Goal: Task Accomplishment & Management: Complete application form

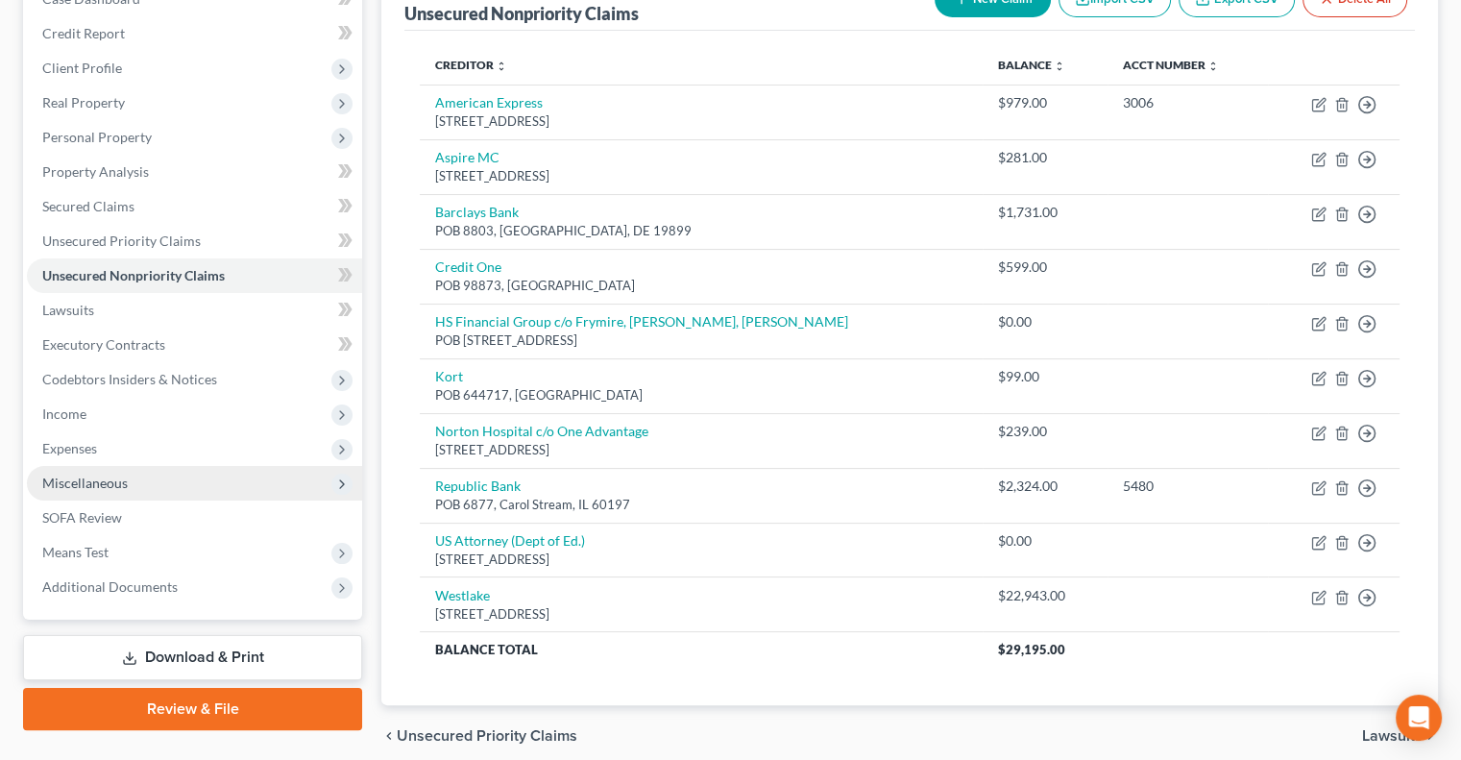
scroll to position [295, 0]
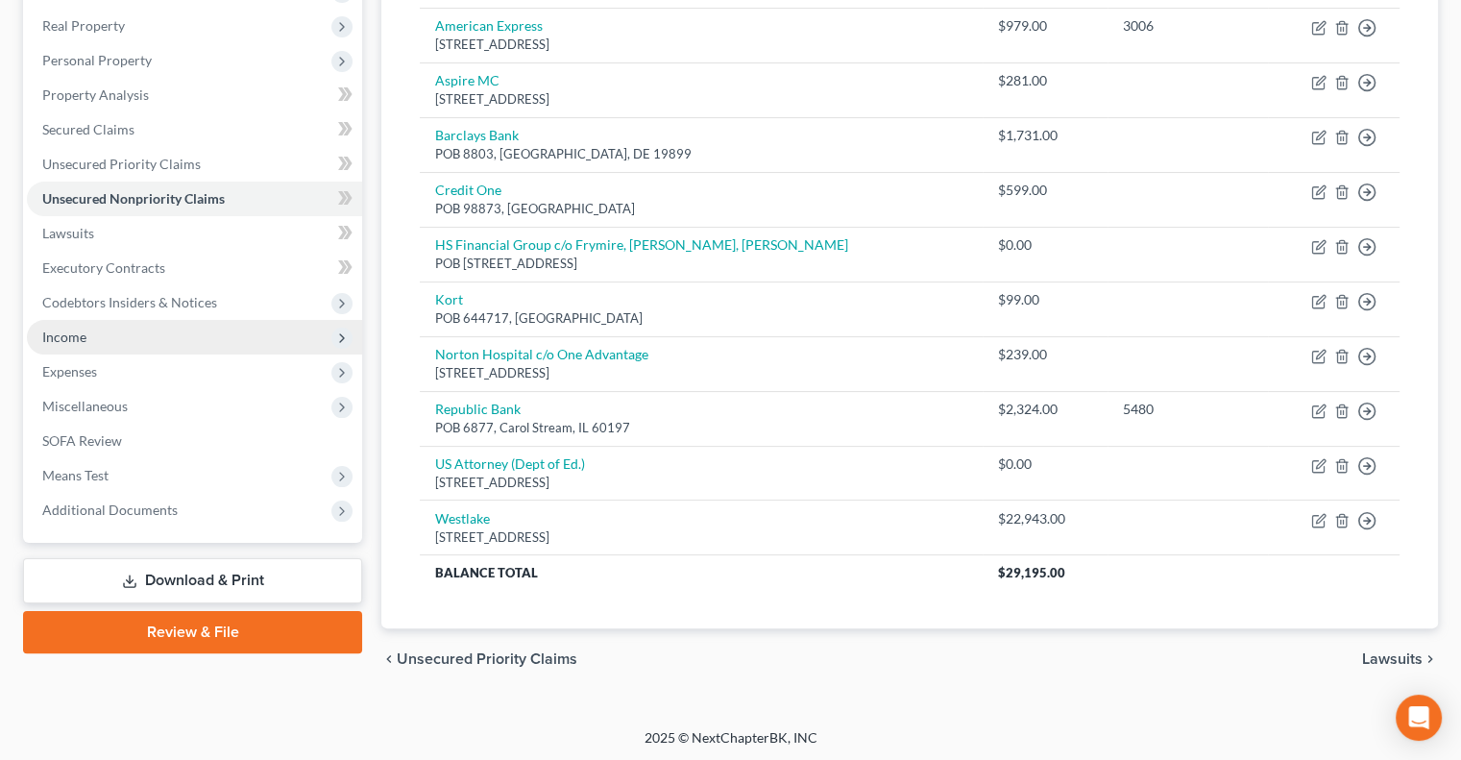
click at [94, 333] on span "Income" at bounding box center [194, 337] width 335 height 35
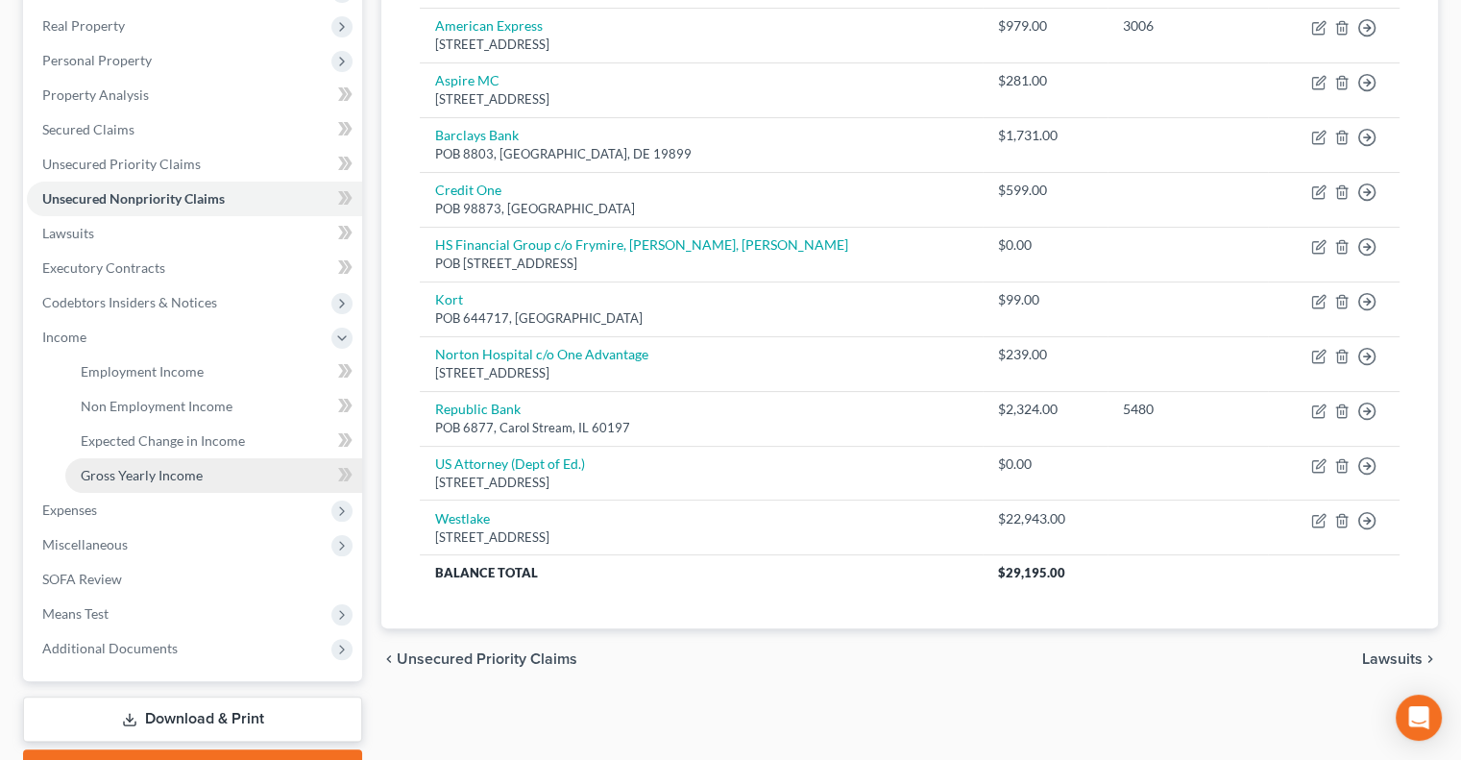
click at [142, 479] on span "Gross Yearly Income" at bounding box center [142, 475] width 122 height 16
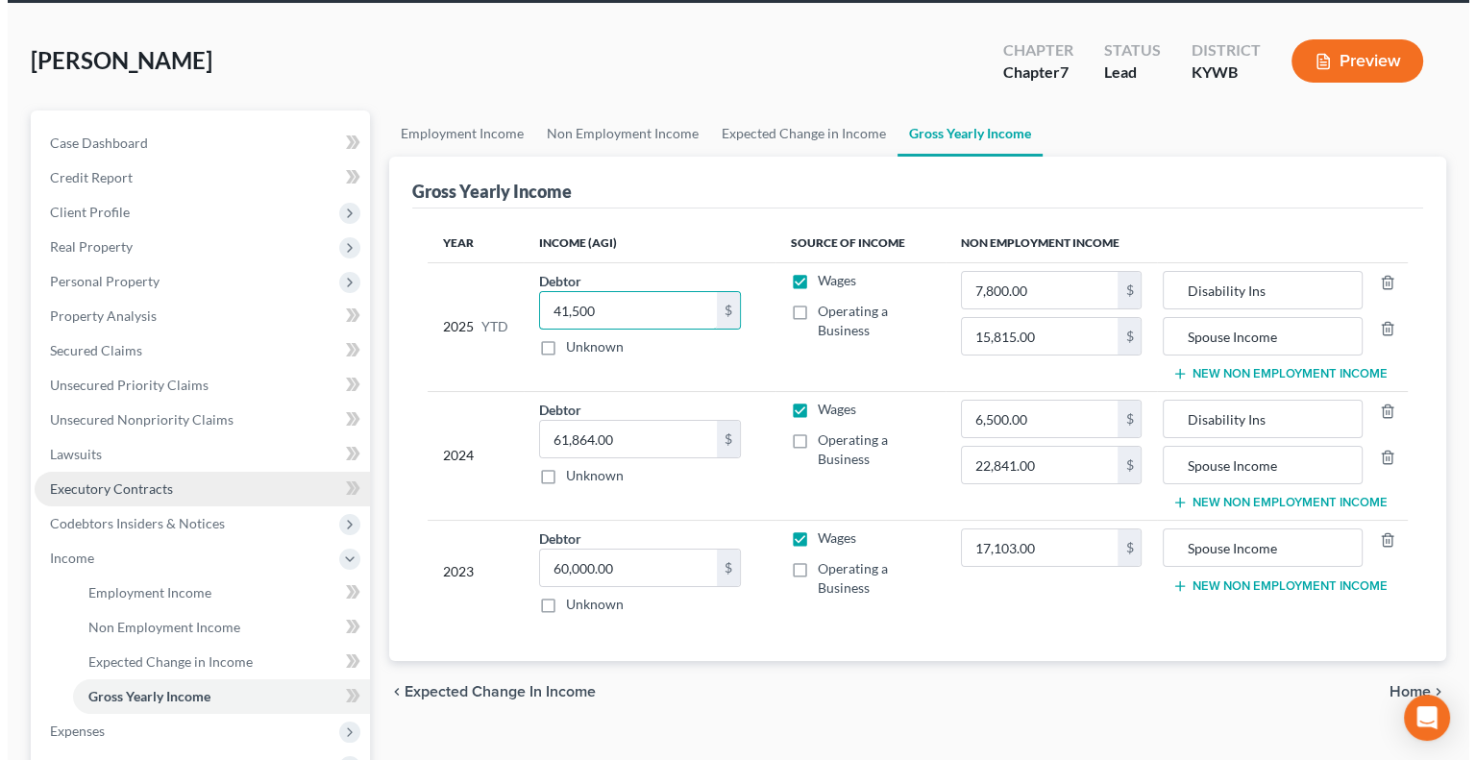
scroll to position [192, 0]
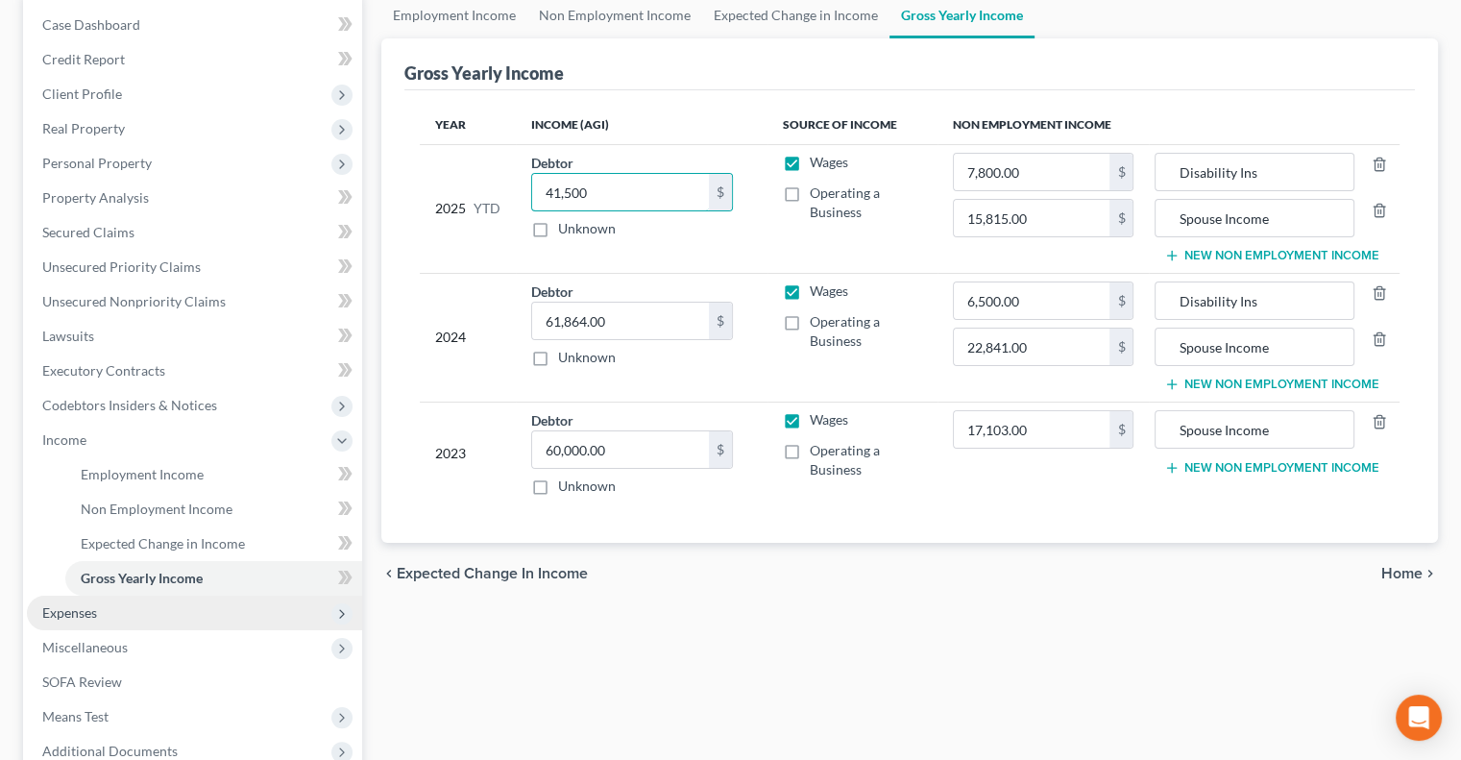
type input "41,500"
click at [82, 612] on span "Expenses" at bounding box center [69, 612] width 55 height 16
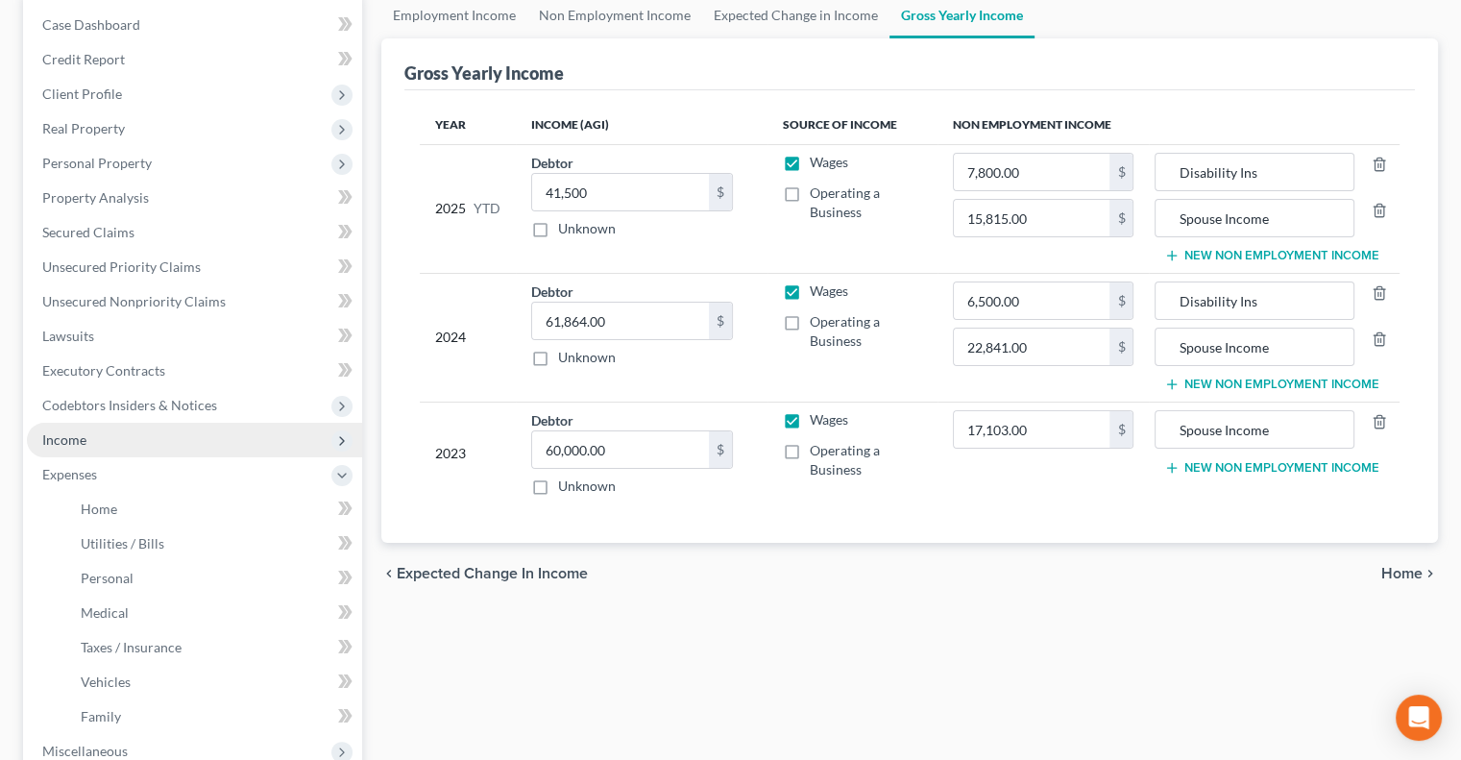
click at [55, 433] on span "Income" at bounding box center [64, 439] width 44 height 16
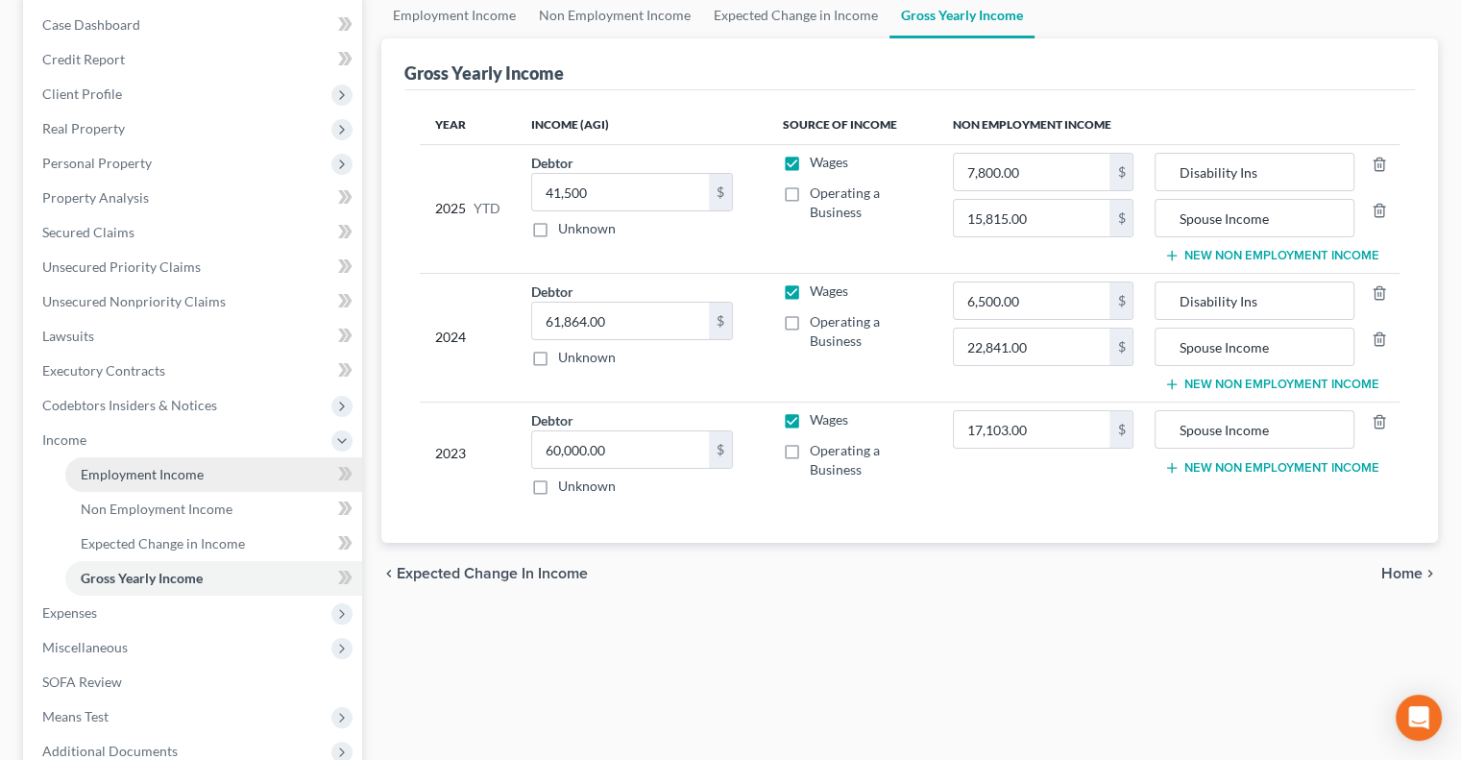
click at [123, 473] on span "Employment Income" at bounding box center [142, 474] width 123 height 16
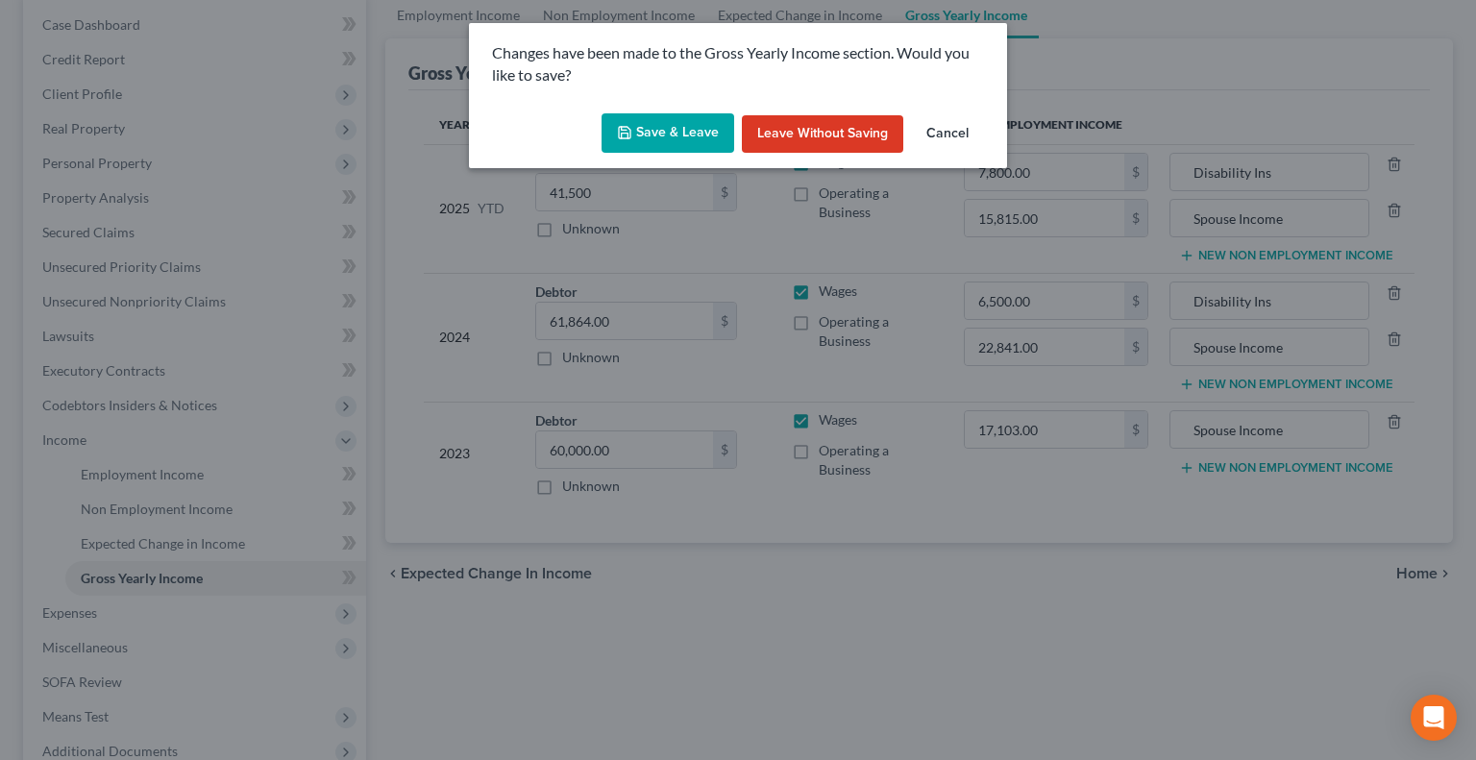
click at [652, 131] on button "Save & Leave" at bounding box center [667, 133] width 133 height 40
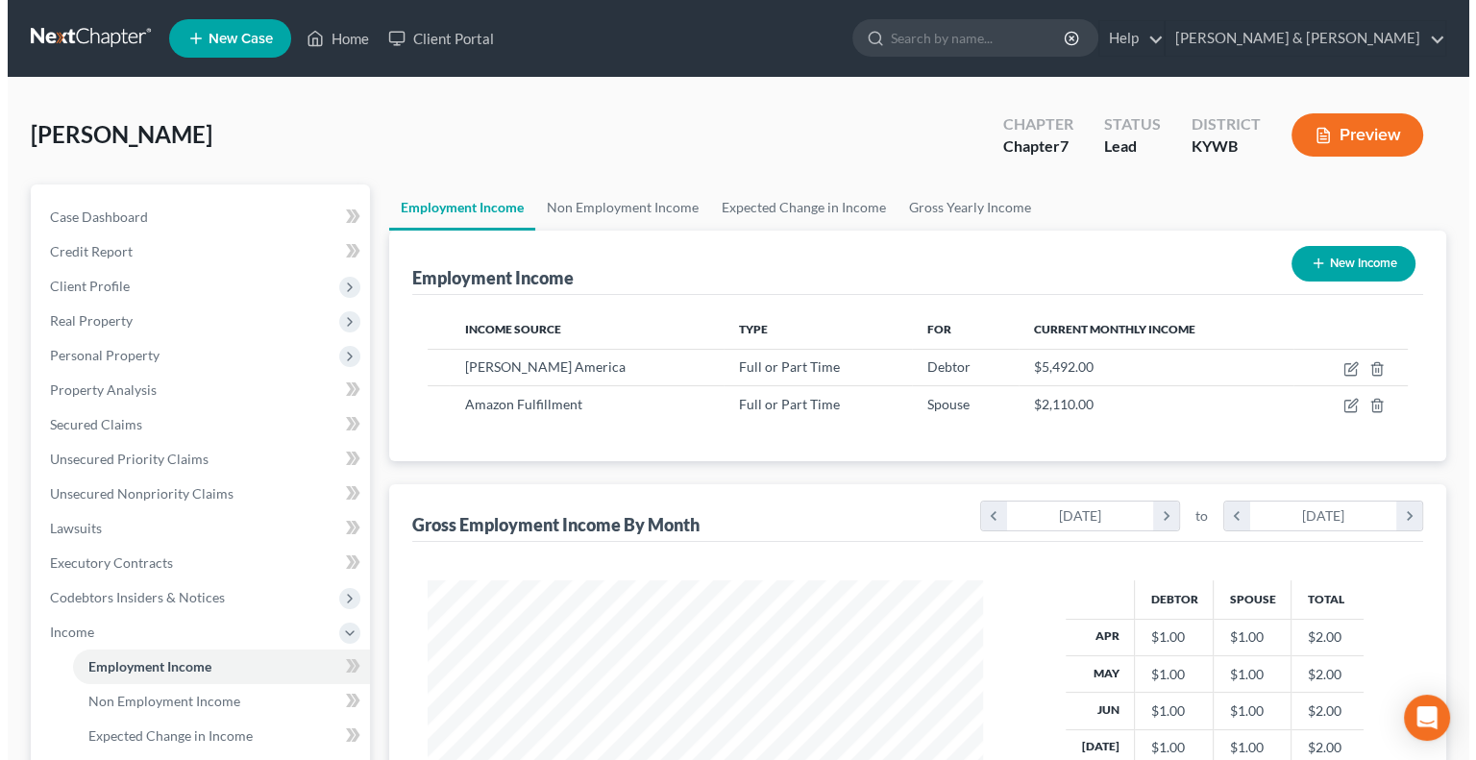
scroll to position [342, 593]
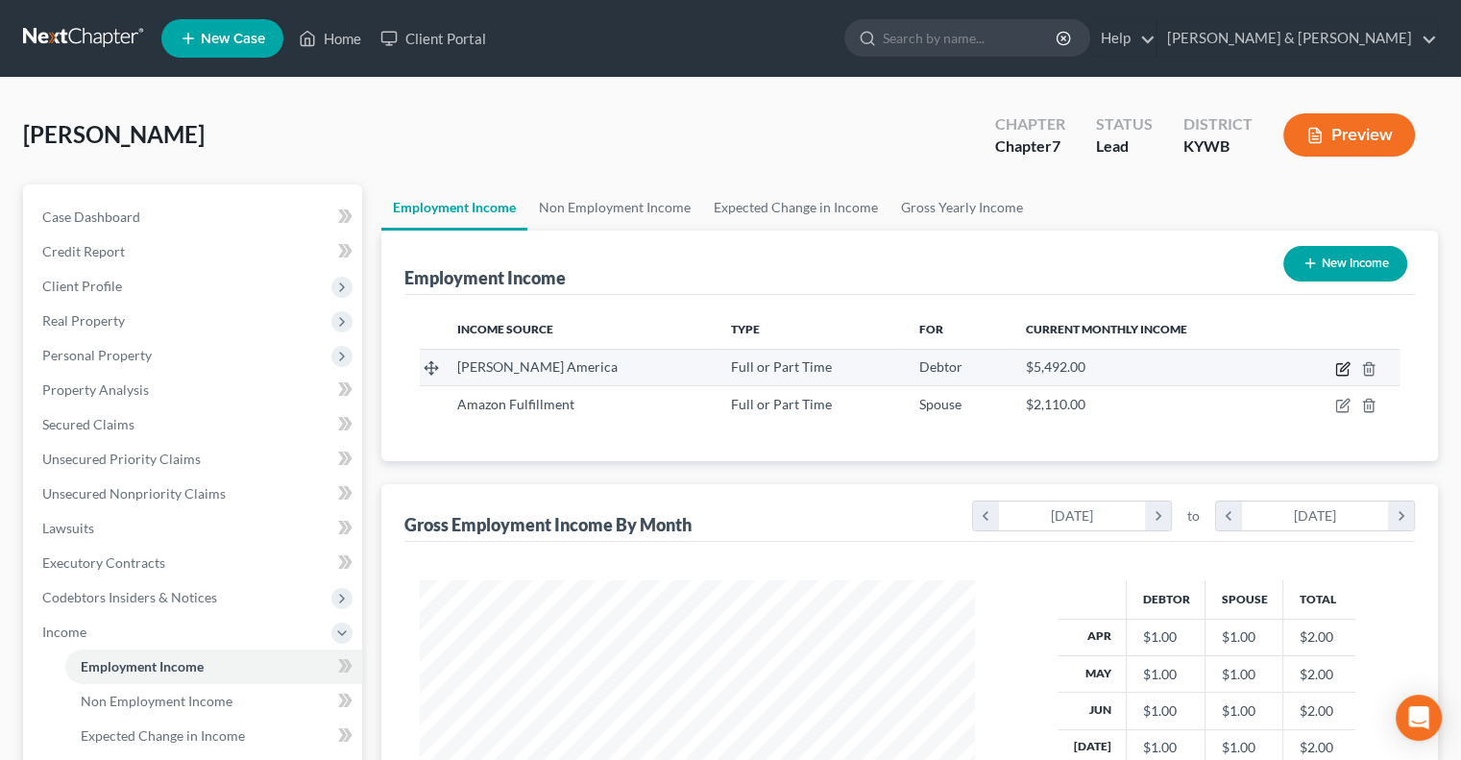
click at [1343, 370] on icon "button" at bounding box center [1344, 366] width 9 height 9
select select "0"
select select "18"
select select "0"
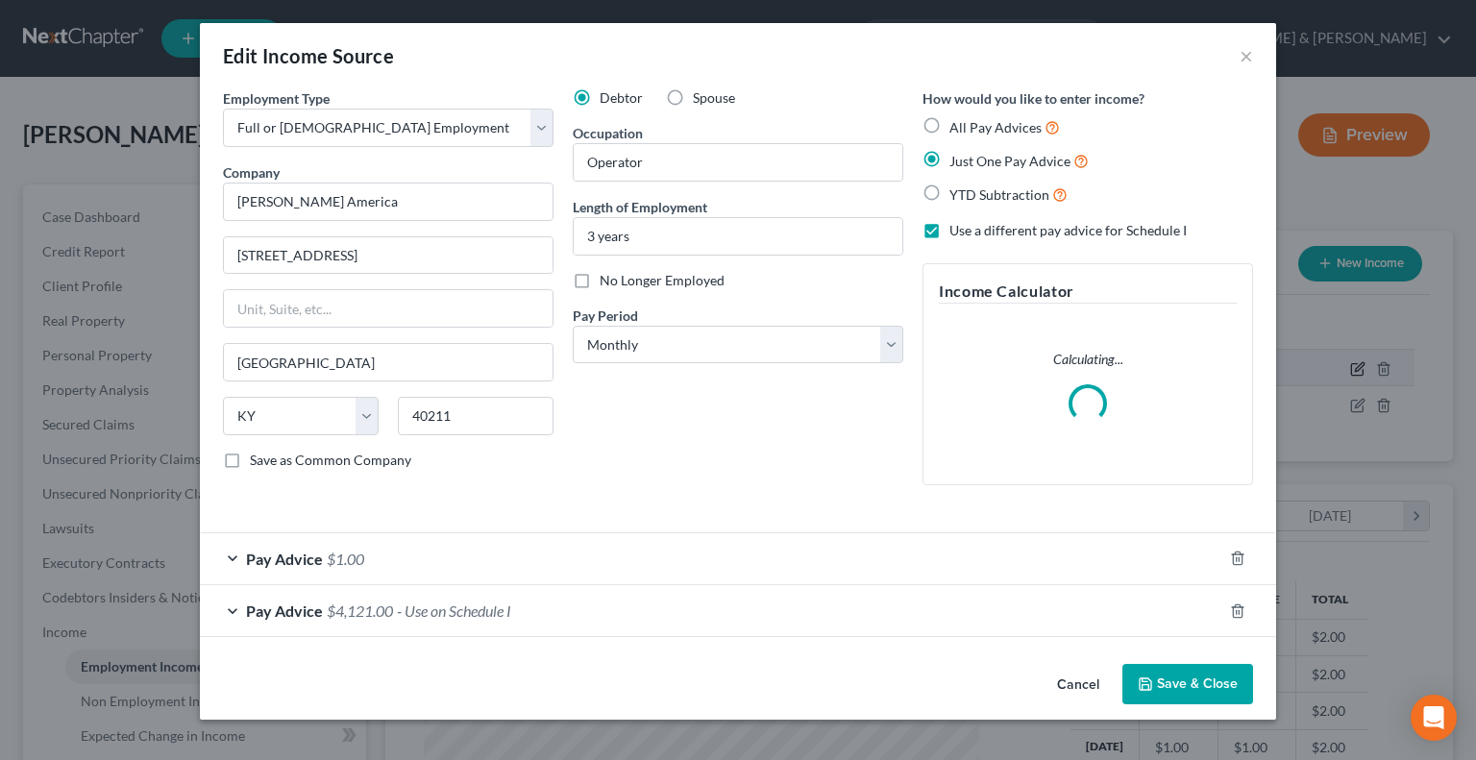
scroll to position [342, 599]
click at [263, 561] on span "Pay Advice" at bounding box center [284, 559] width 77 height 18
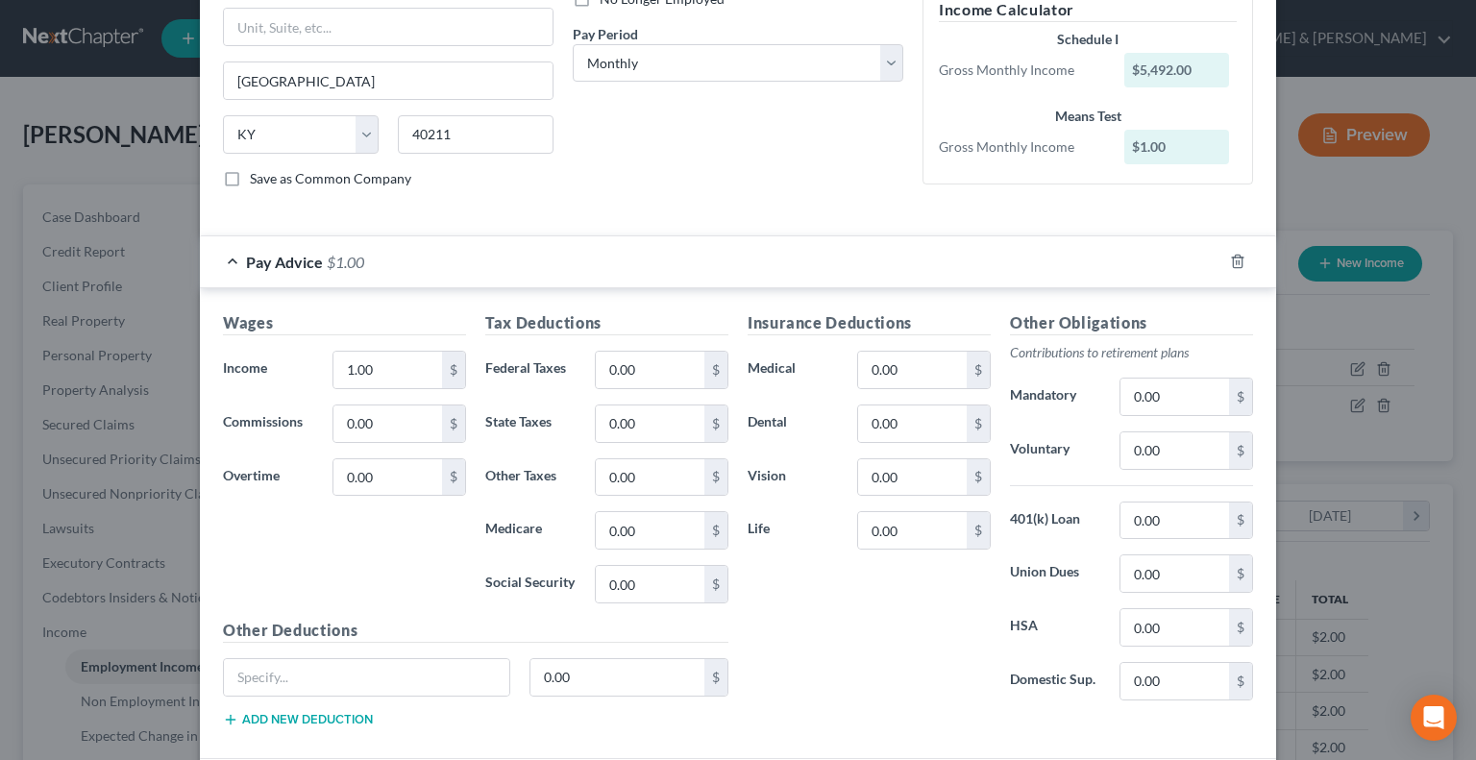
scroll to position [288, 0]
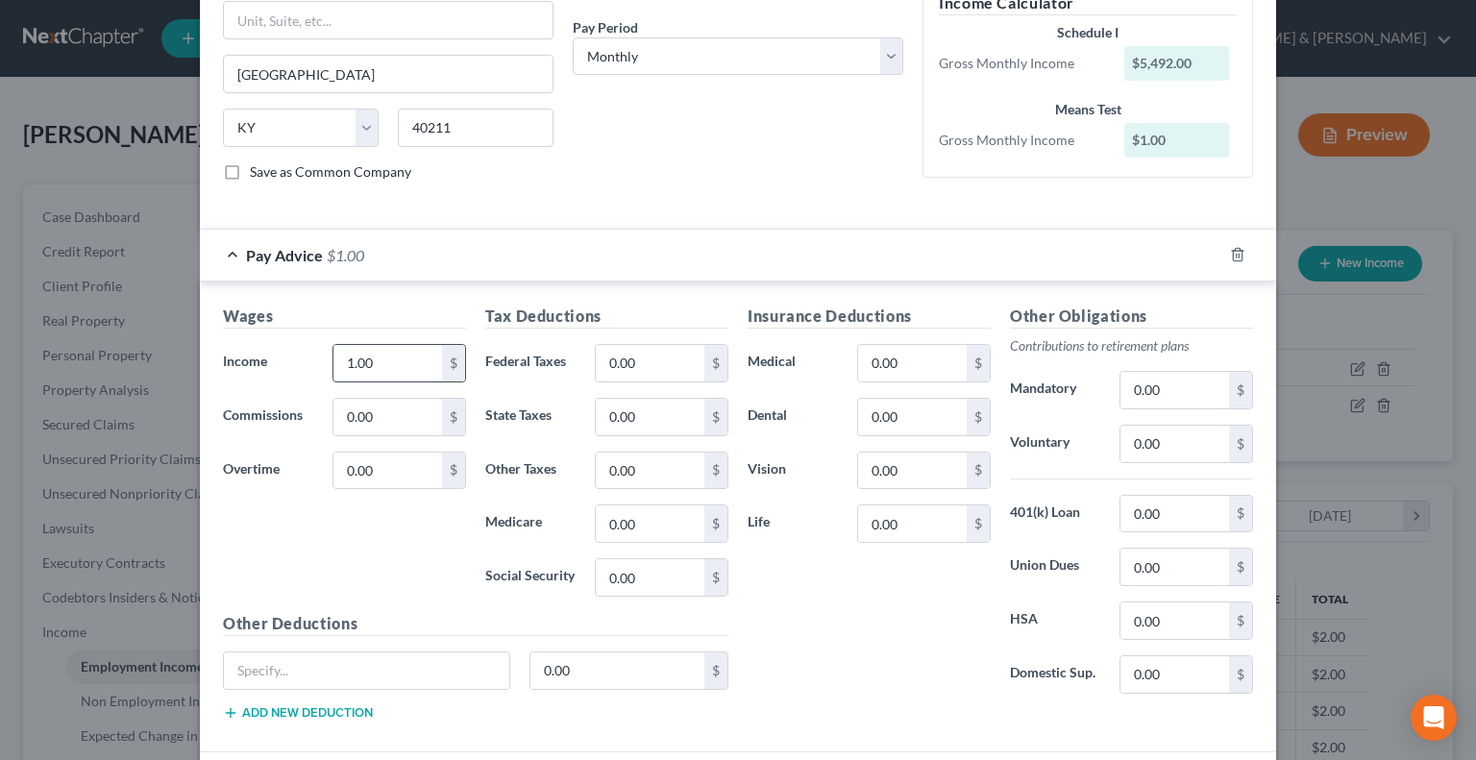
click at [388, 354] on input "1.00" at bounding box center [387, 363] width 109 height 37
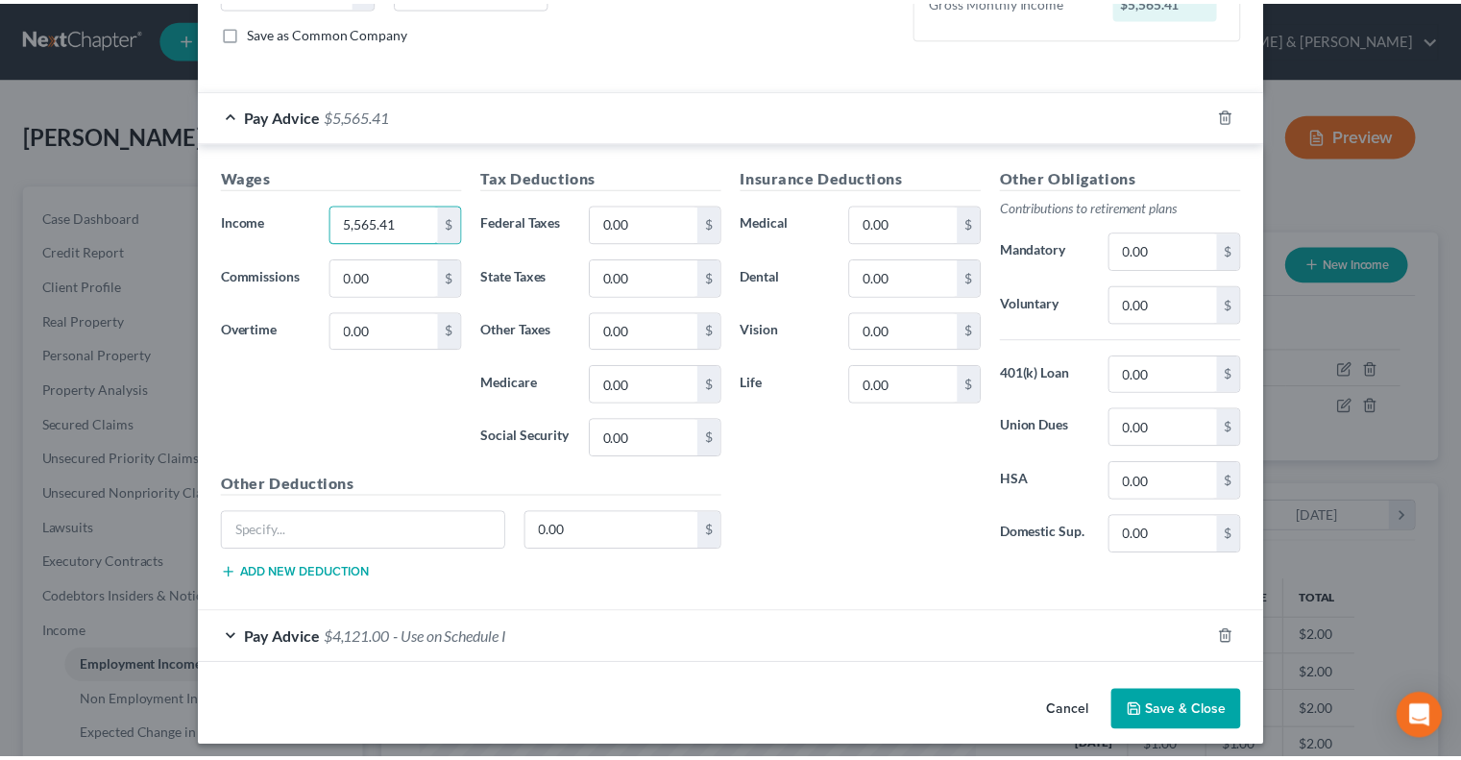
scroll to position [431, 0]
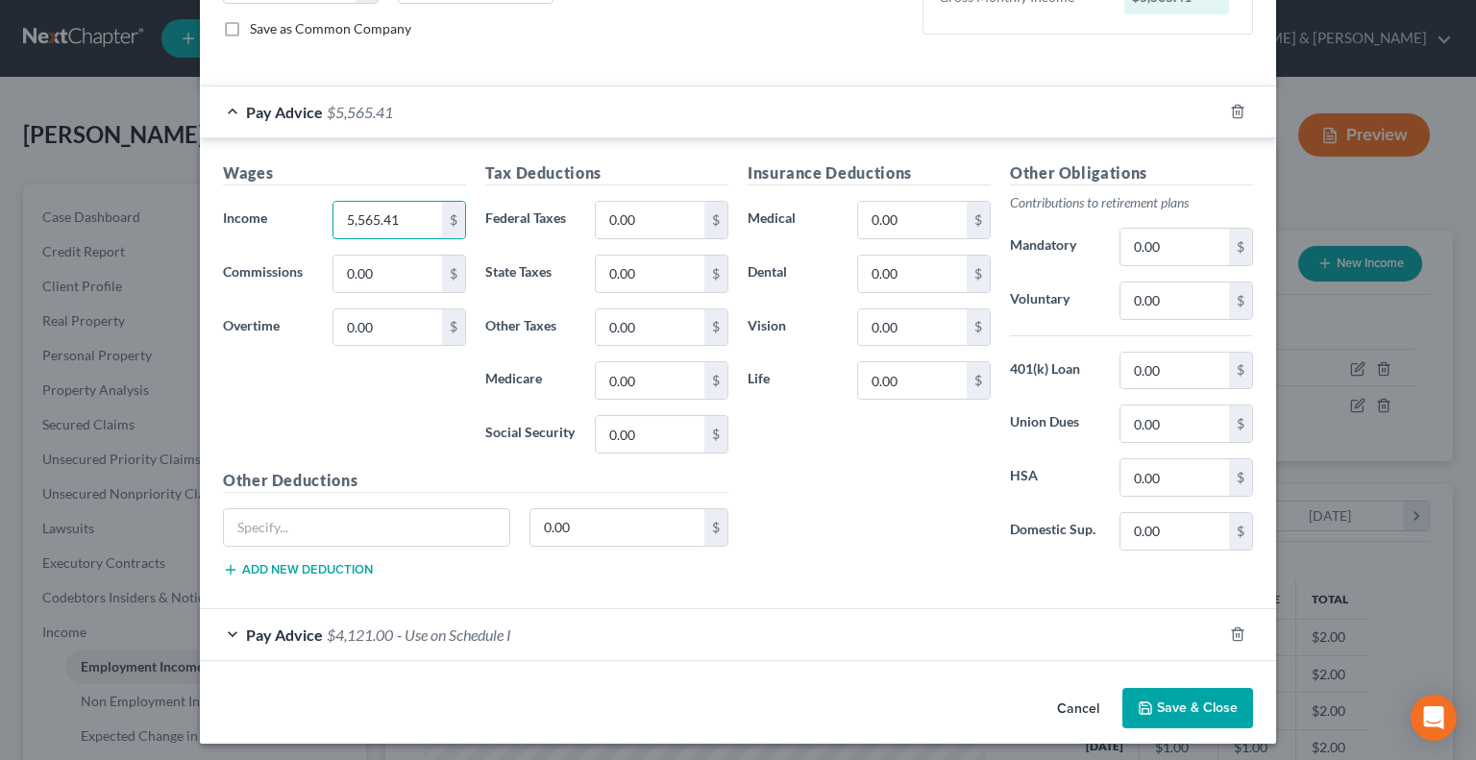
type input "5,565.41"
click at [1171, 702] on button "Save & Close" at bounding box center [1187, 708] width 131 height 40
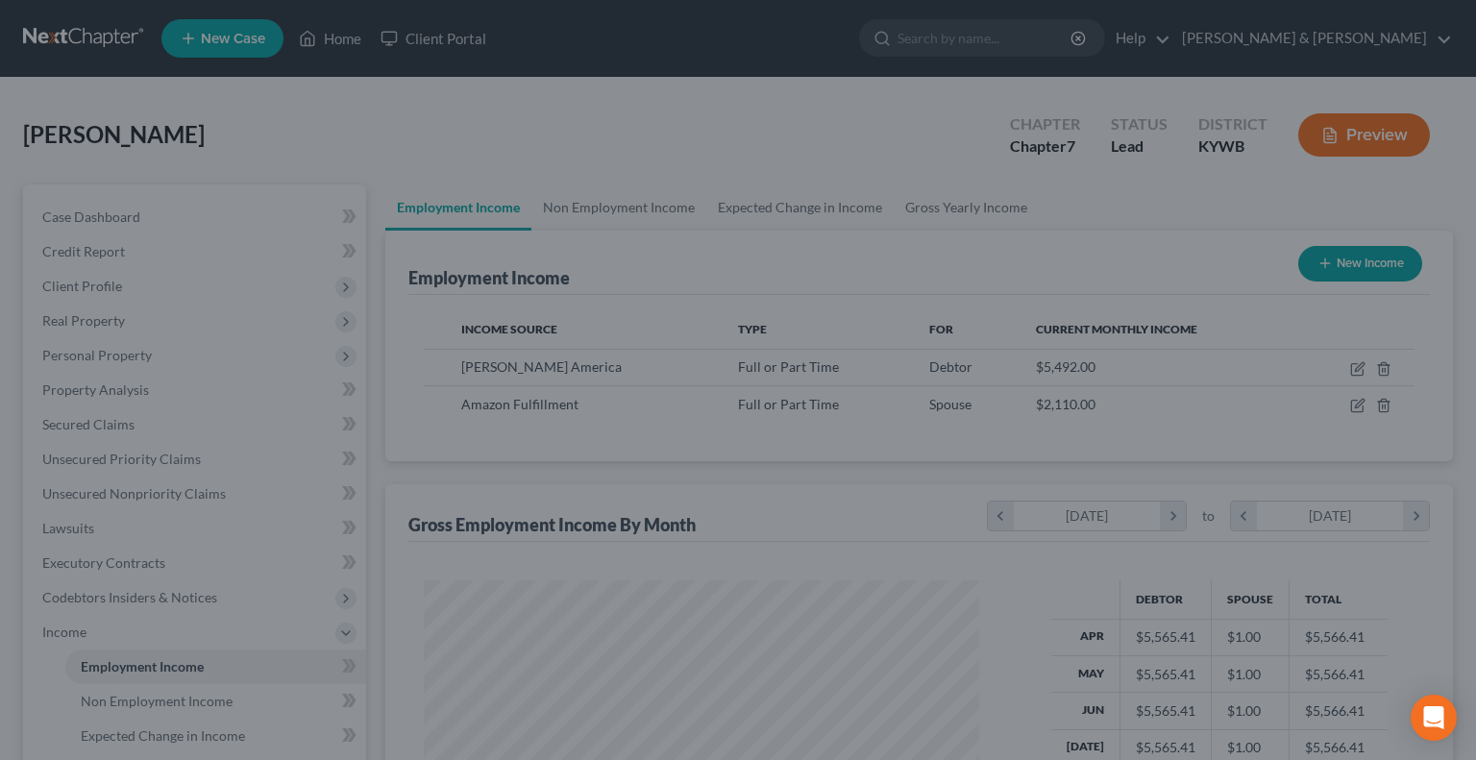
scroll to position [960352, 960101]
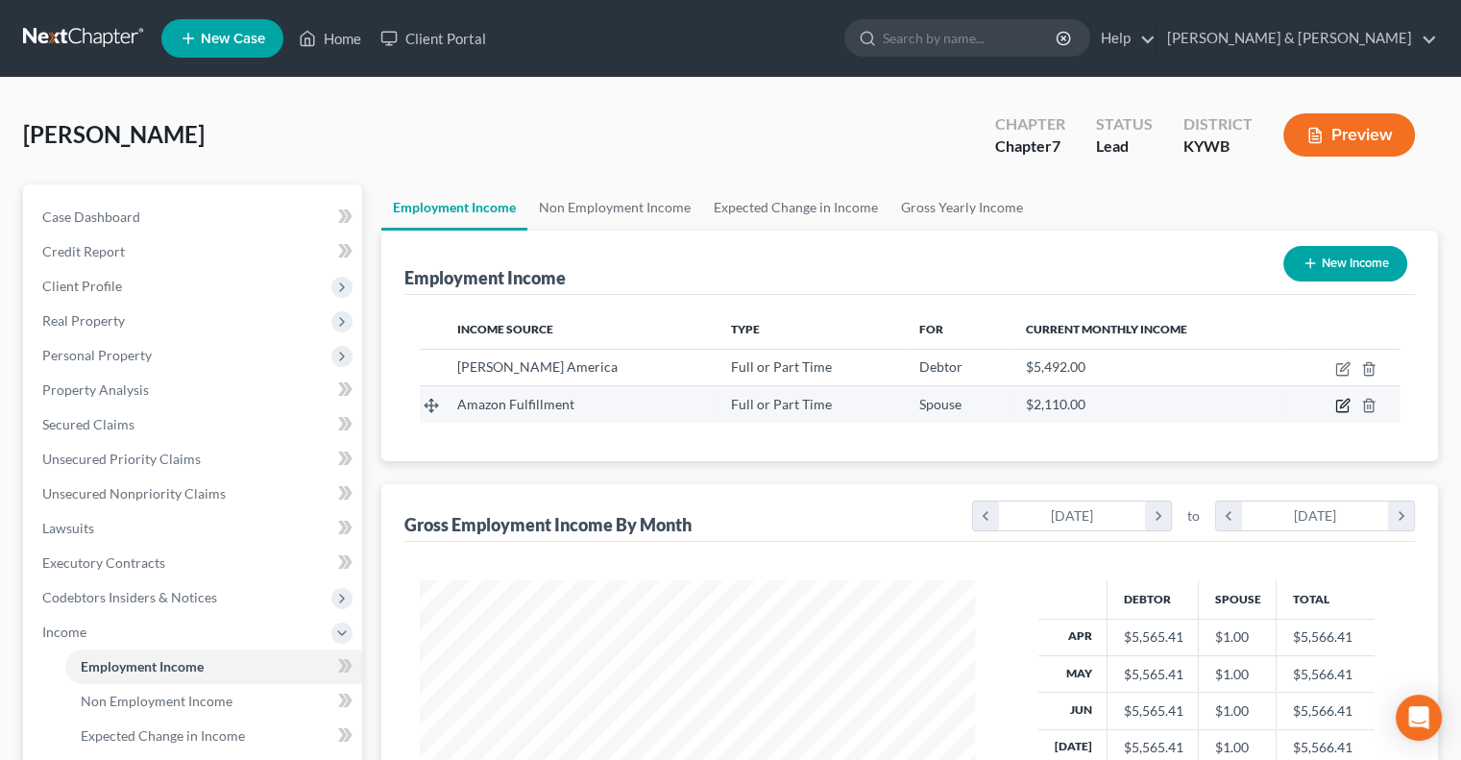
click at [1342, 400] on icon "button" at bounding box center [1342, 405] width 15 height 15
select select "0"
select select "18"
select select "0"
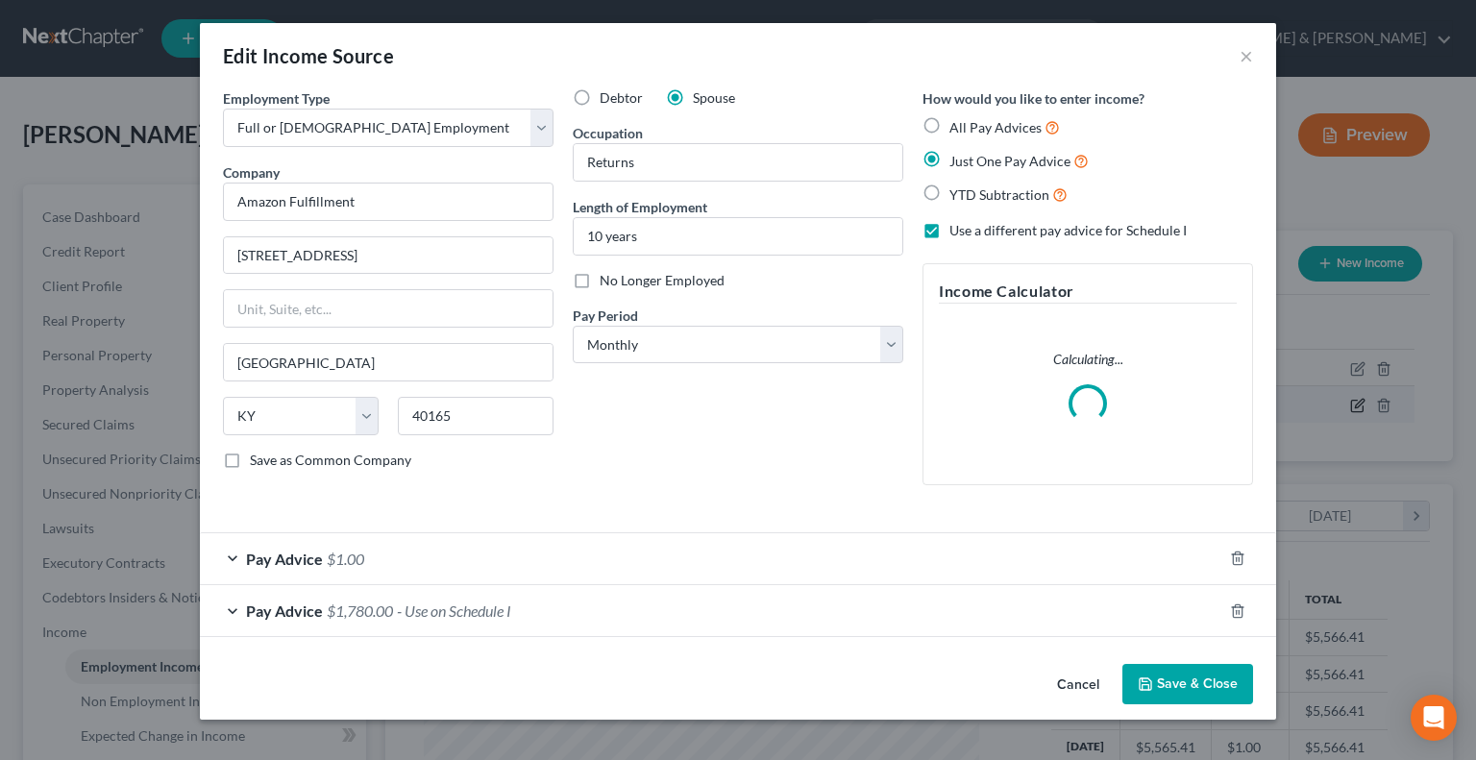
scroll to position [342, 599]
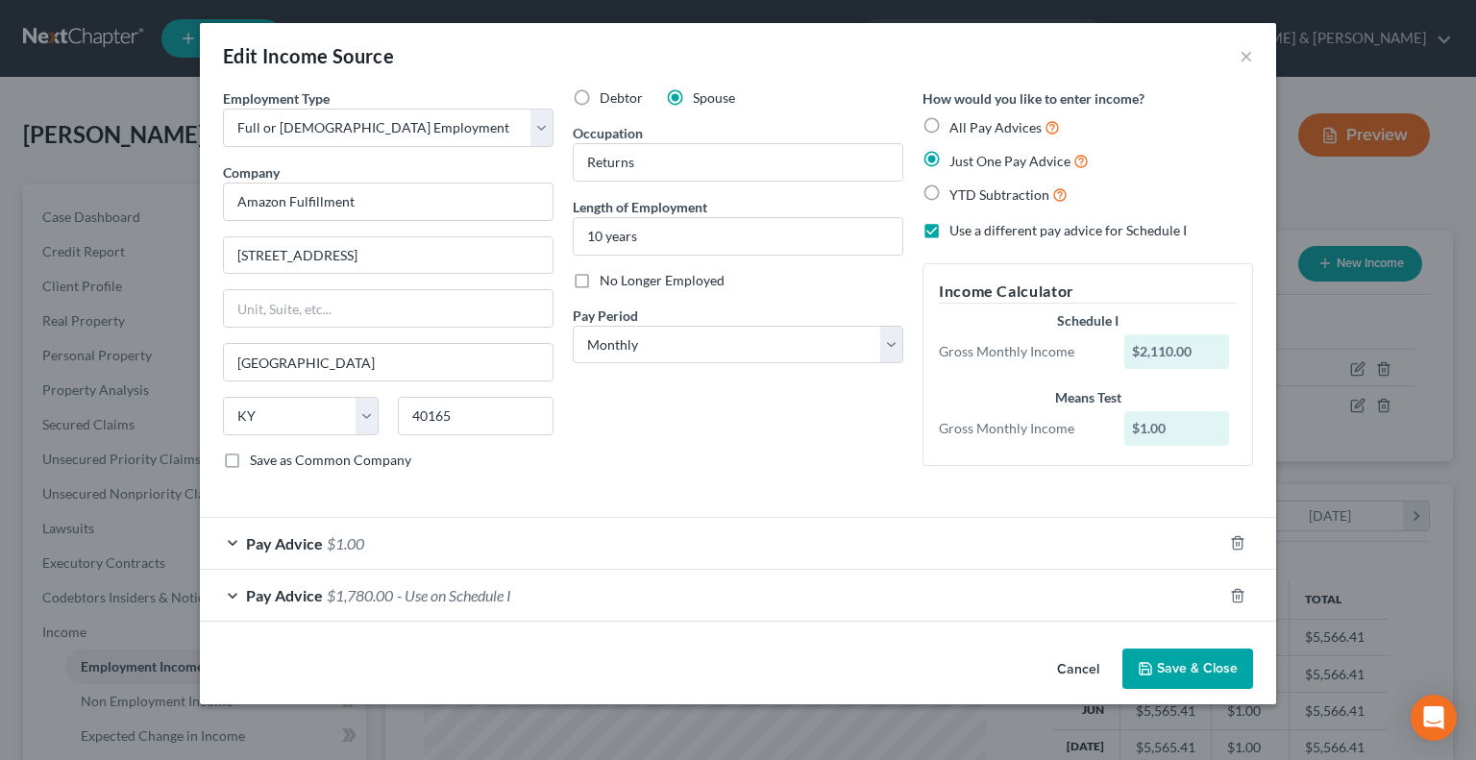
click at [238, 561] on div "Pay Advice $1.00" at bounding box center [711, 543] width 1022 height 51
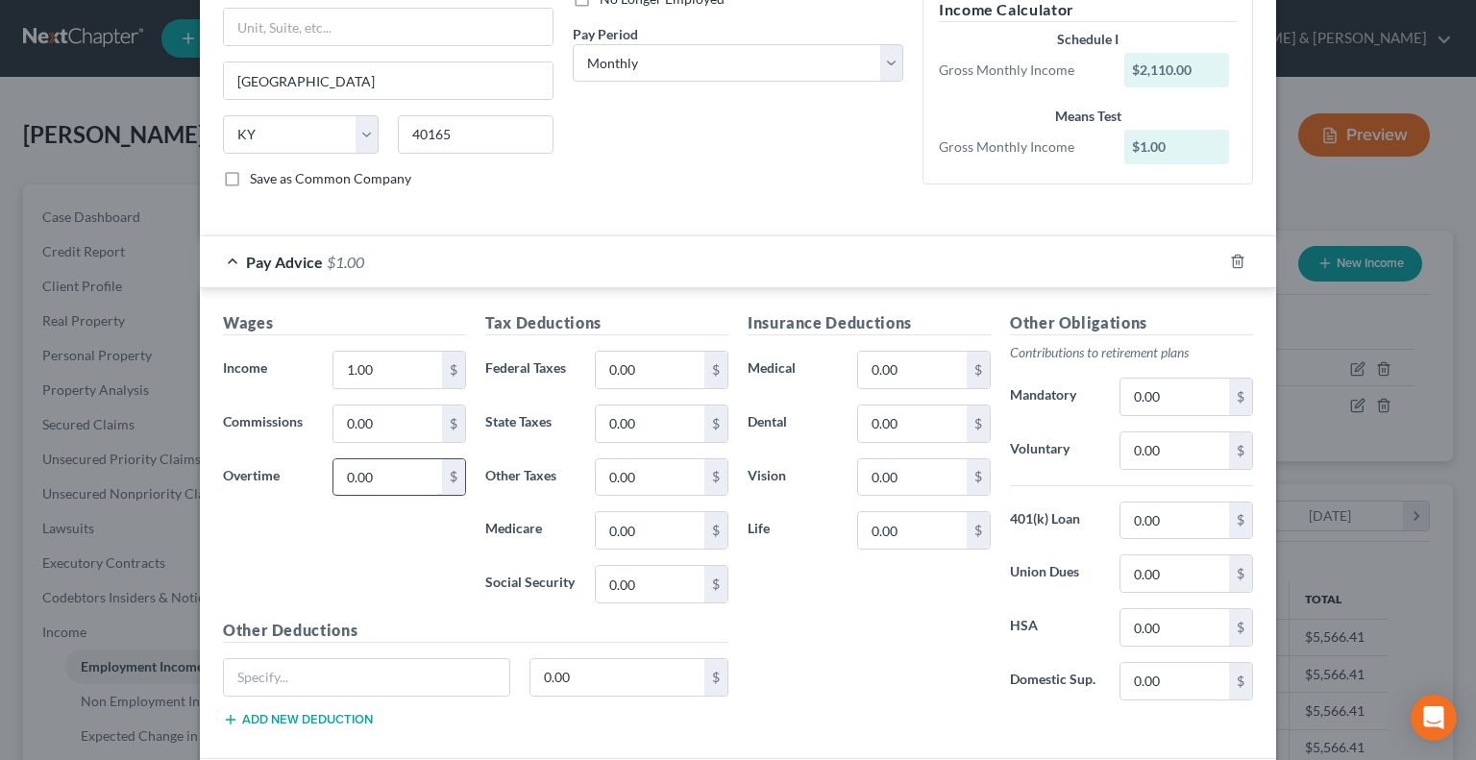
scroll to position [288, 0]
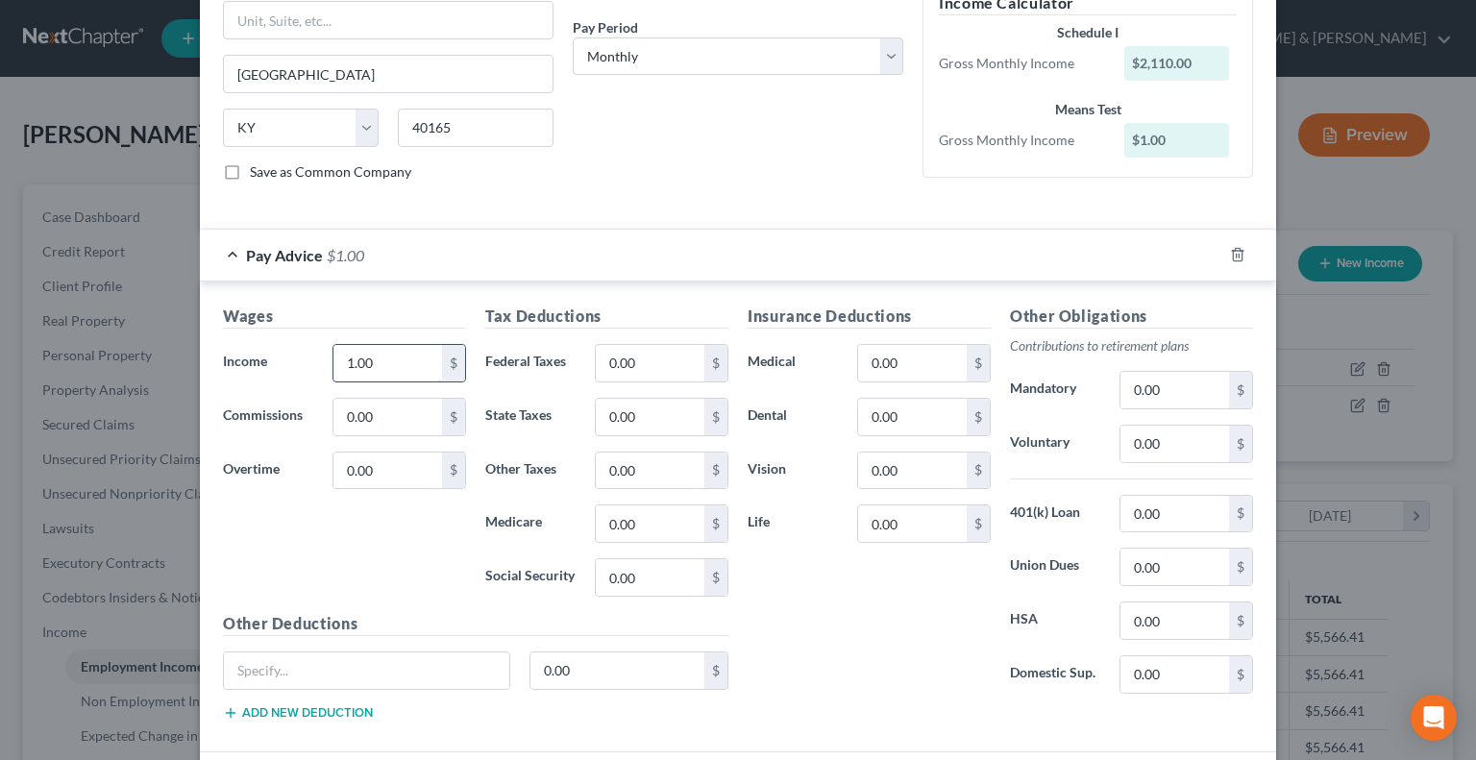
click at [377, 368] on input "1.00" at bounding box center [387, 363] width 109 height 37
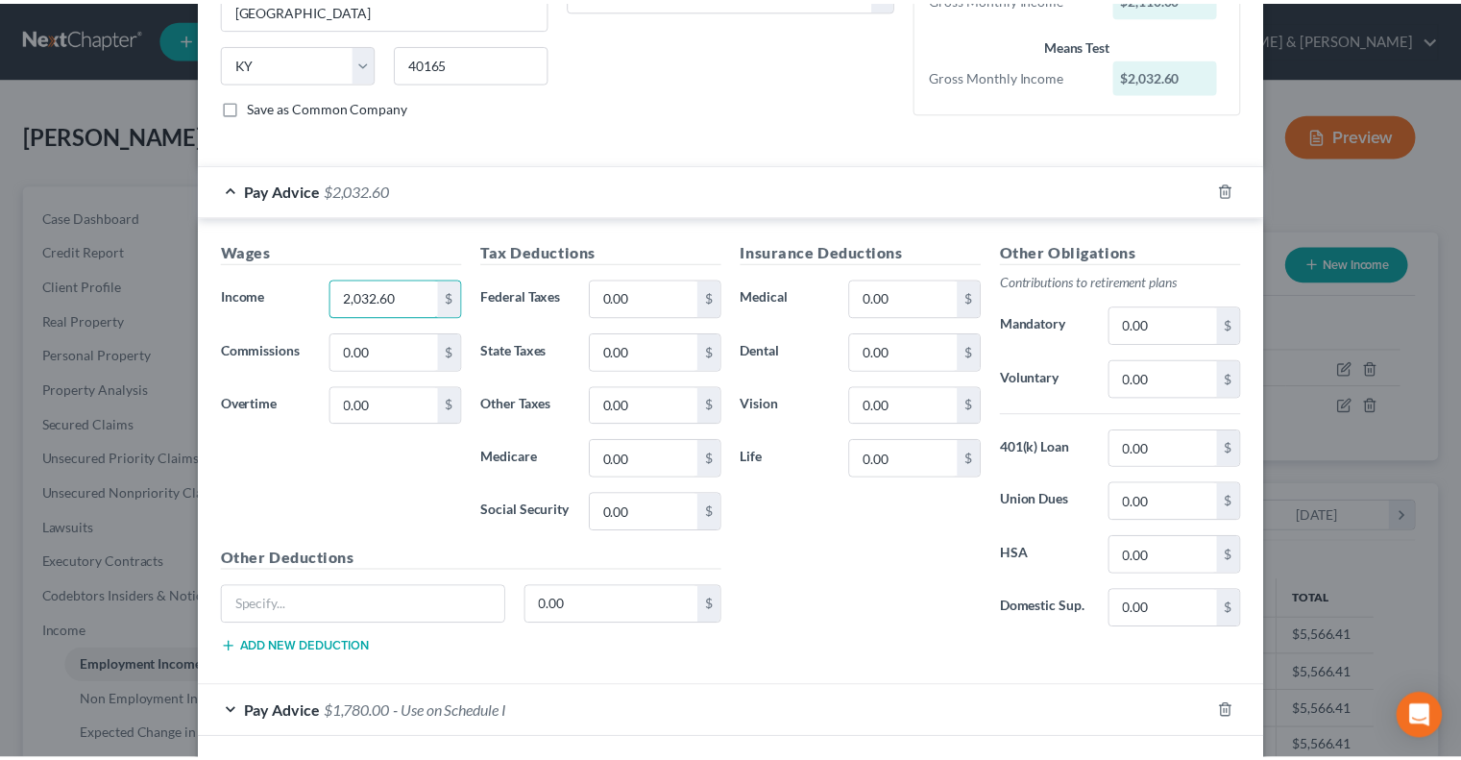
scroll to position [431, 0]
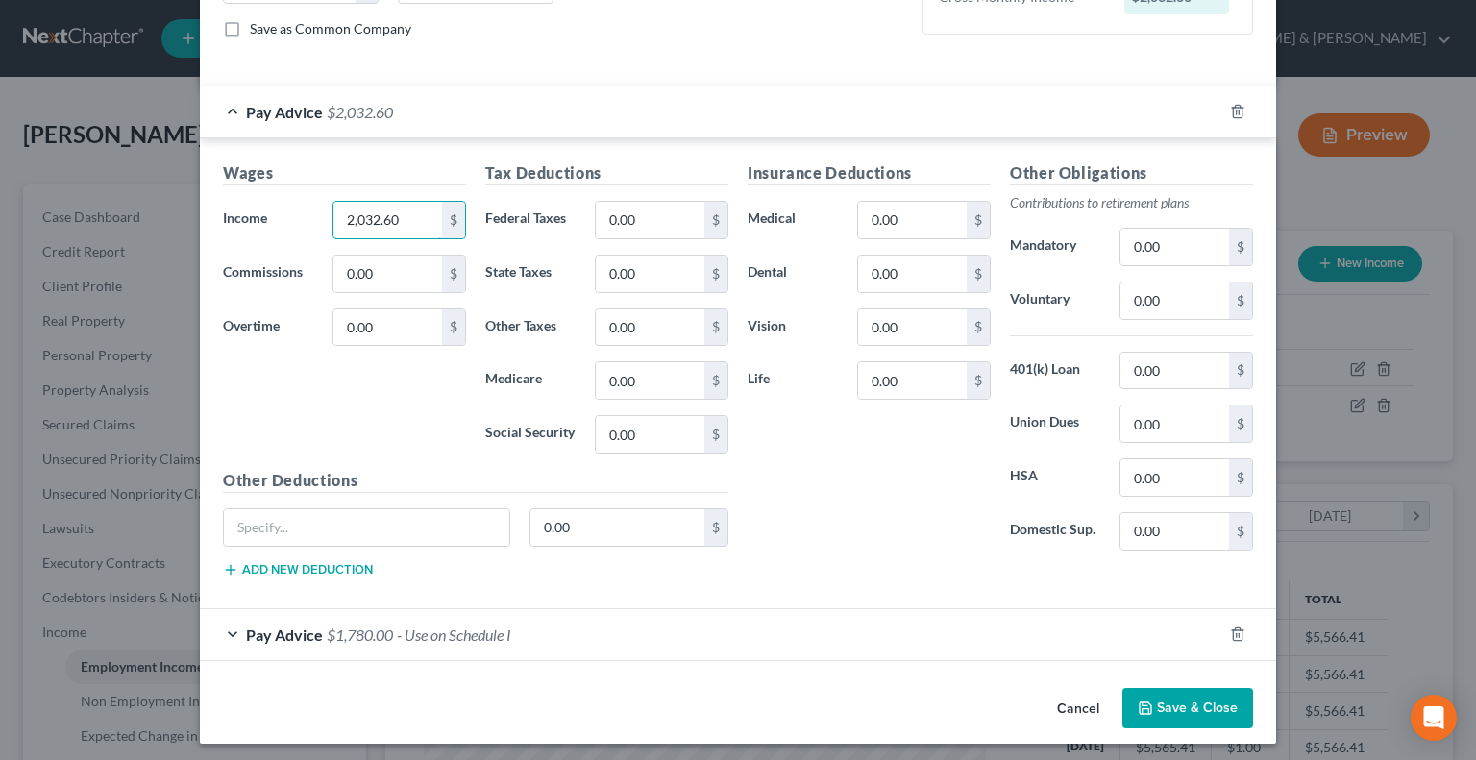
type input "2,032.60"
click at [1153, 701] on button "Save & Close" at bounding box center [1187, 708] width 131 height 40
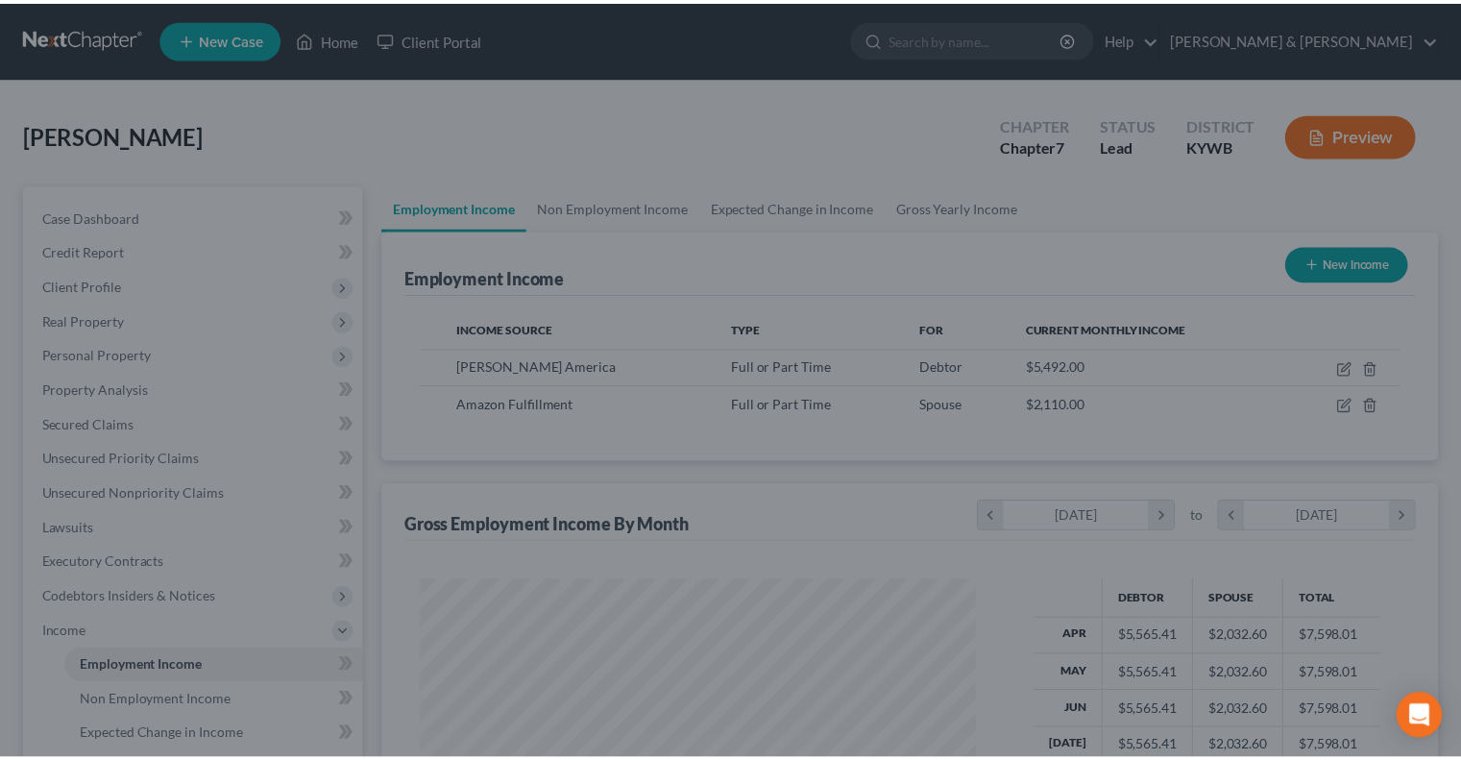
scroll to position [960352, 960101]
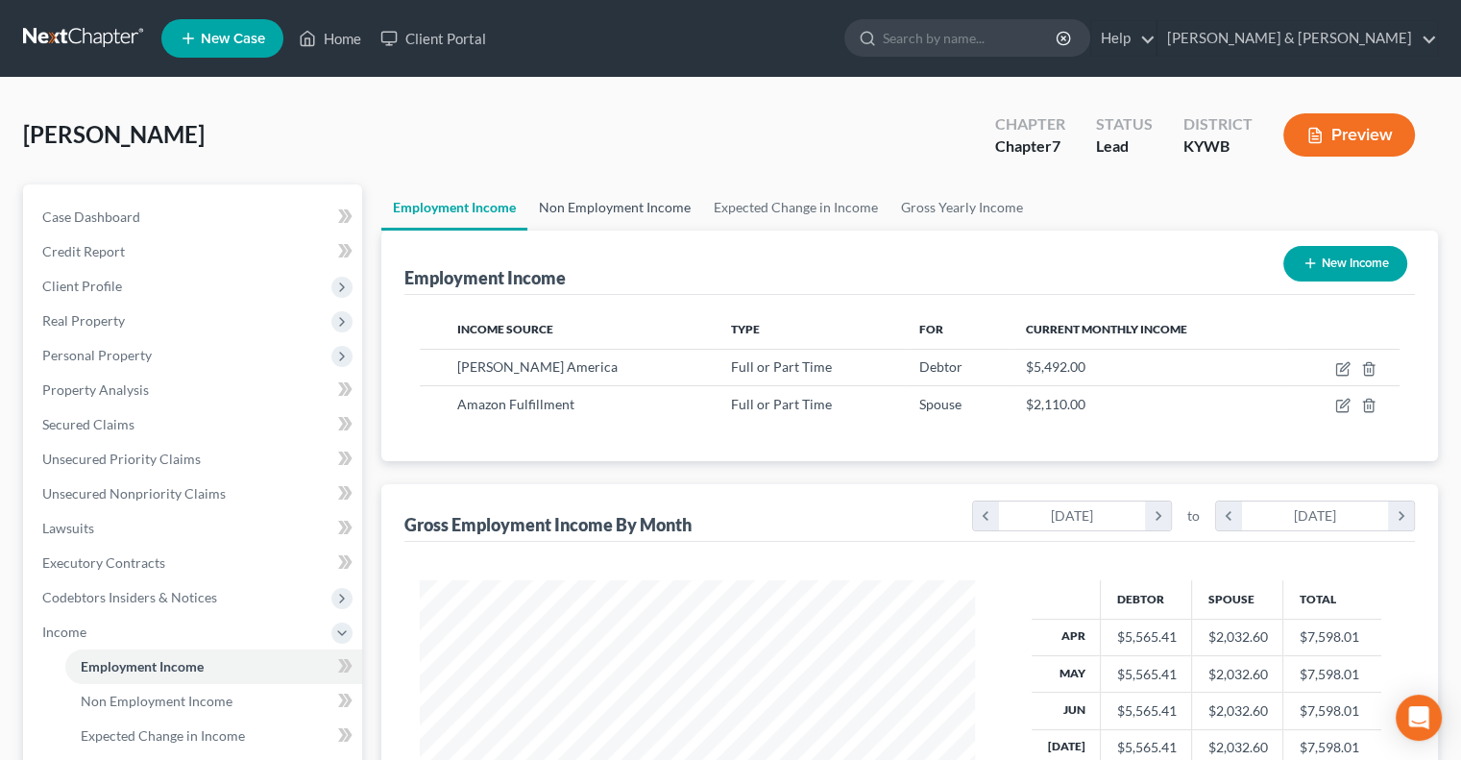
click at [646, 208] on link "Non Employment Income" at bounding box center [614, 207] width 175 height 46
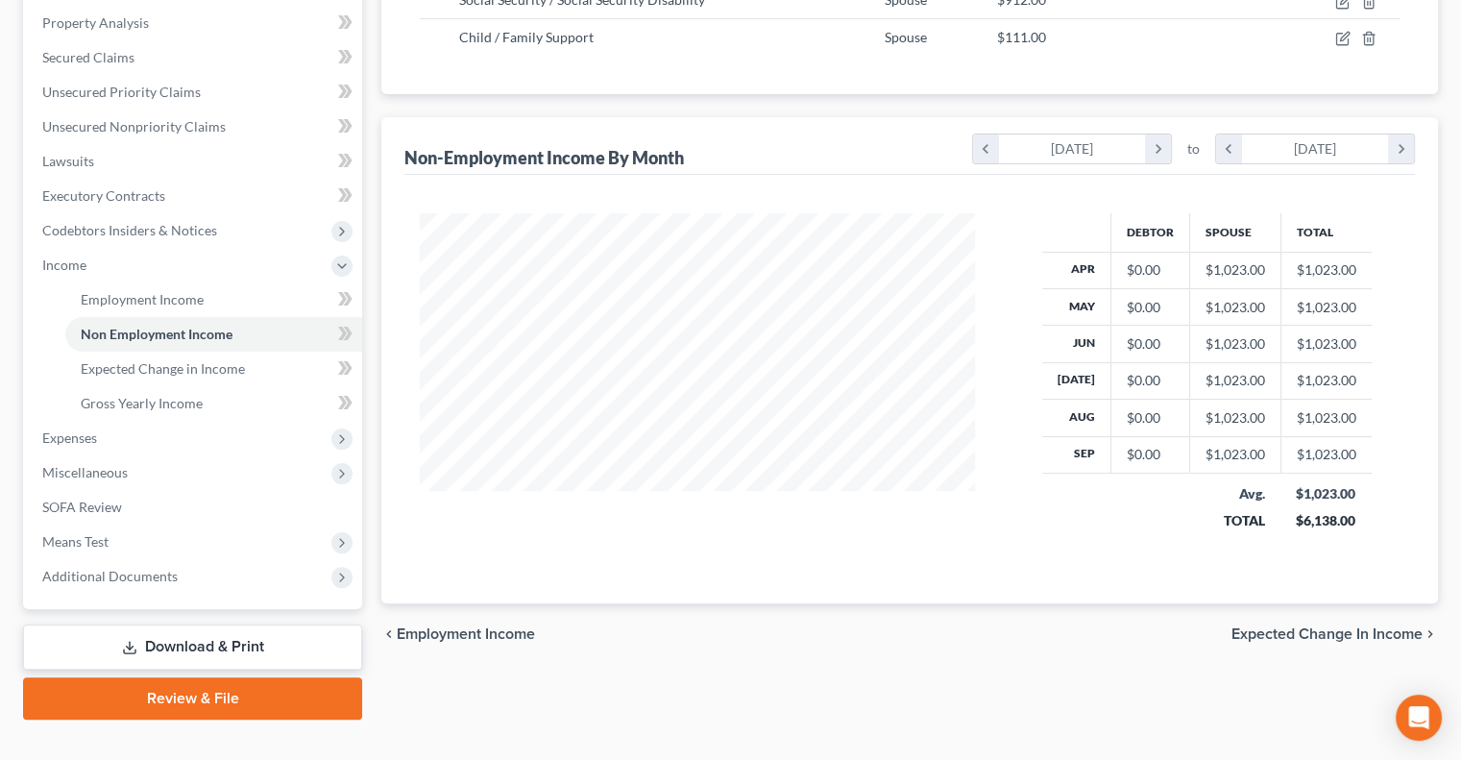
scroll to position [398, 0]
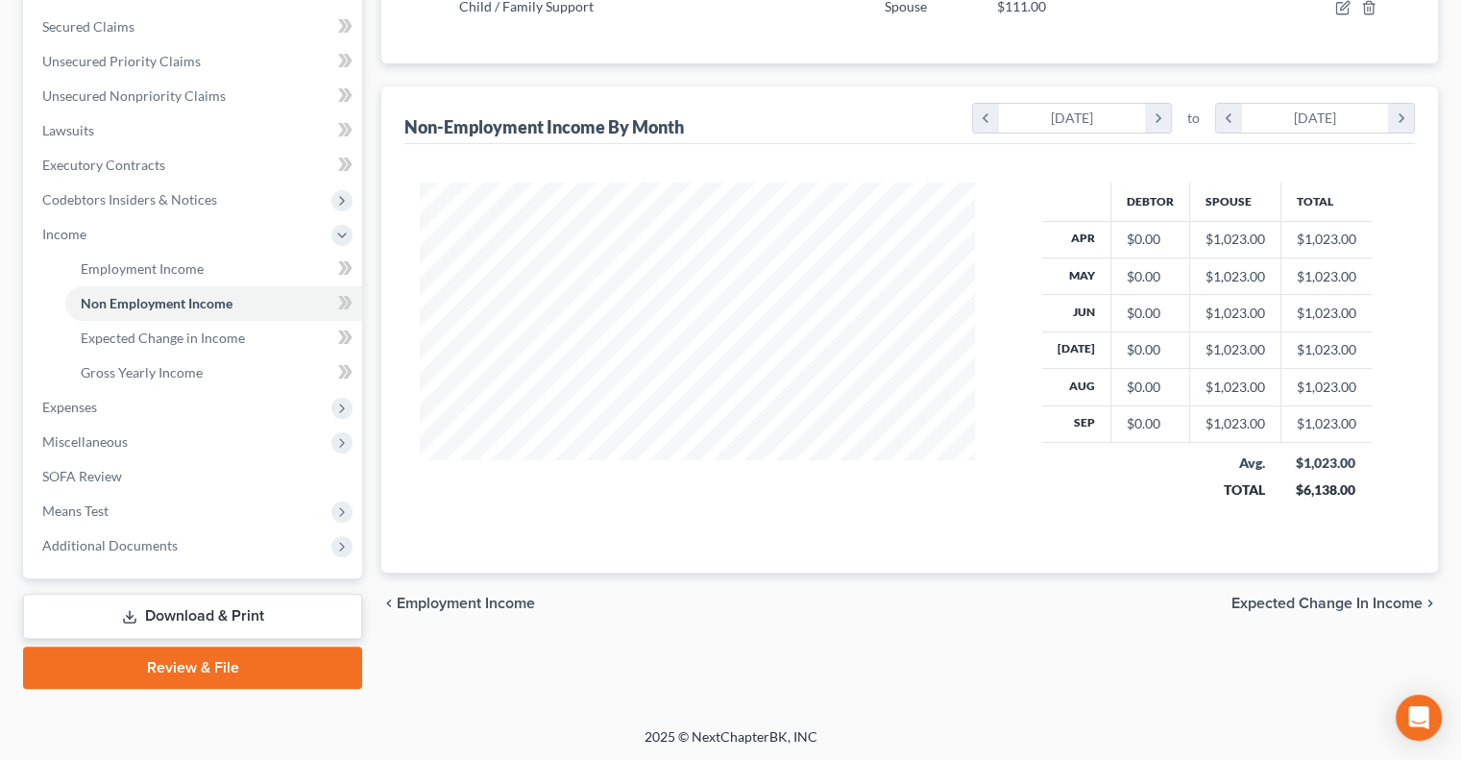
click at [246, 615] on link "Download & Print" at bounding box center [192, 616] width 339 height 45
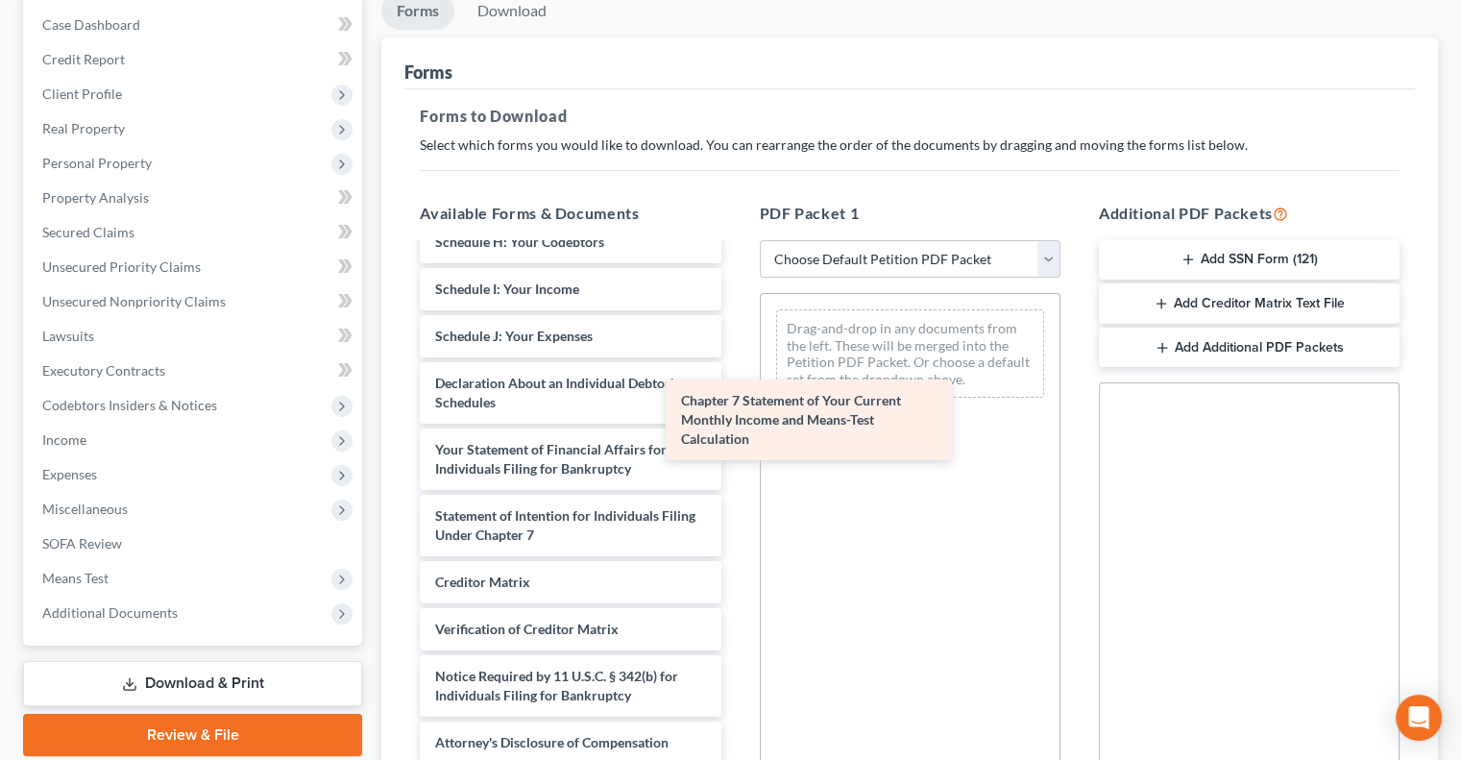
scroll to position [450, 0]
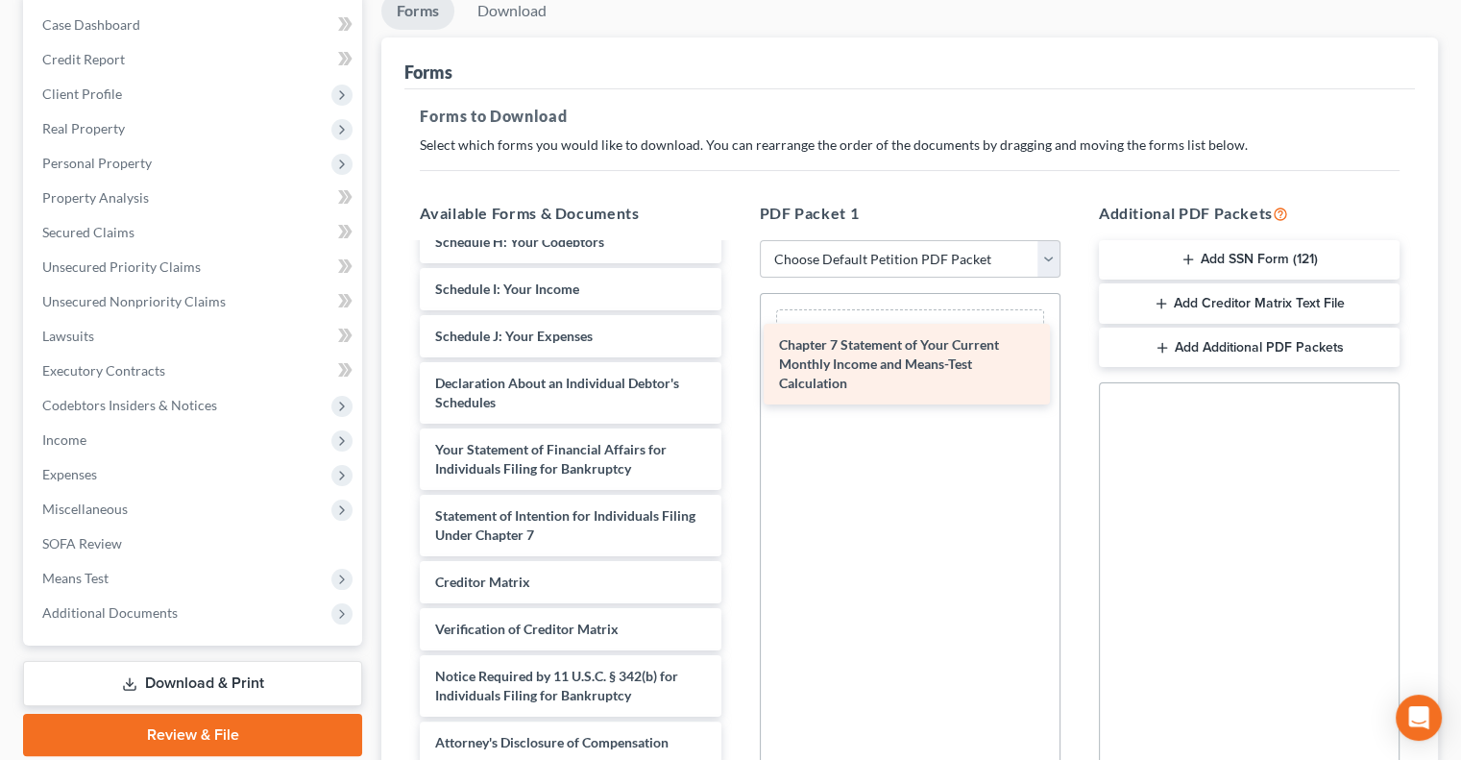
drag, startPoint x: 569, startPoint y: 501, endPoint x: 915, endPoint y: 350, distance: 377.7
click at [736, 350] on div "Chapter 7 Statement of Your Current Monthly Income and Means-Test Calculation V…" at bounding box center [569, 279] width 331 height 968
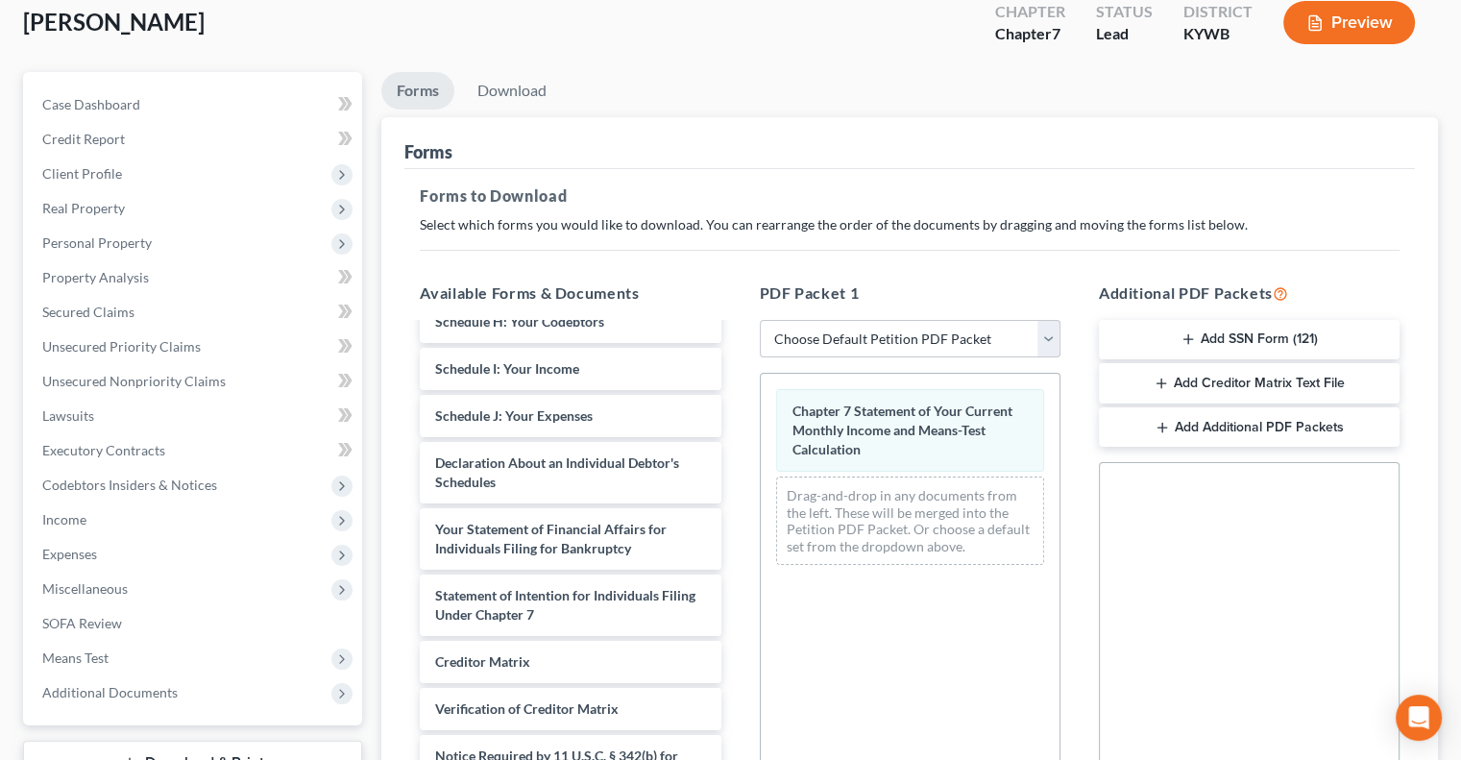
scroll to position [0, 0]
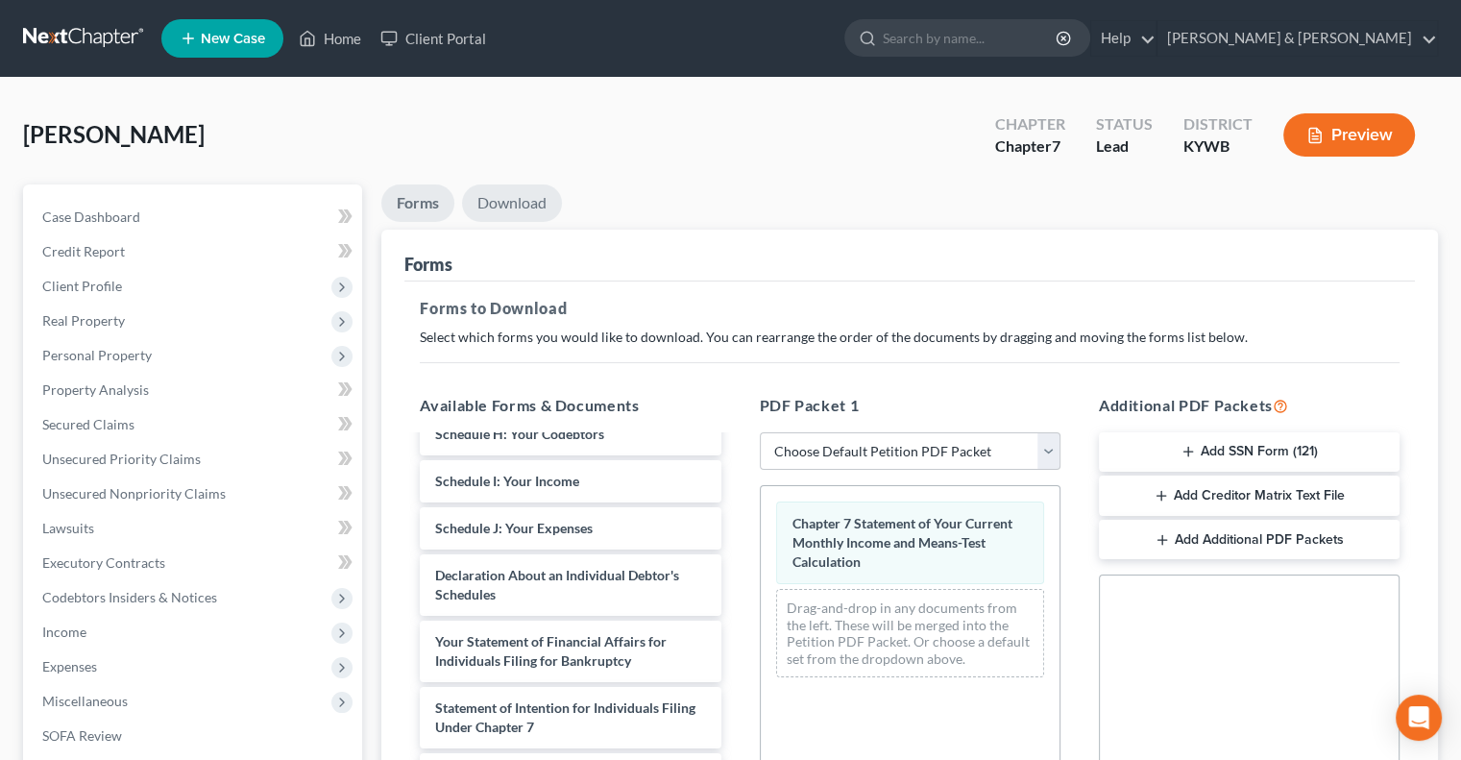
click at [519, 203] on link "Download" at bounding box center [512, 202] width 100 height 37
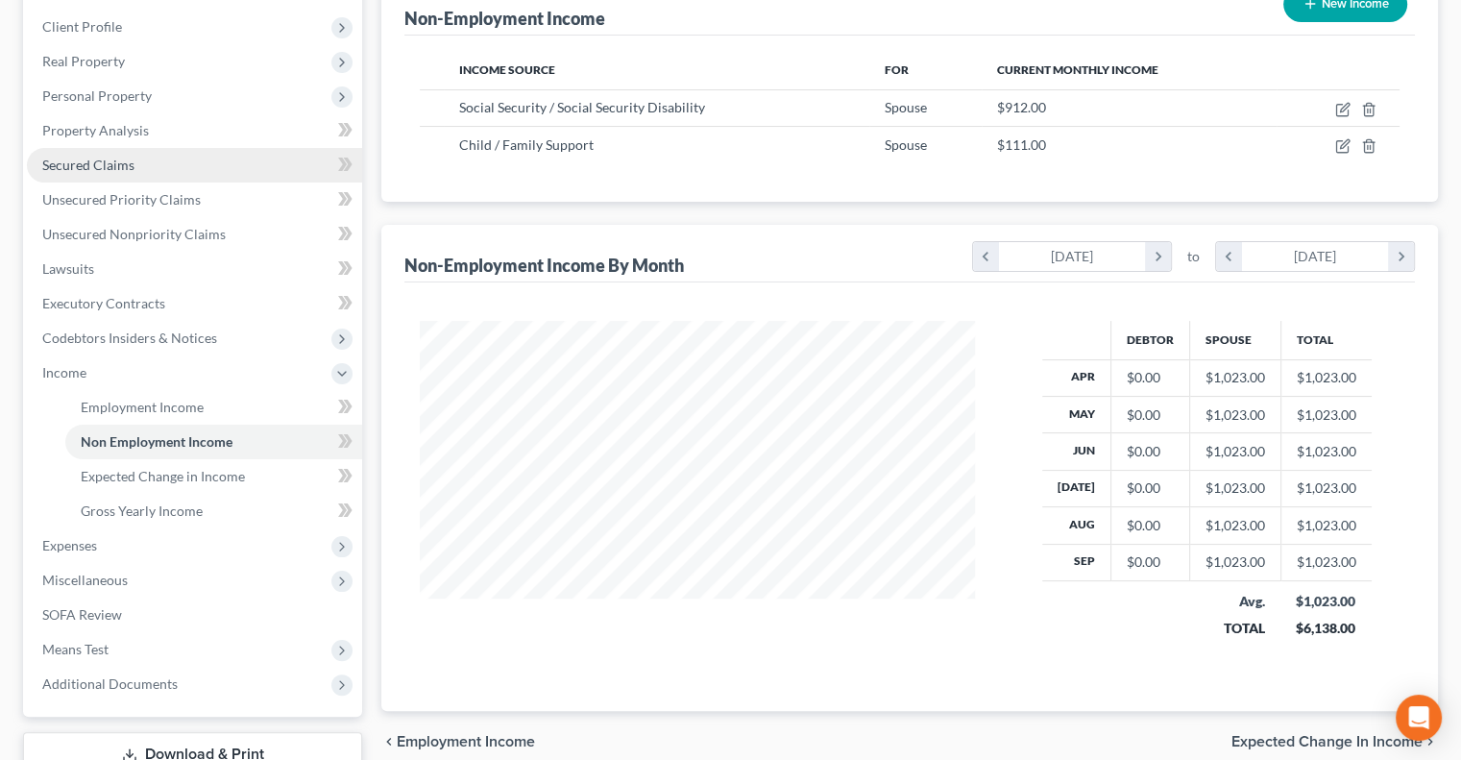
scroll to position [342, 593]
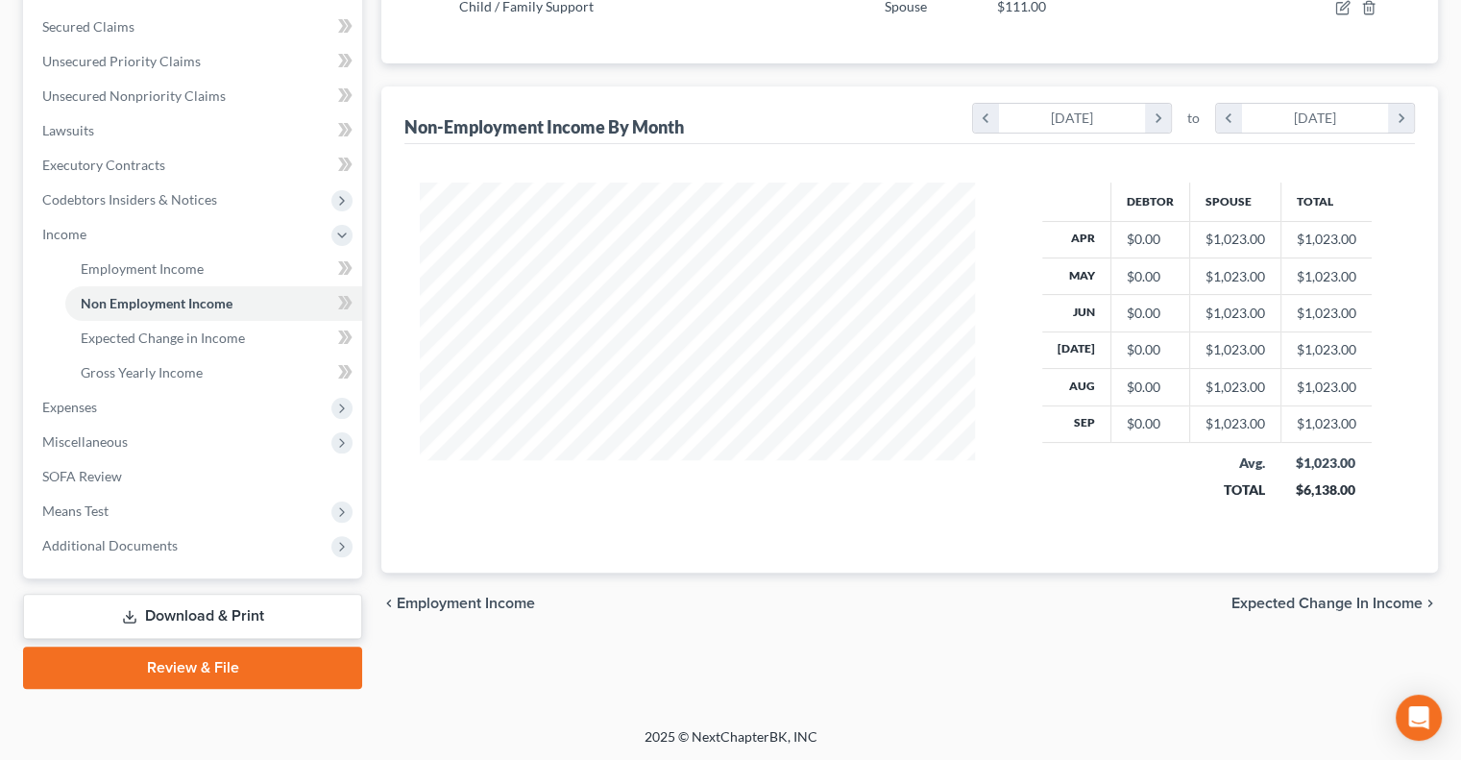
click at [150, 603] on link "Download & Print" at bounding box center [192, 616] width 339 height 45
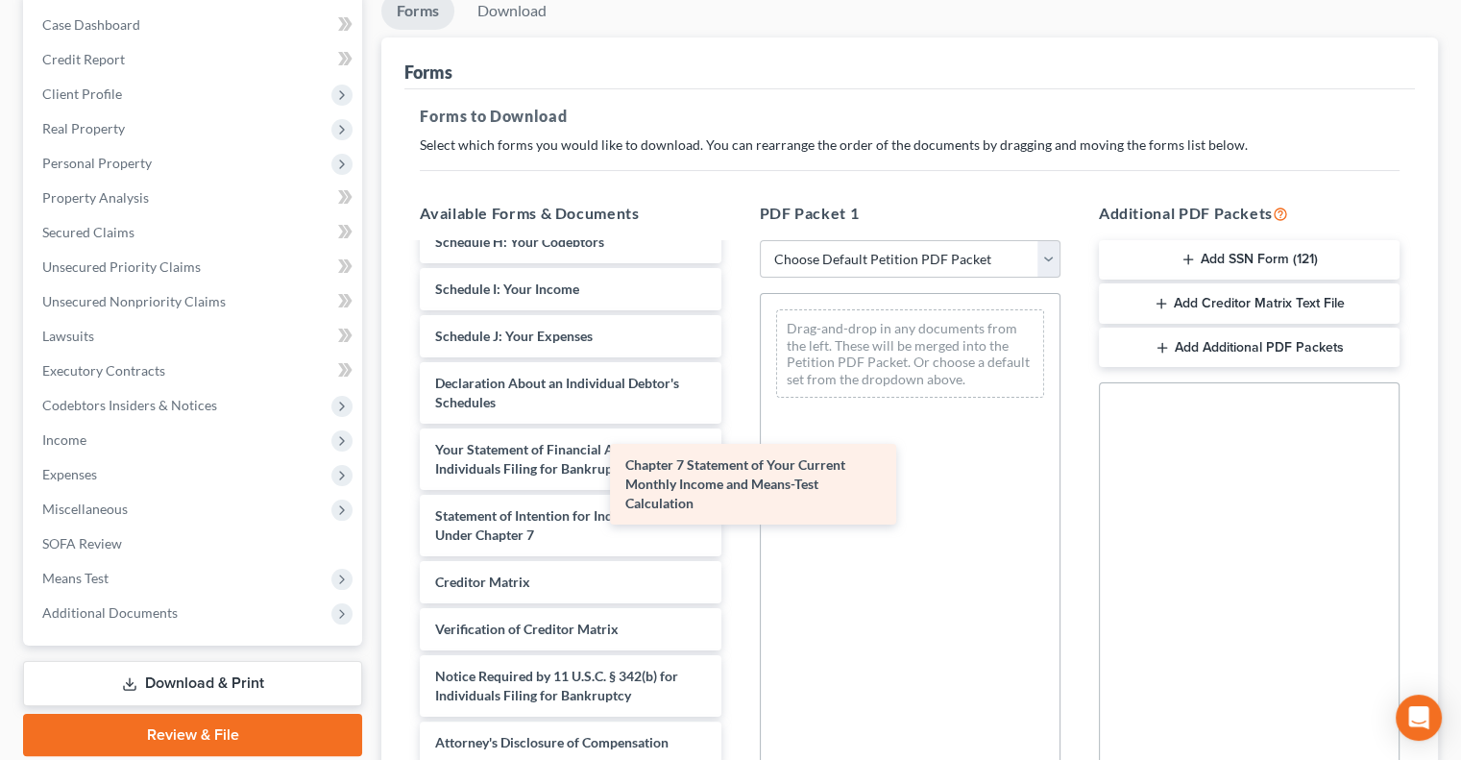
scroll to position [450, 0]
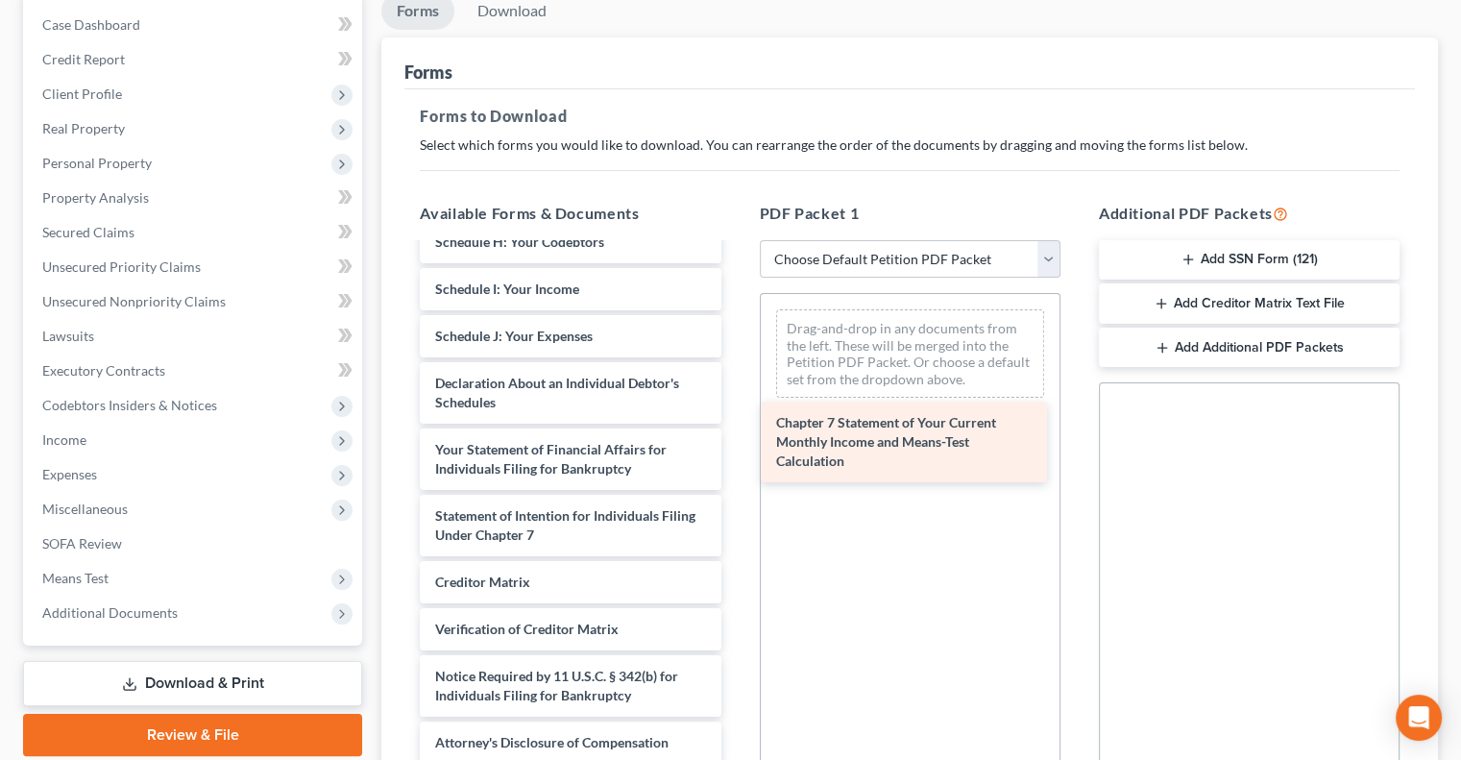
drag, startPoint x: 574, startPoint y: 502, endPoint x: 916, endPoint y: 429, distance: 348.8
click at [736, 429] on div "Chapter 7 Statement of Your Current Monthly Income and Means-Test Calculation V…" at bounding box center [569, 279] width 331 height 968
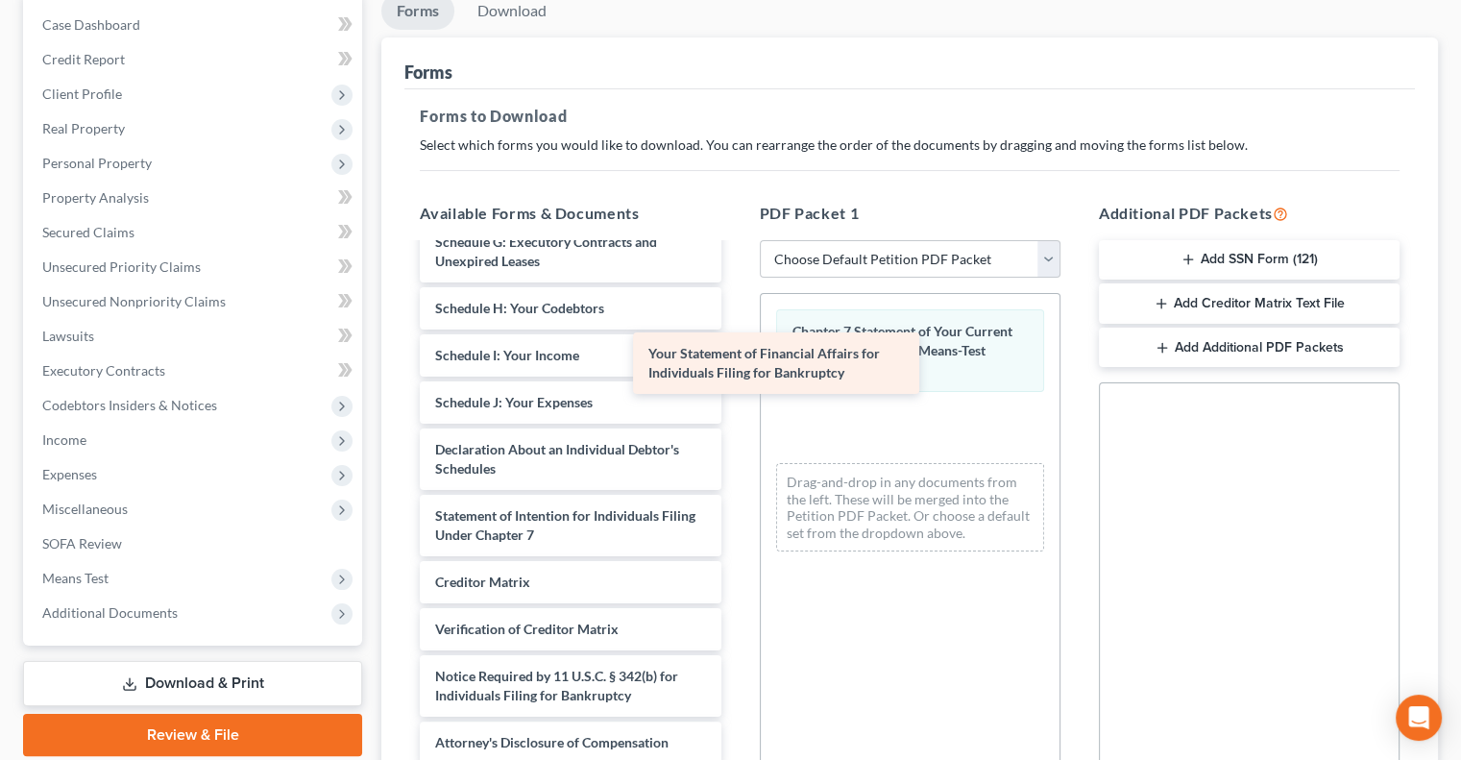
scroll to position [382, 0]
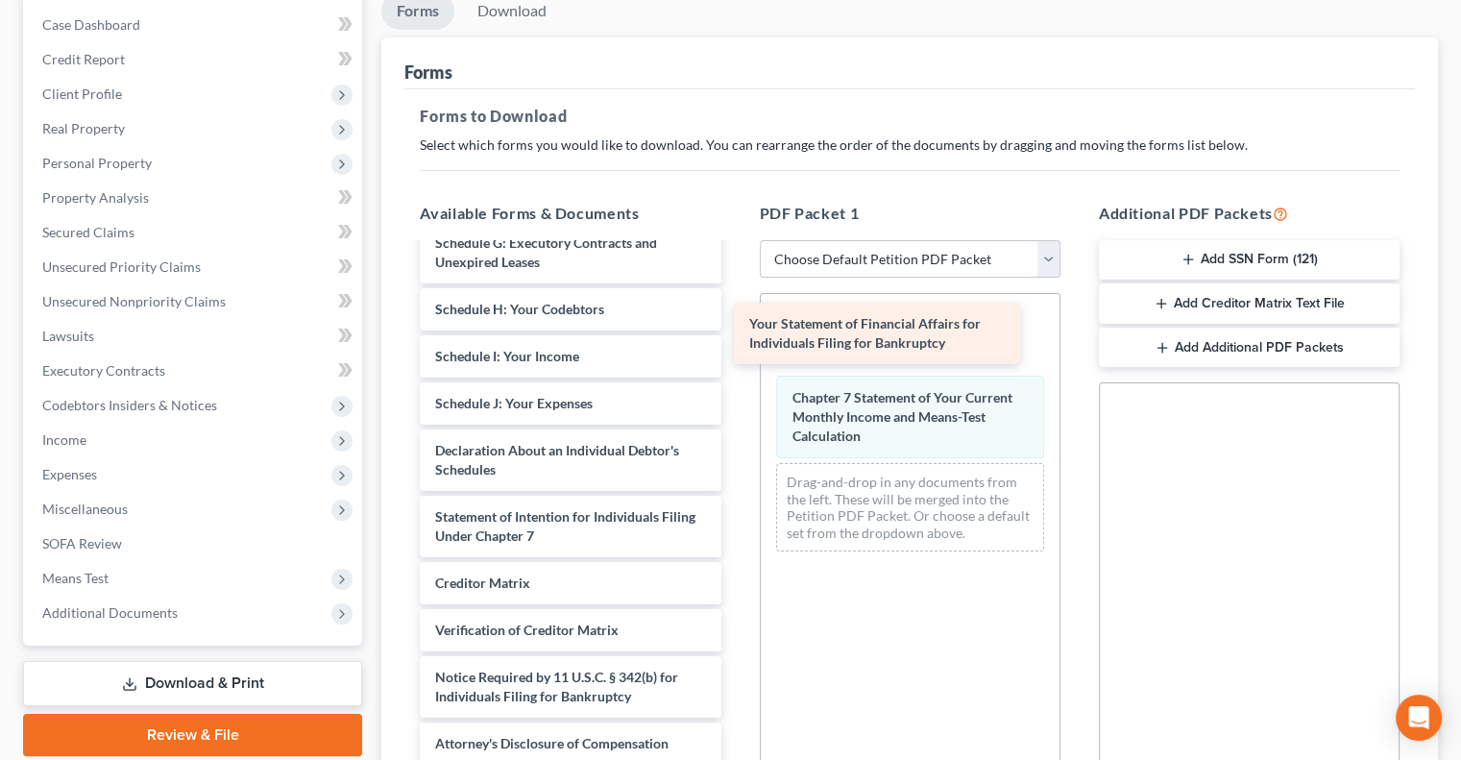
drag, startPoint x: 592, startPoint y: 452, endPoint x: 914, endPoint y: 330, distance: 344.5
click at [736, 330] on div "Your Statement of Financial Affairs for Individuals Filing for Bankruptcy Volun…" at bounding box center [569, 314] width 331 height 902
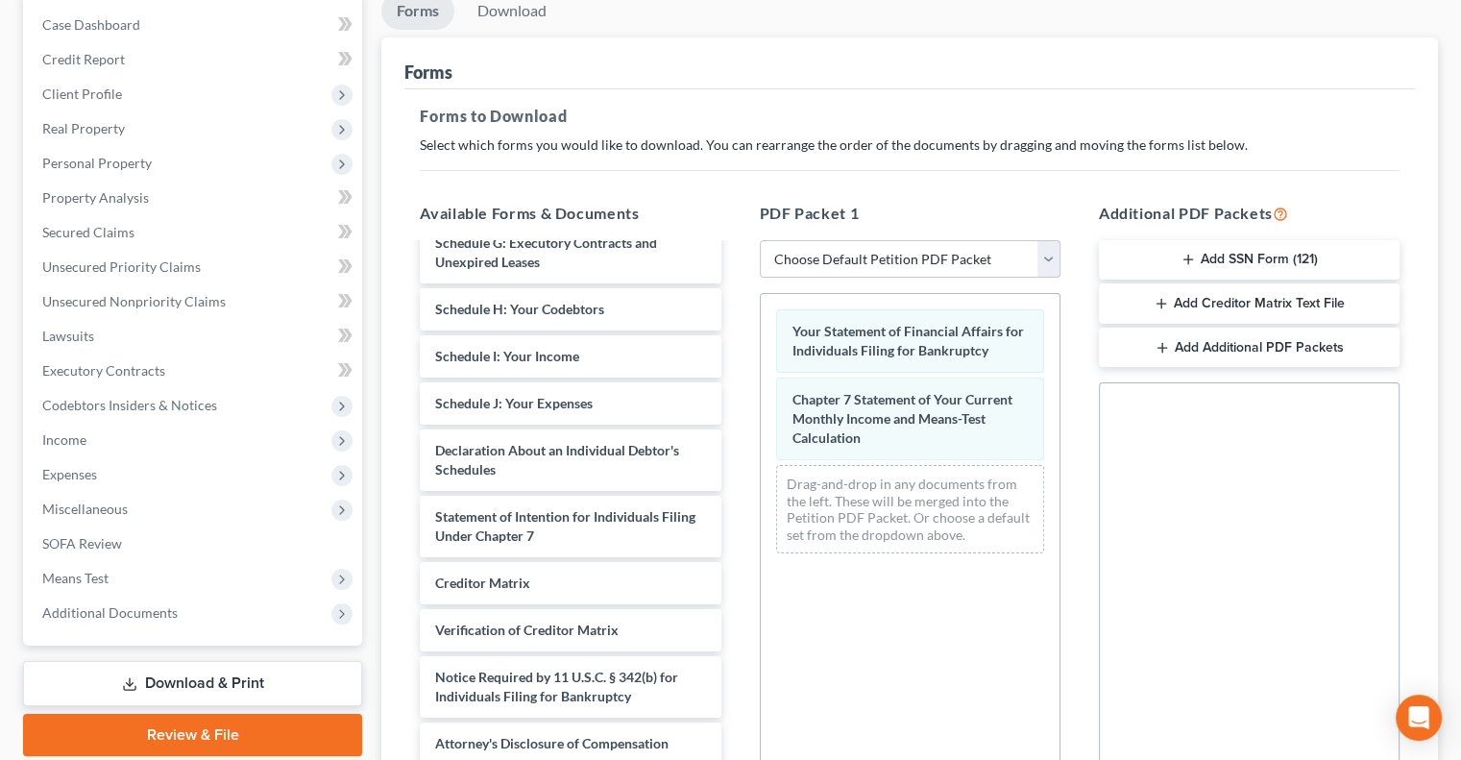
scroll to position [0, 0]
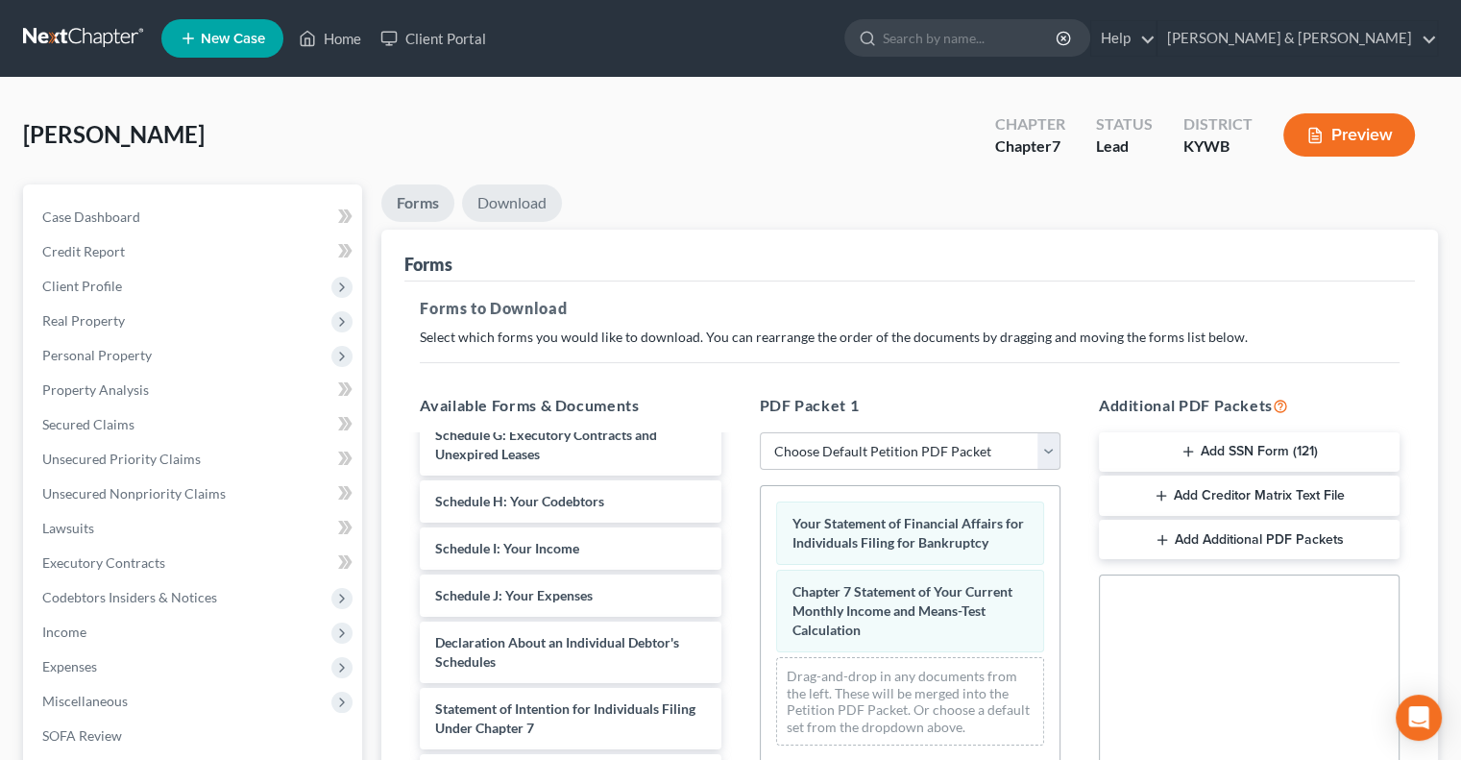
click at [504, 196] on link "Download" at bounding box center [512, 202] width 100 height 37
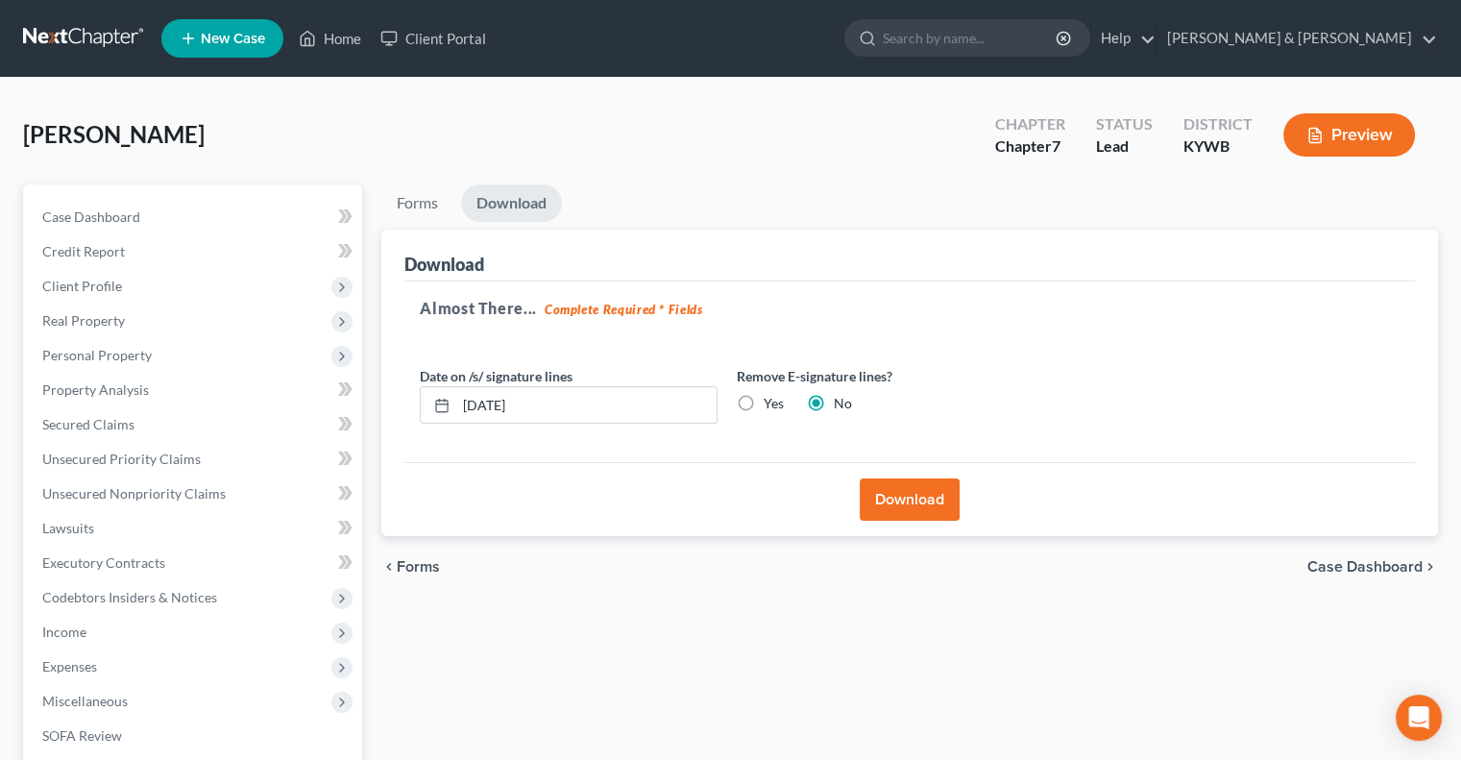
click at [764, 401] on label "Yes" at bounding box center [774, 403] width 20 height 19
click at [771, 401] on input "Yes" at bounding box center [777, 400] width 12 height 12
radio input "true"
radio input "false"
drag, startPoint x: 573, startPoint y: 409, endPoint x: 452, endPoint y: 425, distance: 121.1
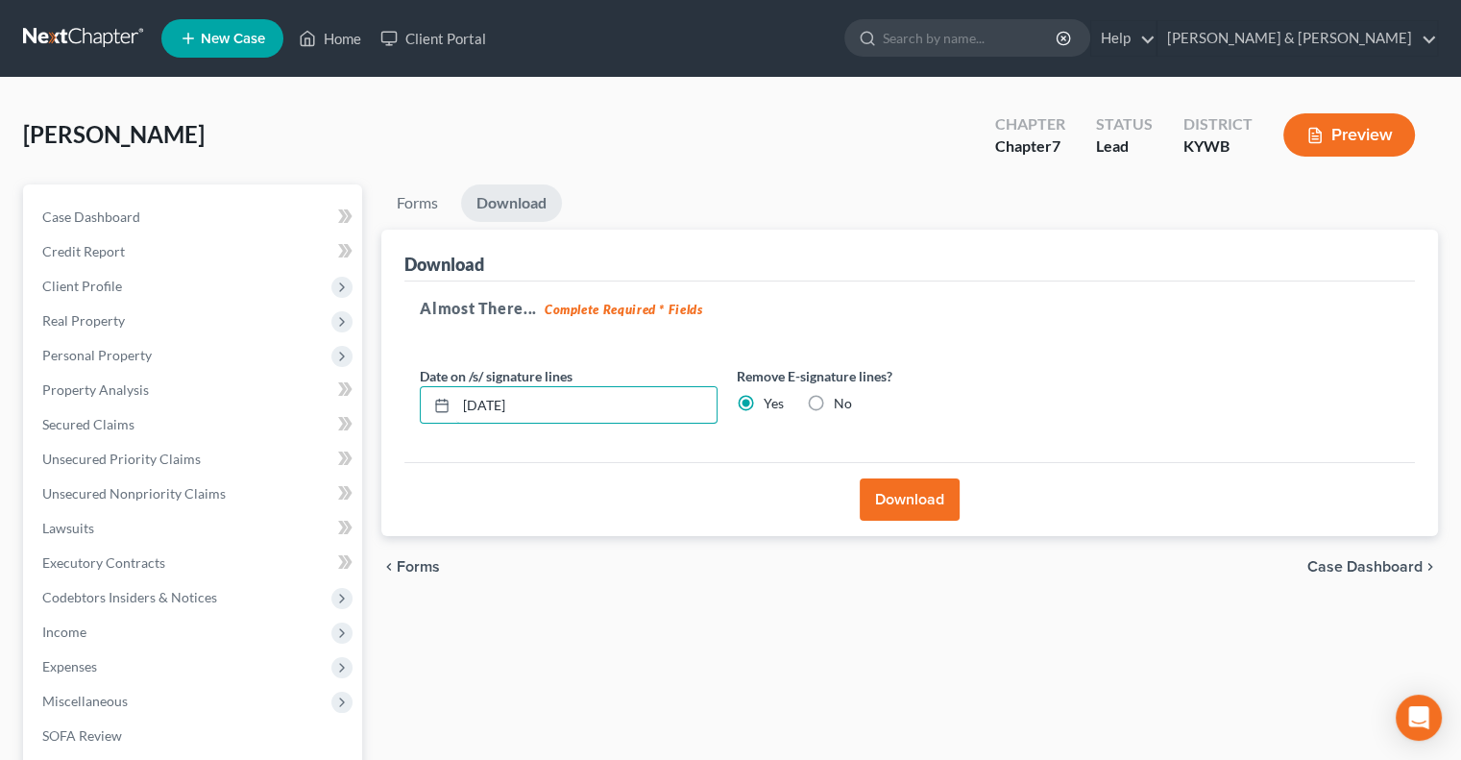
click at [452, 425] on div "Date on /s/ signature lines [DATE] Remove E-signature lines? Yes No" at bounding box center [727, 403] width 634 height 74
click at [872, 495] on button "Download" at bounding box center [910, 499] width 100 height 42
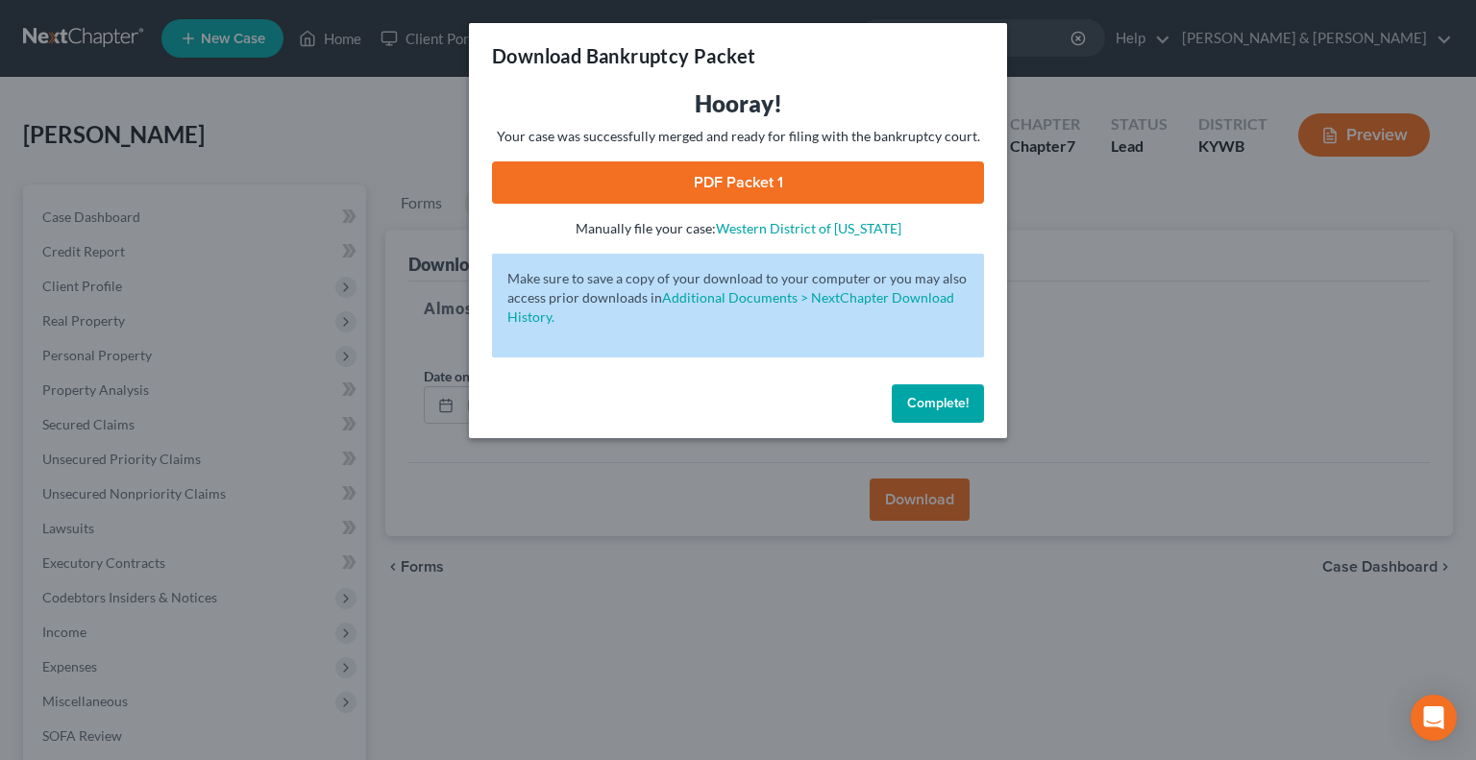
click at [753, 186] on link "PDF Packet 1" at bounding box center [738, 182] width 492 height 42
drag, startPoint x: 947, startPoint y: 398, endPoint x: 574, endPoint y: 185, distance: 429.0
click at [944, 396] on span "Complete!" at bounding box center [937, 403] width 61 height 16
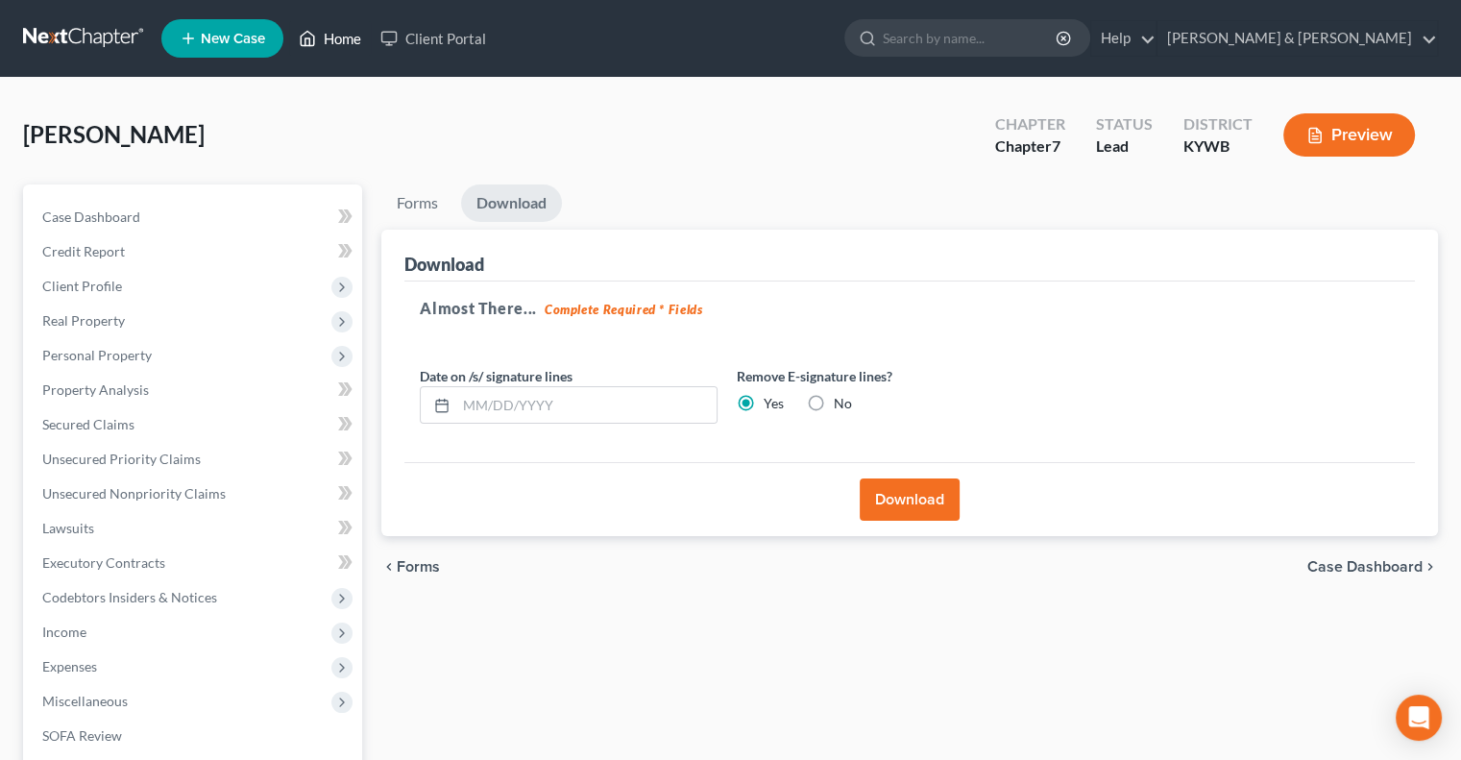
click at [354, 43] on link "Home" at bounding box center [330, 38] width 82 height 35
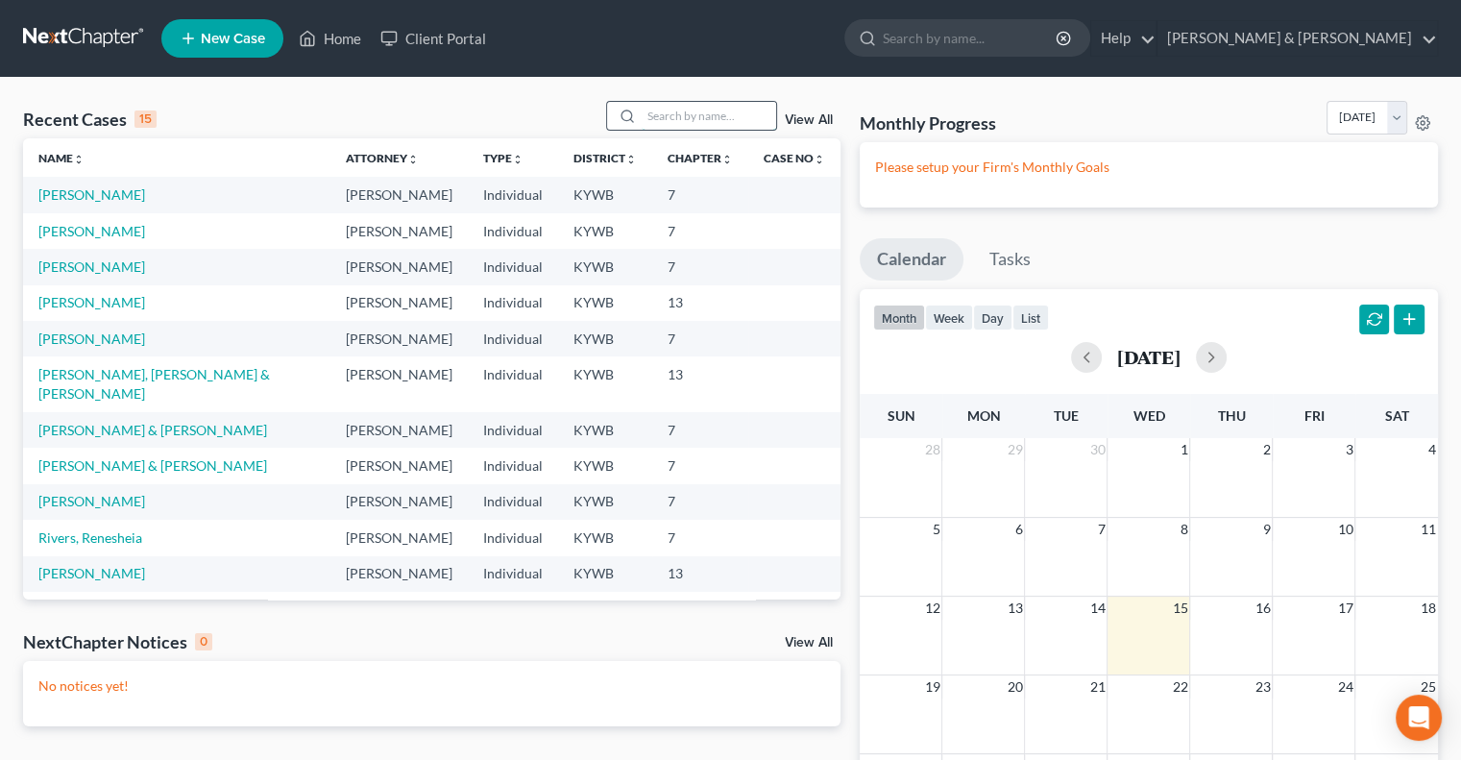
click at [682, 114] on input "search" at bounding box center [709, 116] width 134 height 28
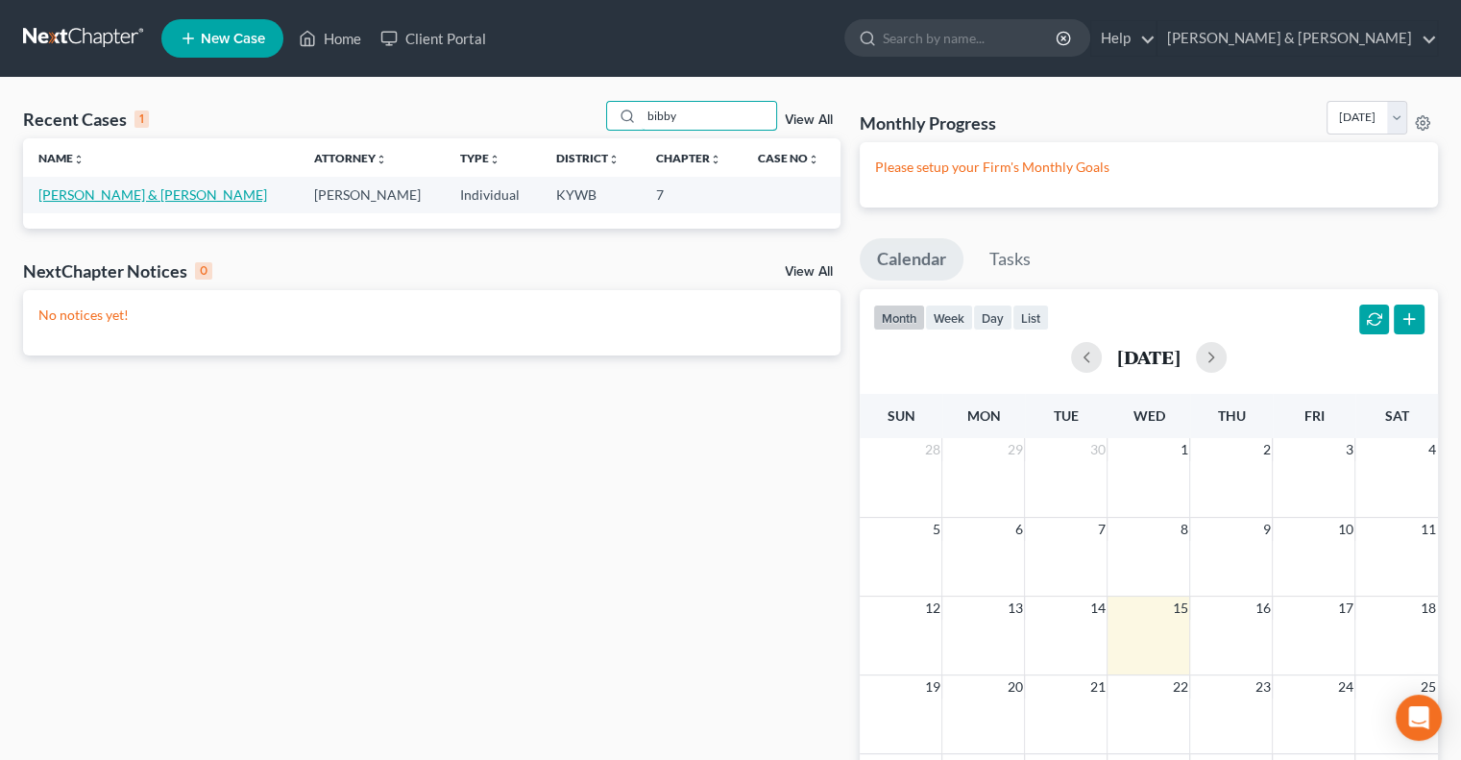
type input "bibby"
click at [150, 199] on link "[PERSON_NAME] & [PERSON_NAME]" at bounding box center [152, 194] width 229 height 16
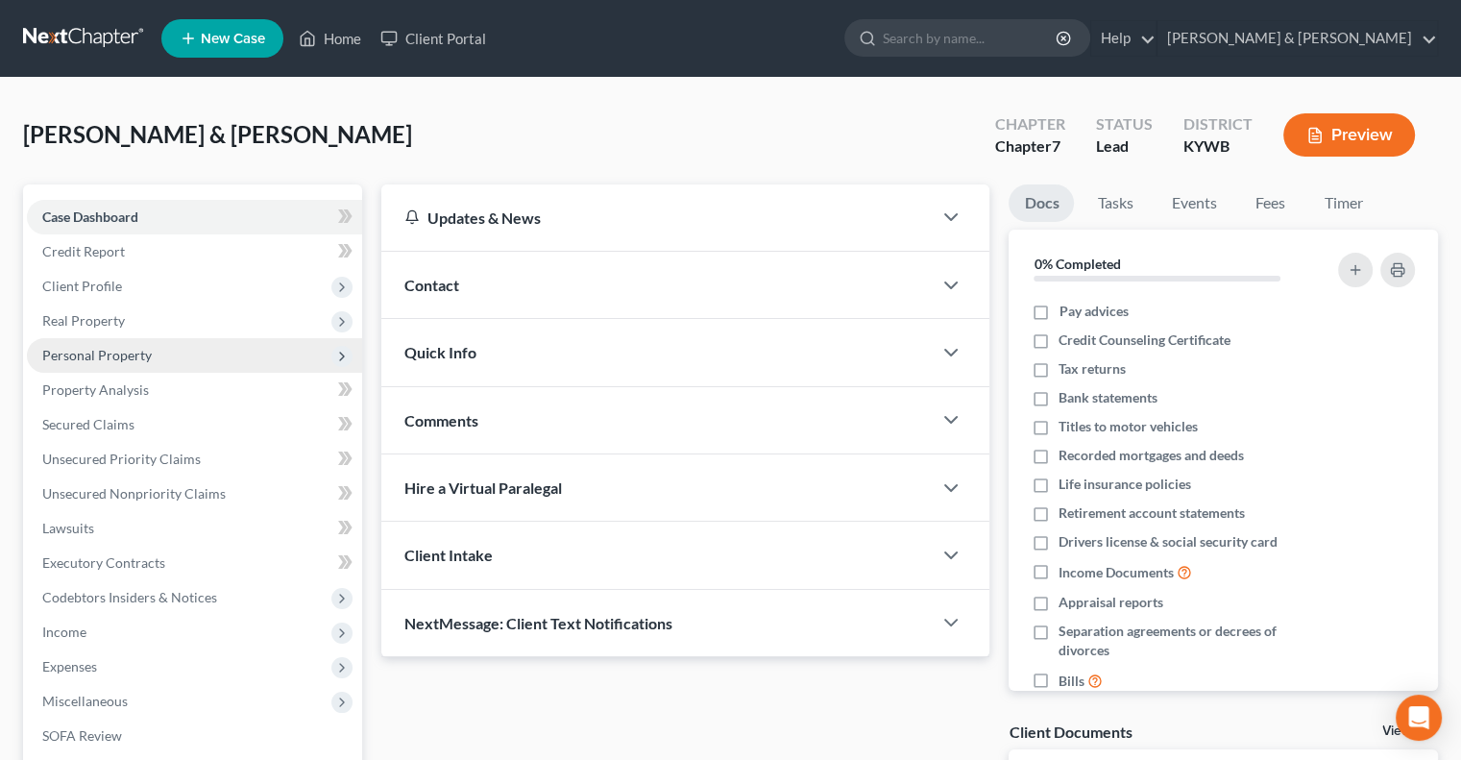
click at [138, 358] on span "Personal Property" at bounding box center [97, 355] width 110 height 16
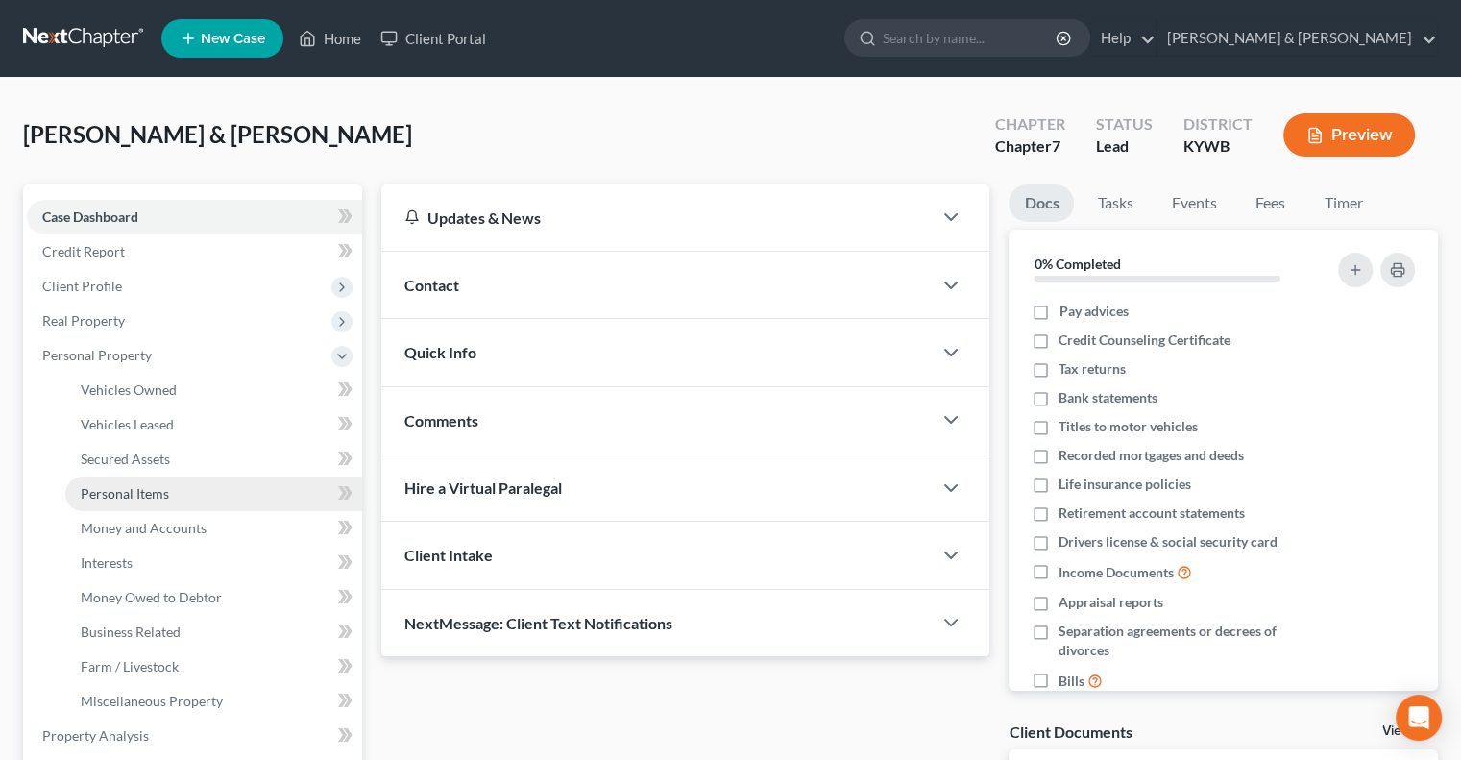
click at [149, 497] on span "Personal Items" at bounding box center [125, 493] width 88 height 16
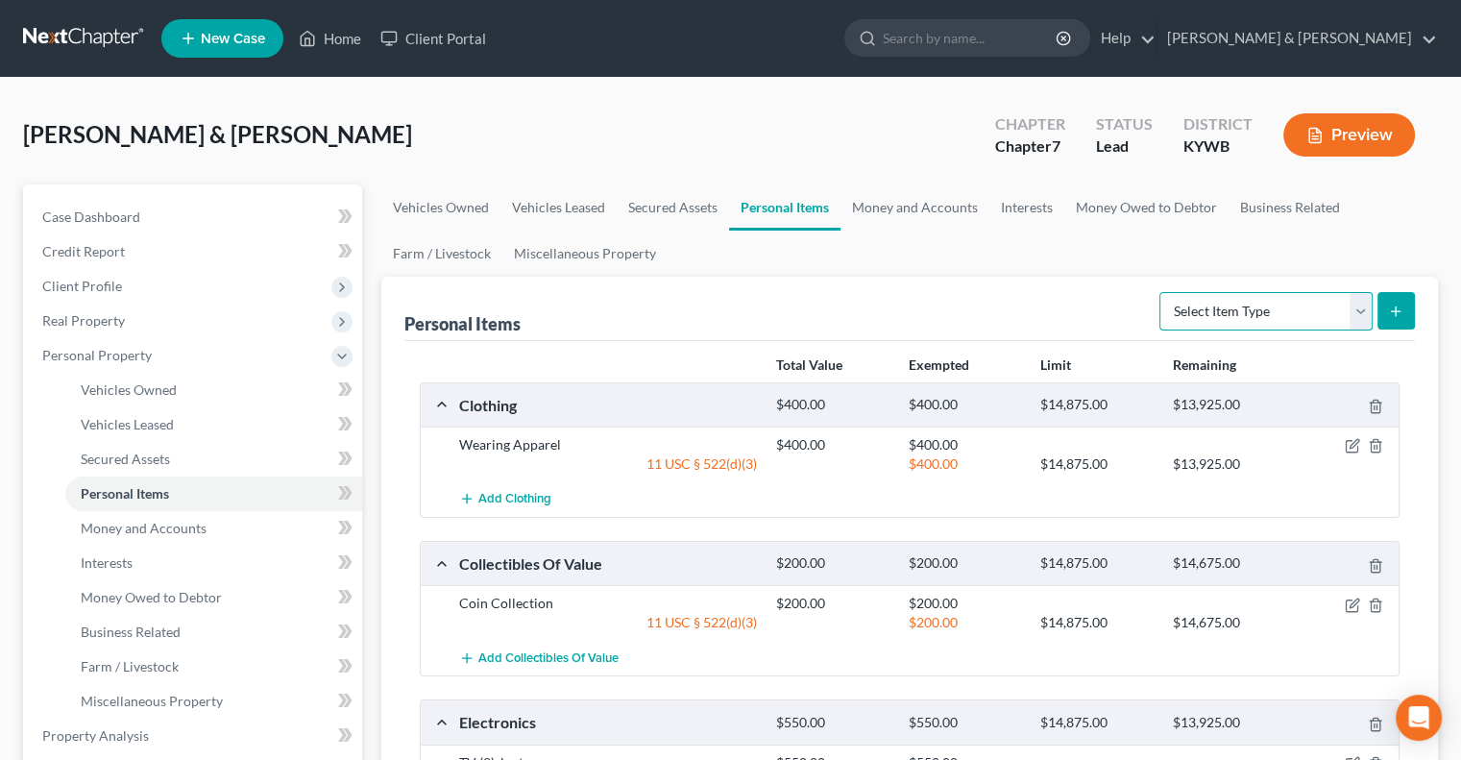
click at [1362, 307] on select "Select Item Type Clothing Collectibles Of Value Electronics Firearms Household …" at bounding box center [1266, 311] width 213 height 38
select select "pets"
click at [1161, 292] on select "Select Item Type Clothing Collectibles Of Value Electronics Firearms Household …" at bounding box center [1266, 311] width 213 height 38
click at [1405, 318] on button "submit" at bounding box center [1396, 310] width 37 height 37
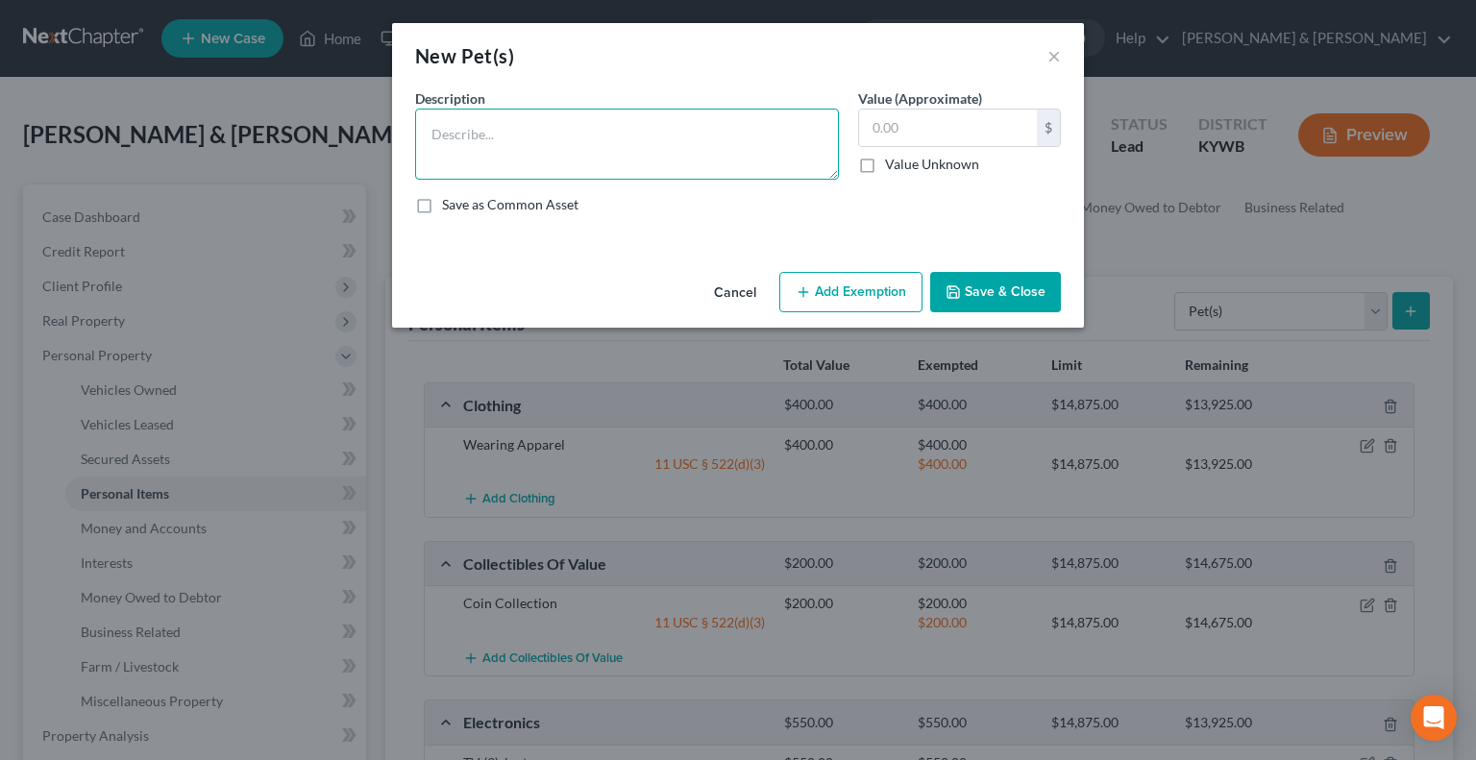
drag, startPoint x: 503, startPoint y: 134, endPoint x: 513, endPoint y: 127, distance: 11.7
click at [504, 134] on textarea at bounding box center [627, 144] width 424 height 71
type textarea "Cat (1)"
click at [861, 290] on button "Add Exemption" at bounding box center [850, 292] width 143 height 40
select select "2"
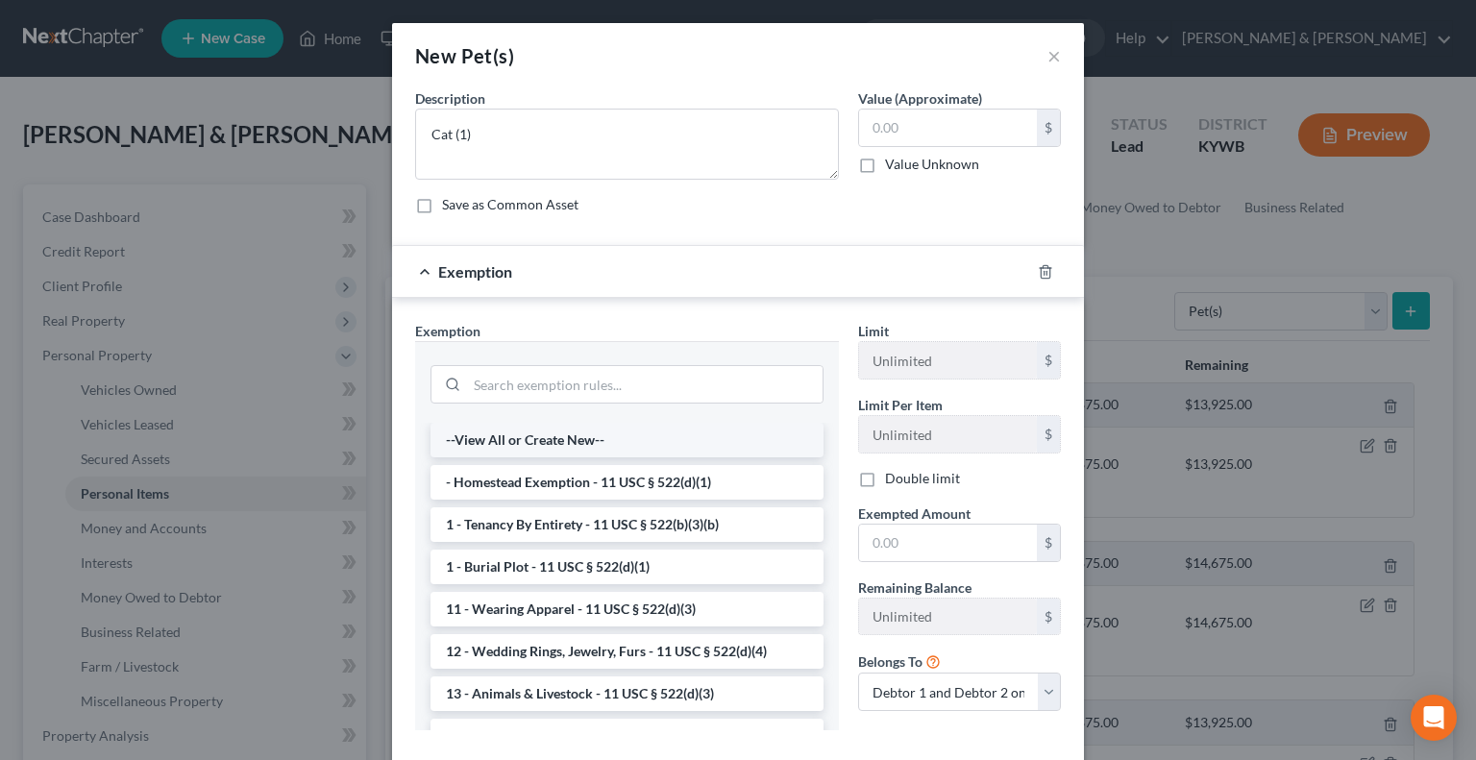
scroll to position [96, 0]
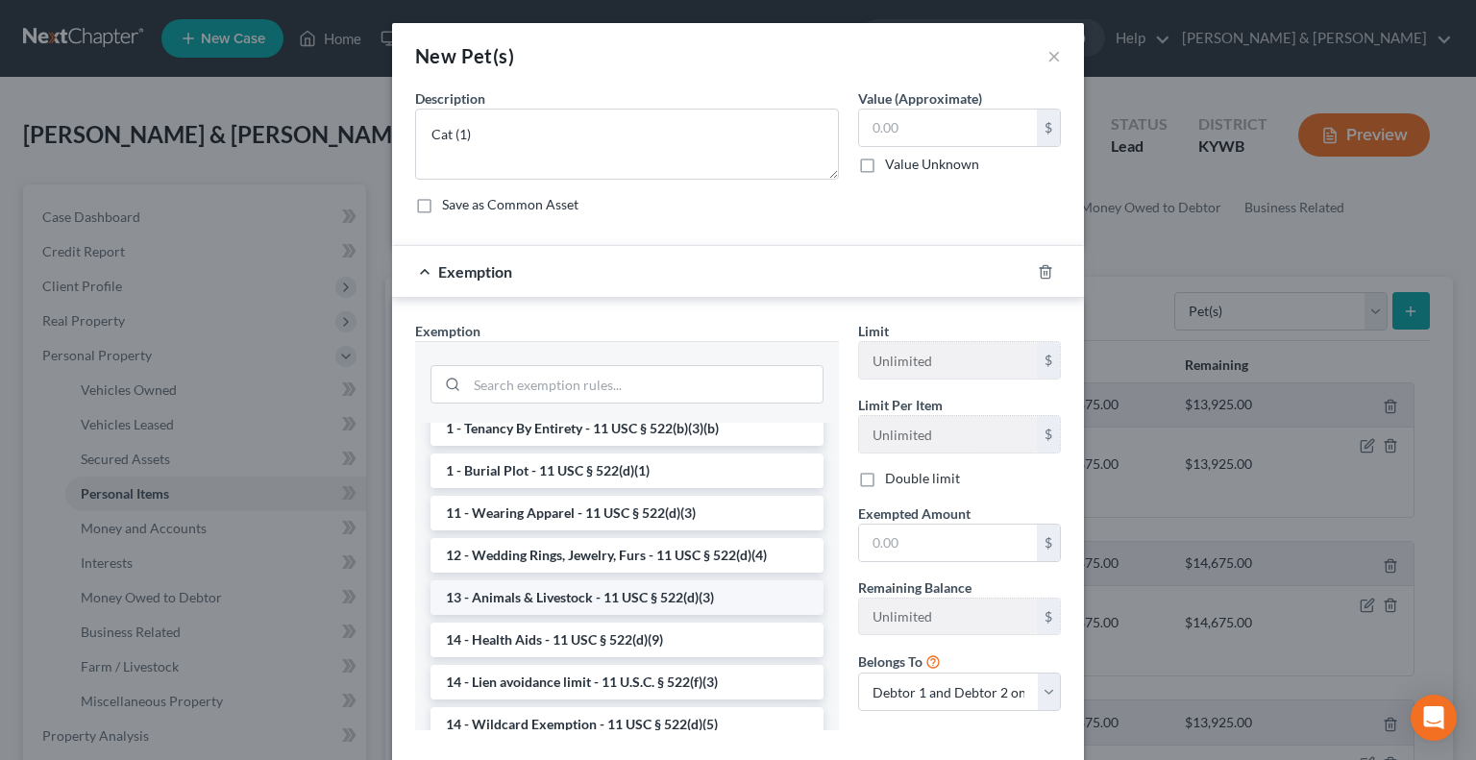
click at [640, 596] on li "13 - Animals & Livestock - 11 USC § 522(d)(3)" at bounding box center [626, 597] width 393 height 35
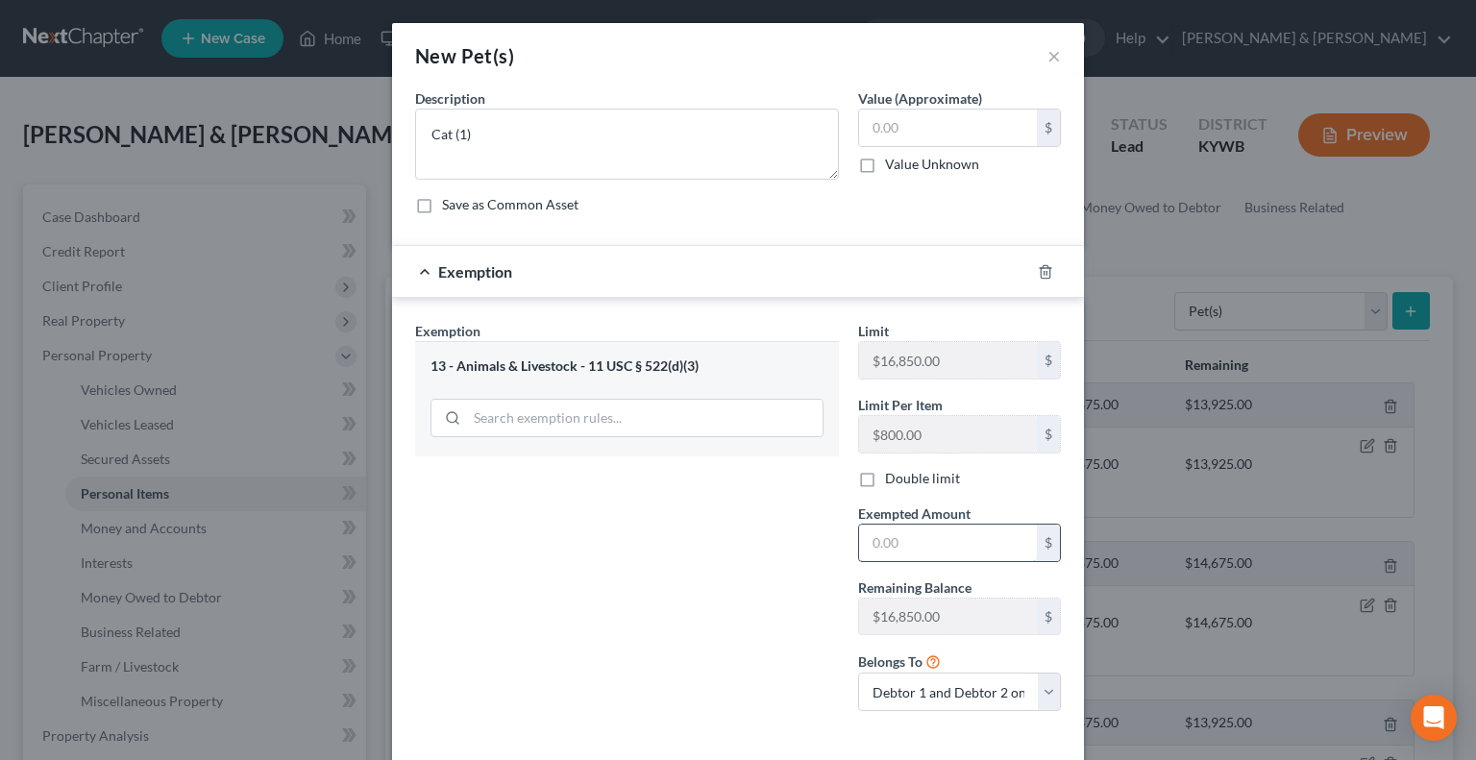
click at [897, 537] on input "text" at bounding box center [948, 543] width 178 height 37
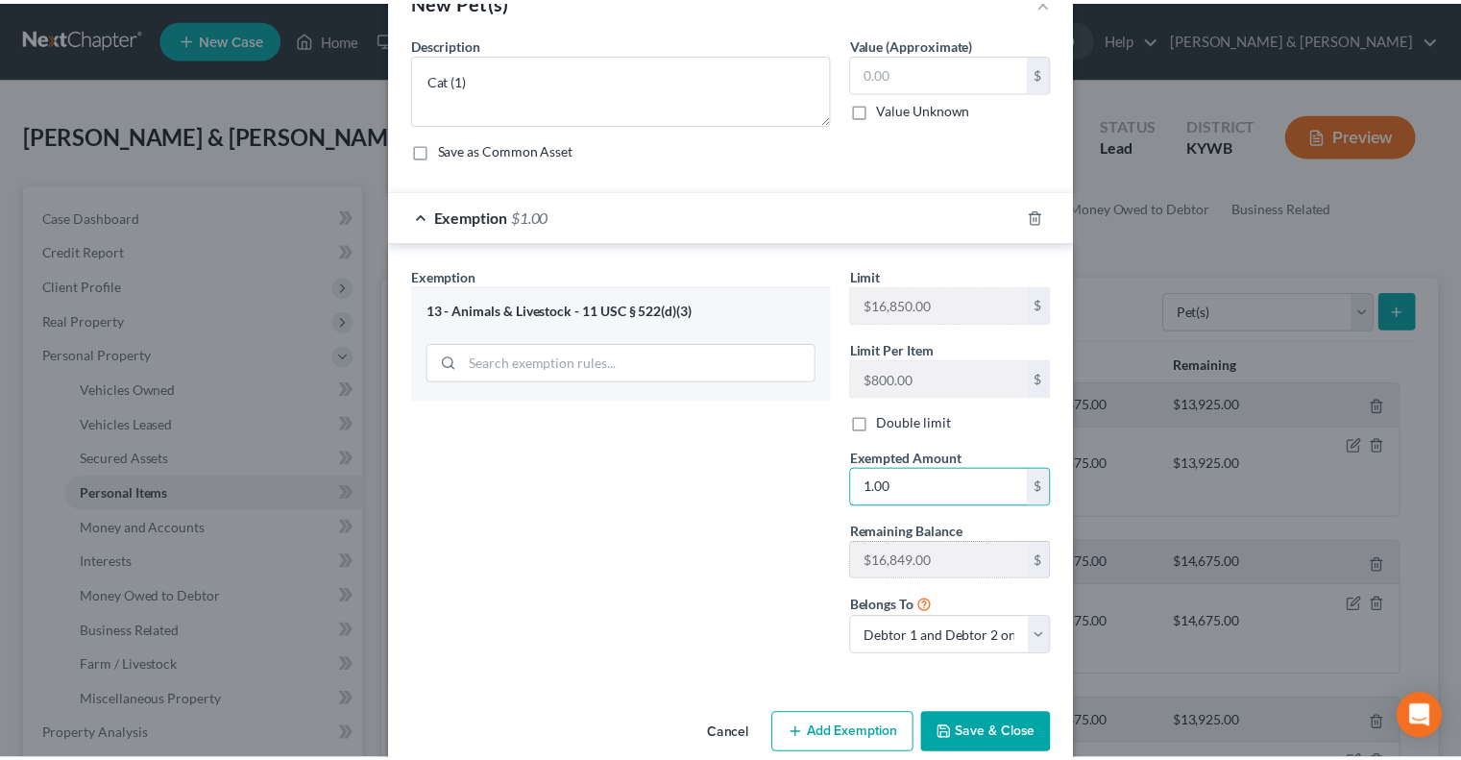
scroll to position [86, 0]
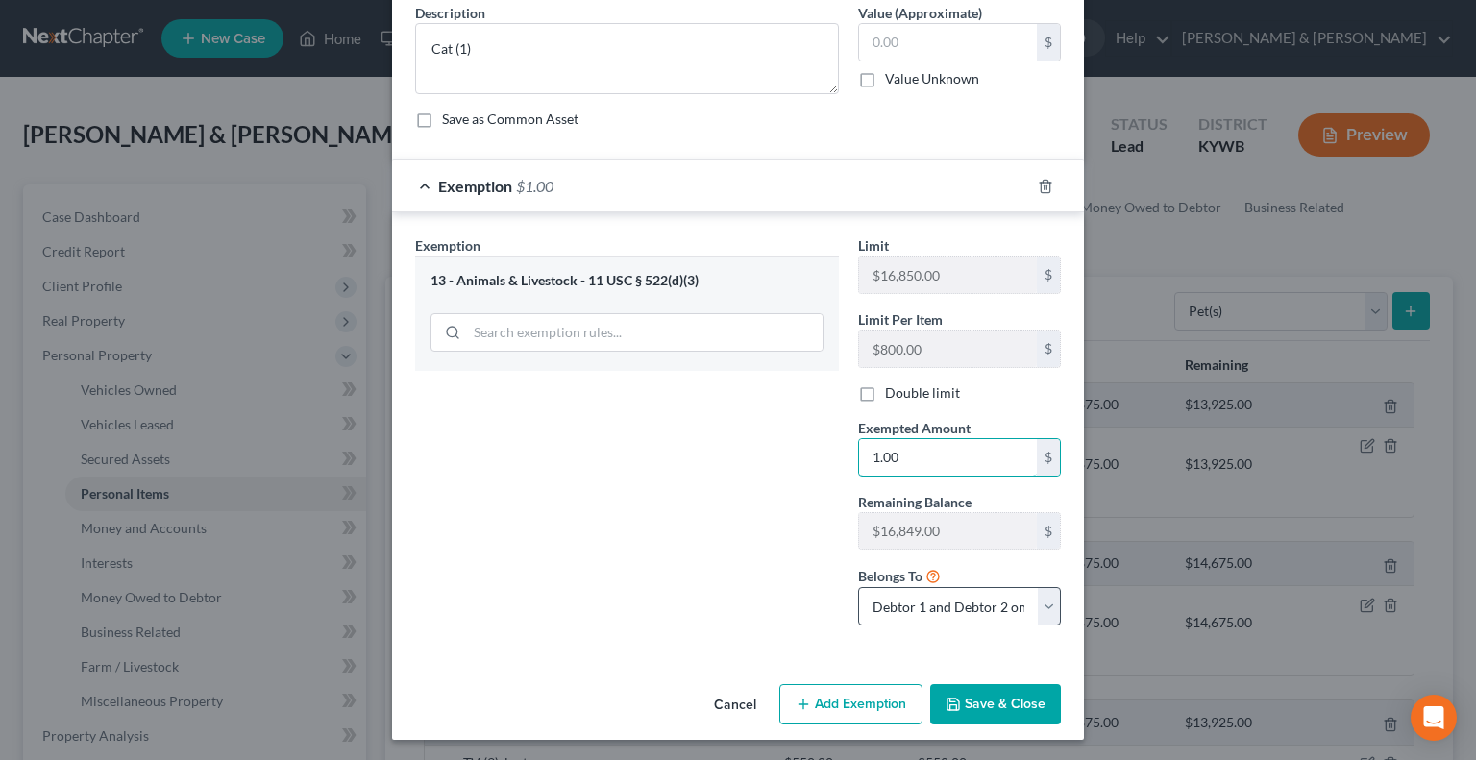
type input "1.00"
click at [1032, 610] on select "Debtor 1 only Debtor 2 only Debtor 1 and Debtor 2 only" at bounding box center [959, 606] width 203 height 38
select select "0"
click at [858, 587] on select "Debtor 1 only Debtor 2 only Debtor 1 and Debtor 2 only" at bounding box center [959, 606] width 203 height 38
click at [977, 704] on button "Save & Close" at bounding box center [995, 704] width 131 height 40
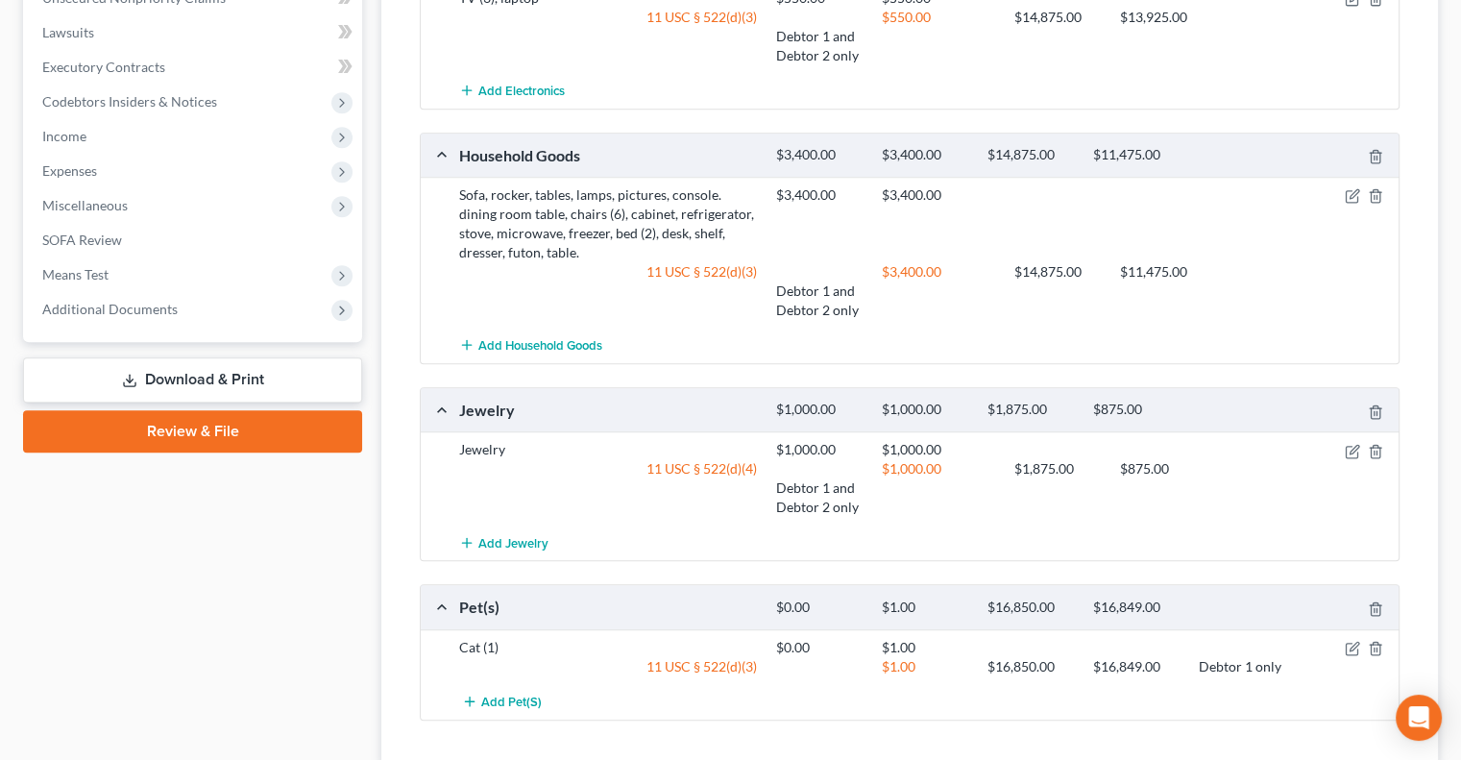
scroll to position [865, 0]
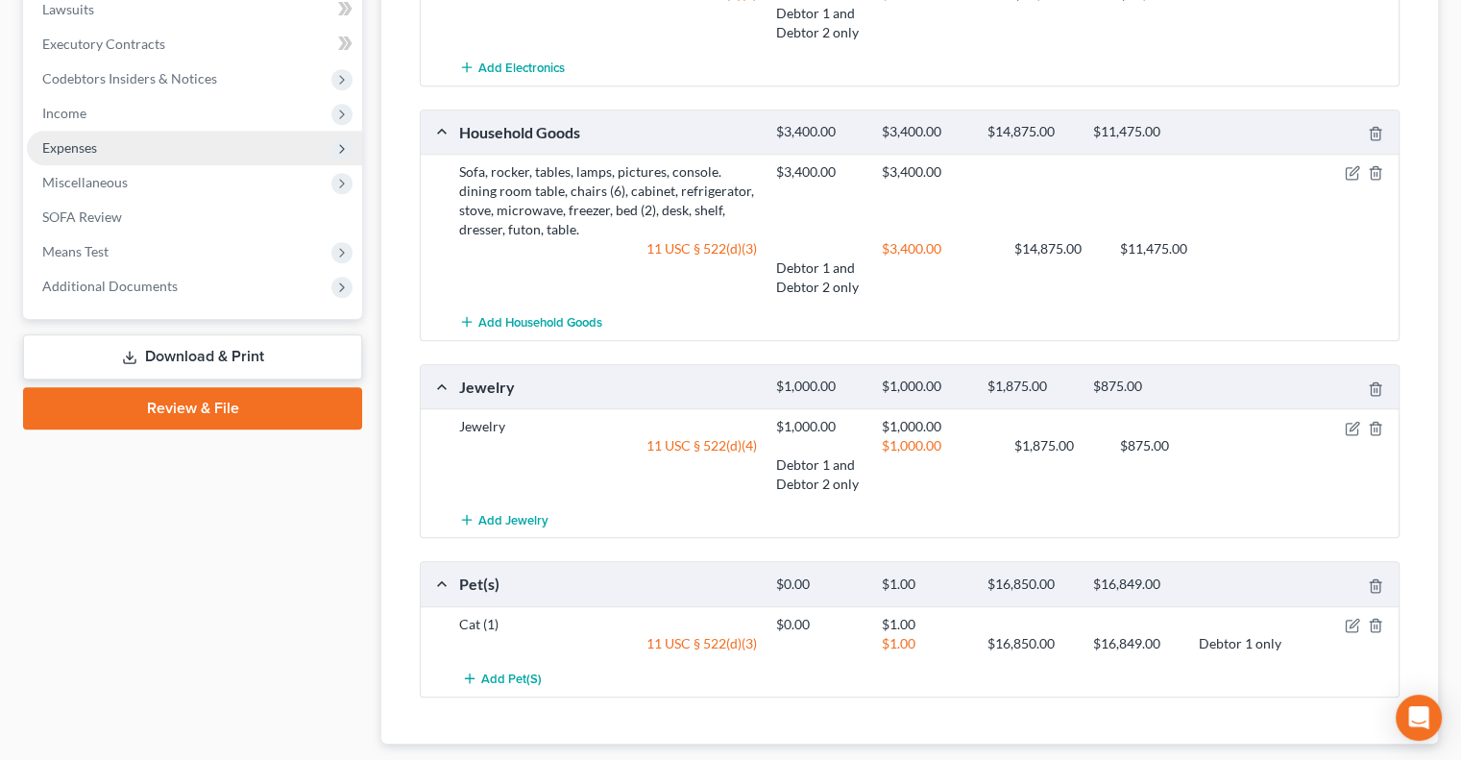
click at [89, 155] on span "Expenses" at bounding box center [69, 147] width 55 height 16
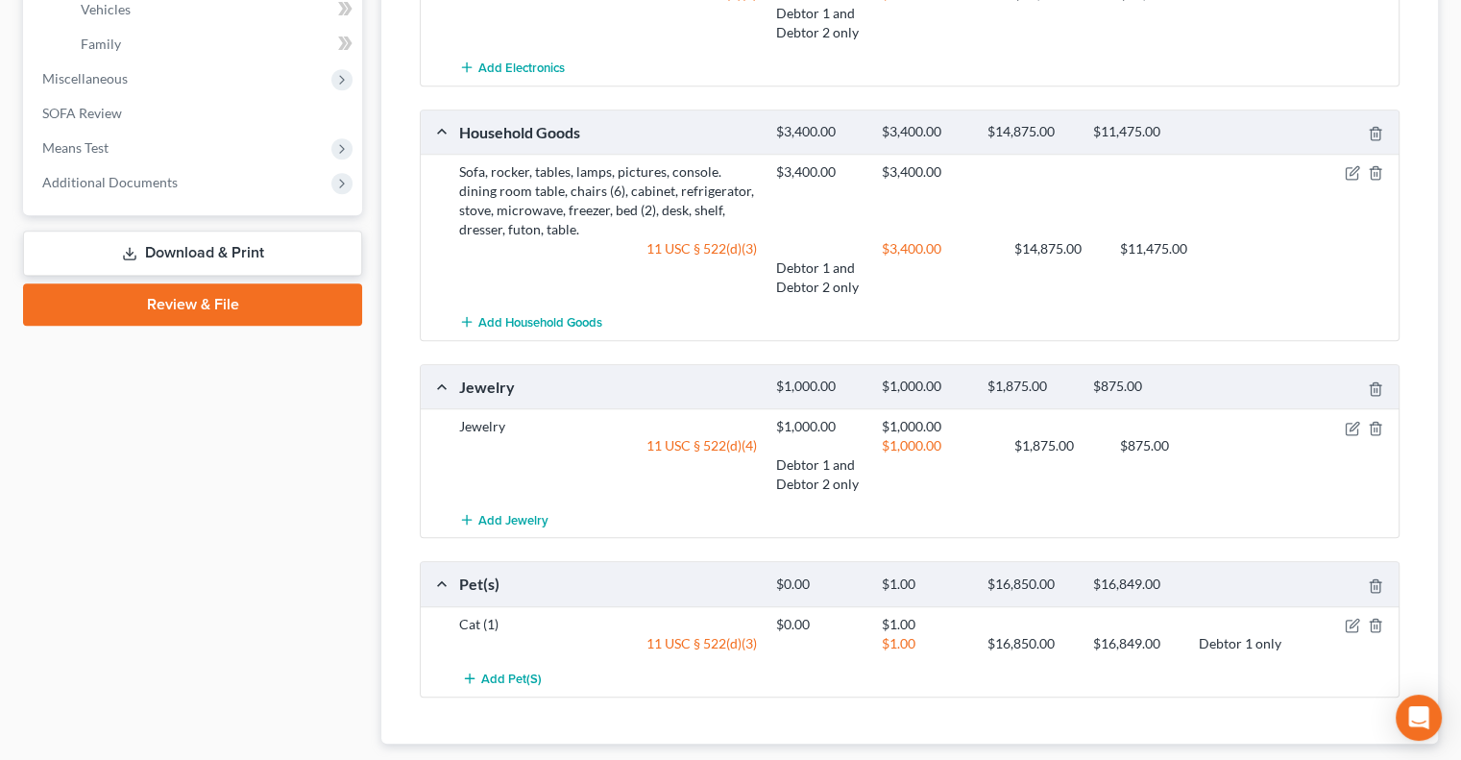
scroll to position [519, 0]
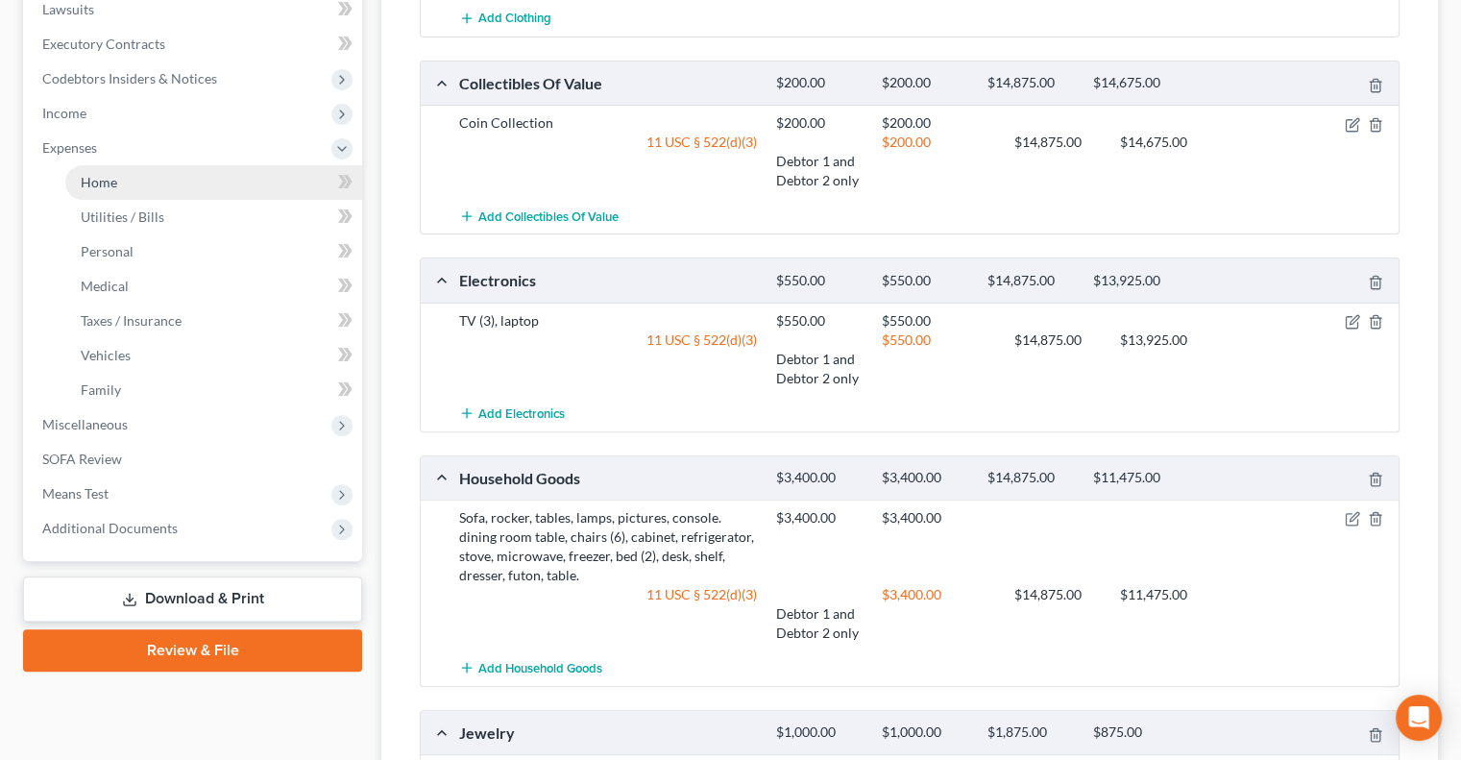
click at [110, 183] on span "Home" at bounding box center [99, 182] width 37 height 16
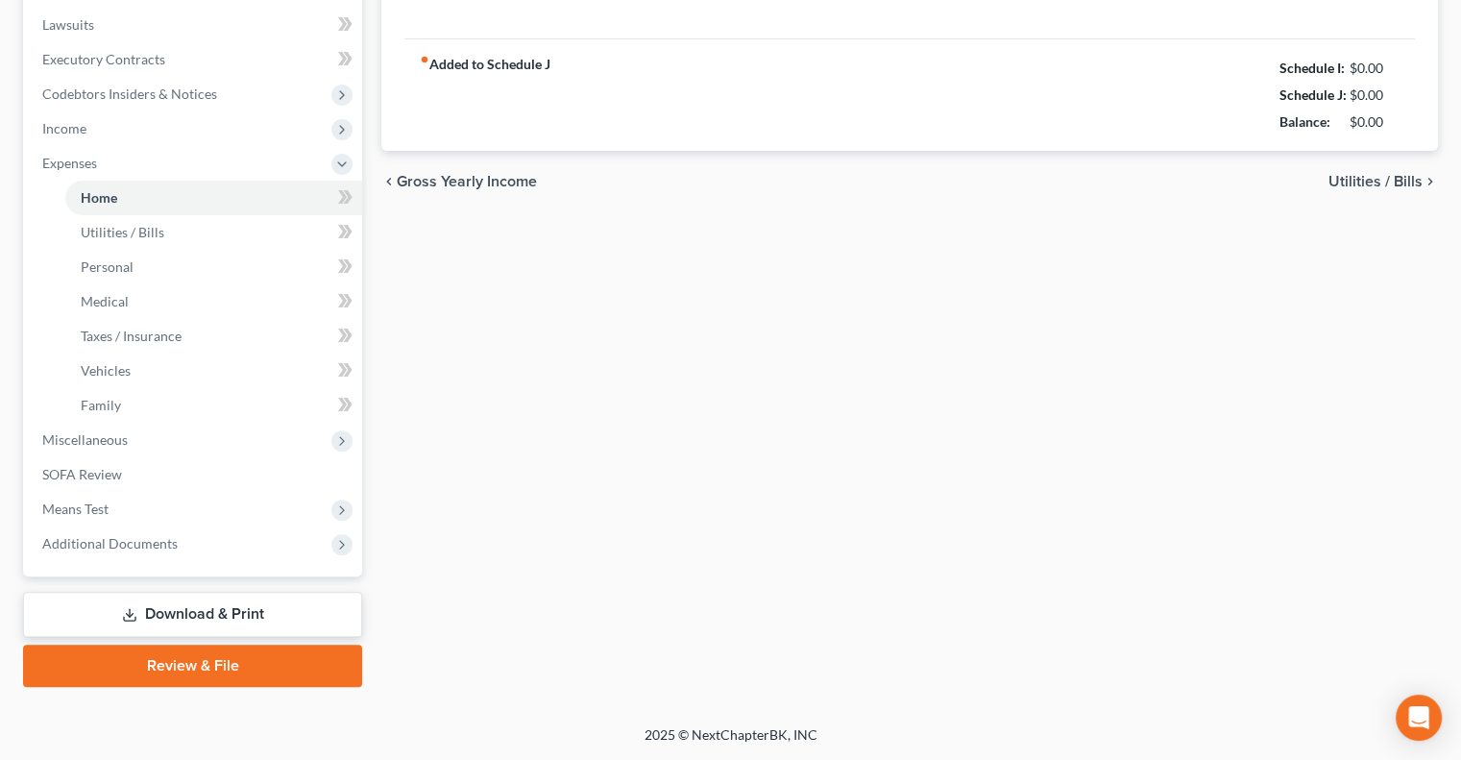
type input "1,154.00"
type input "0.00"
radio input "true"
type input "0.00"
type input "5.00"
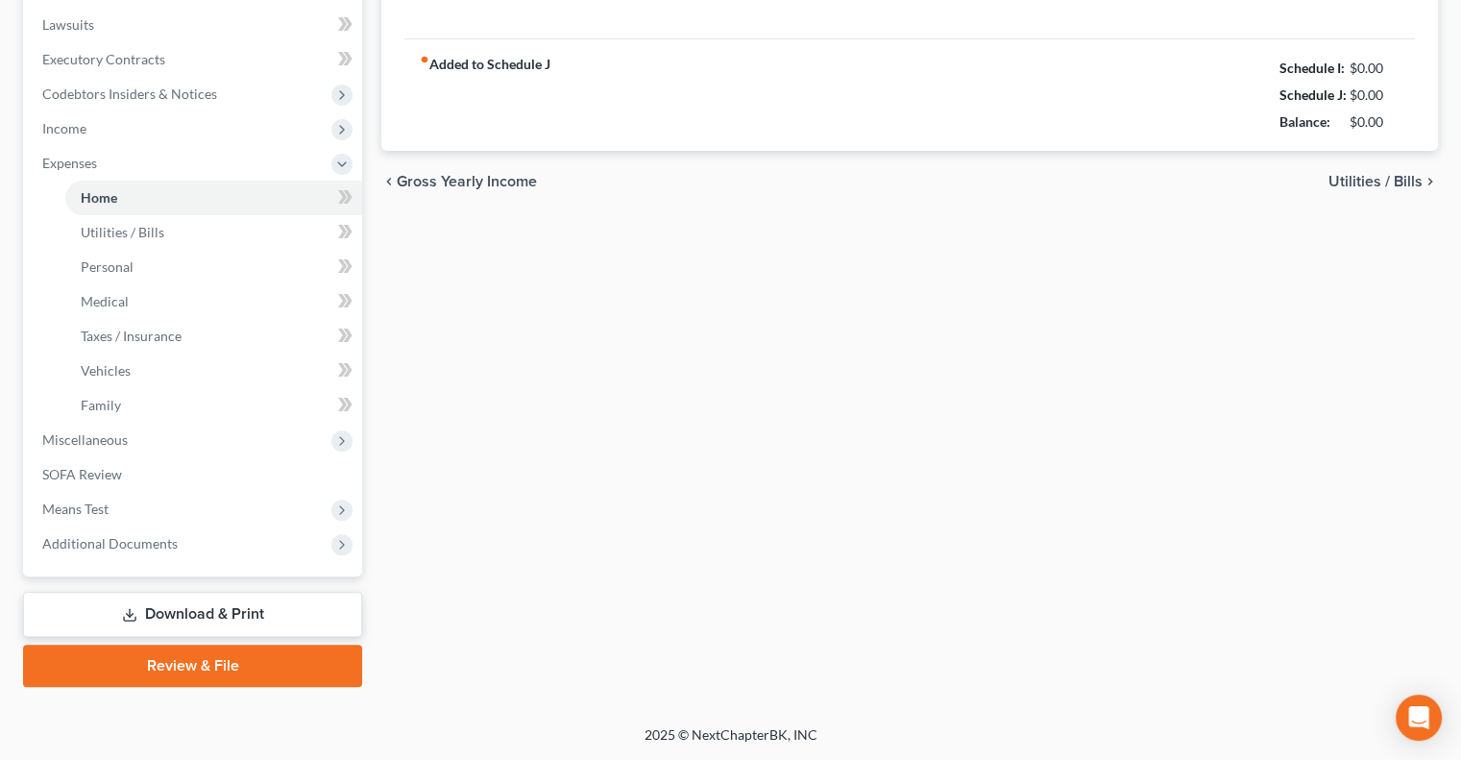
type input "0.00"
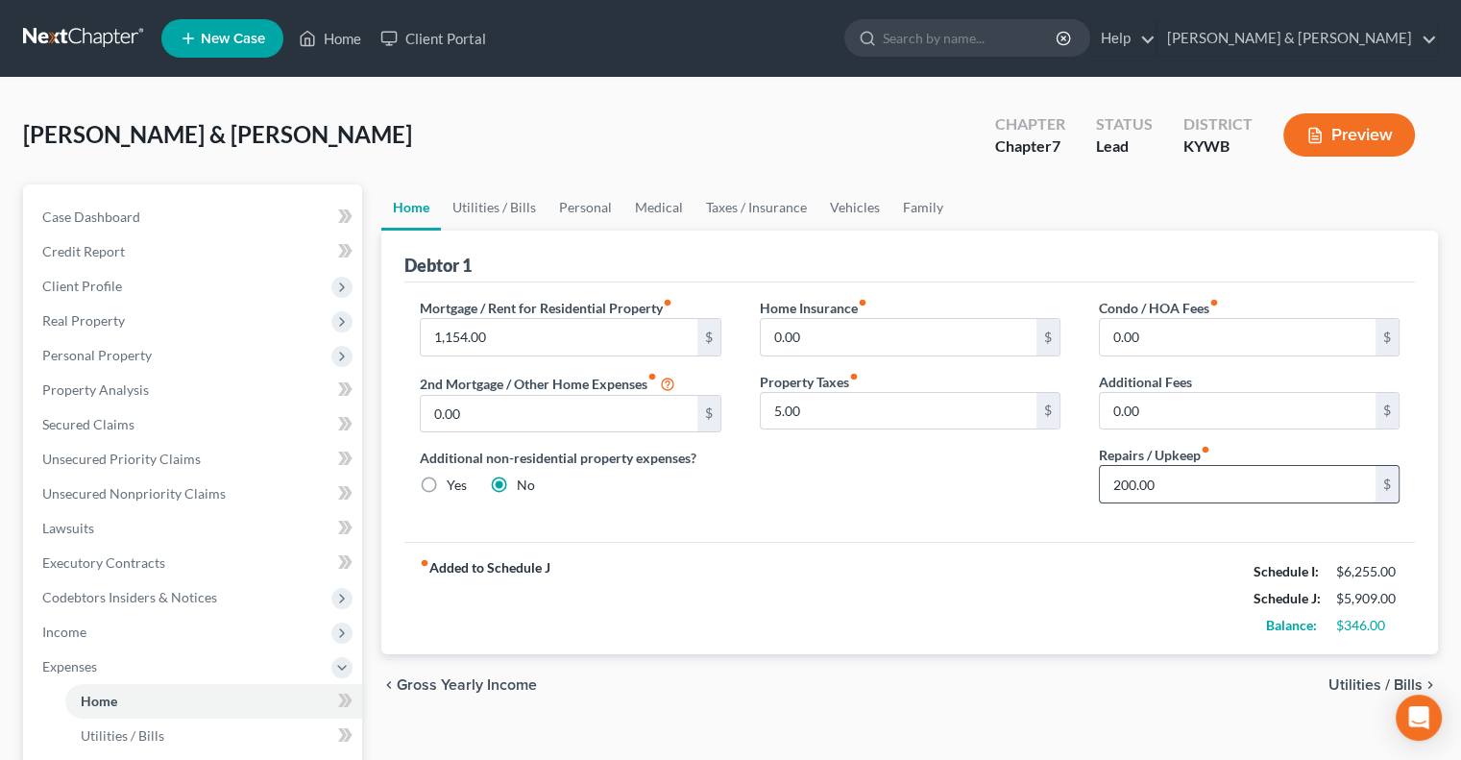
click at [1164, 491] on input "200.00" at bounding box center [1238, 484] width 276 height 37
type input "240.00"
click at [507, 209] on link "Utilities / Bills" at bounding box center [494, 207] width 107 height 46
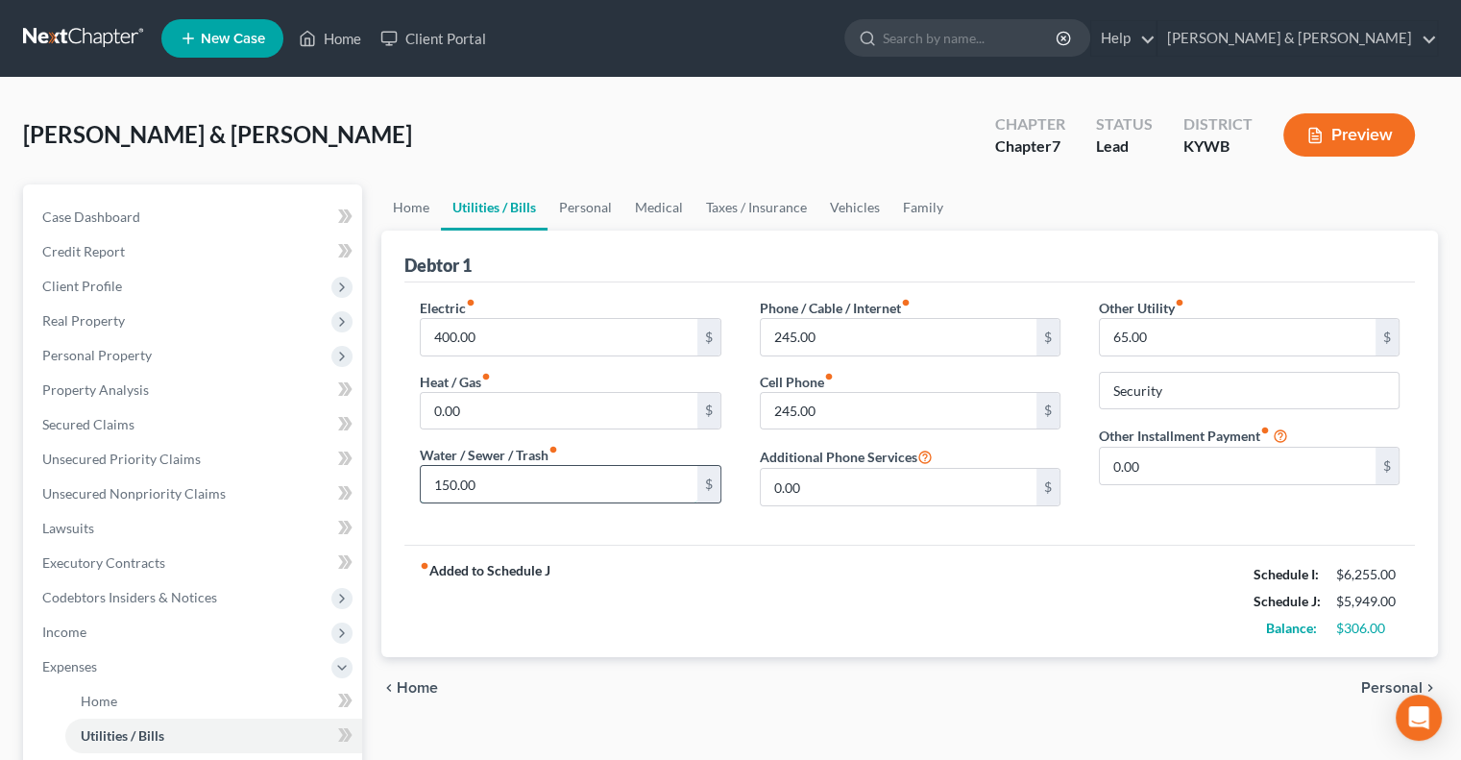
click at [476, 484] on input "150.00" at bounding box center [559, 484] width 276 height 37
type input "260"
click at [1152, 336] on input "65.00" at bounding box center [1238, 337] width 276 height 37
type input "75.00"
click at [592, 203] on link "Personal" at bounding box center [586, 207] width 76 height 46
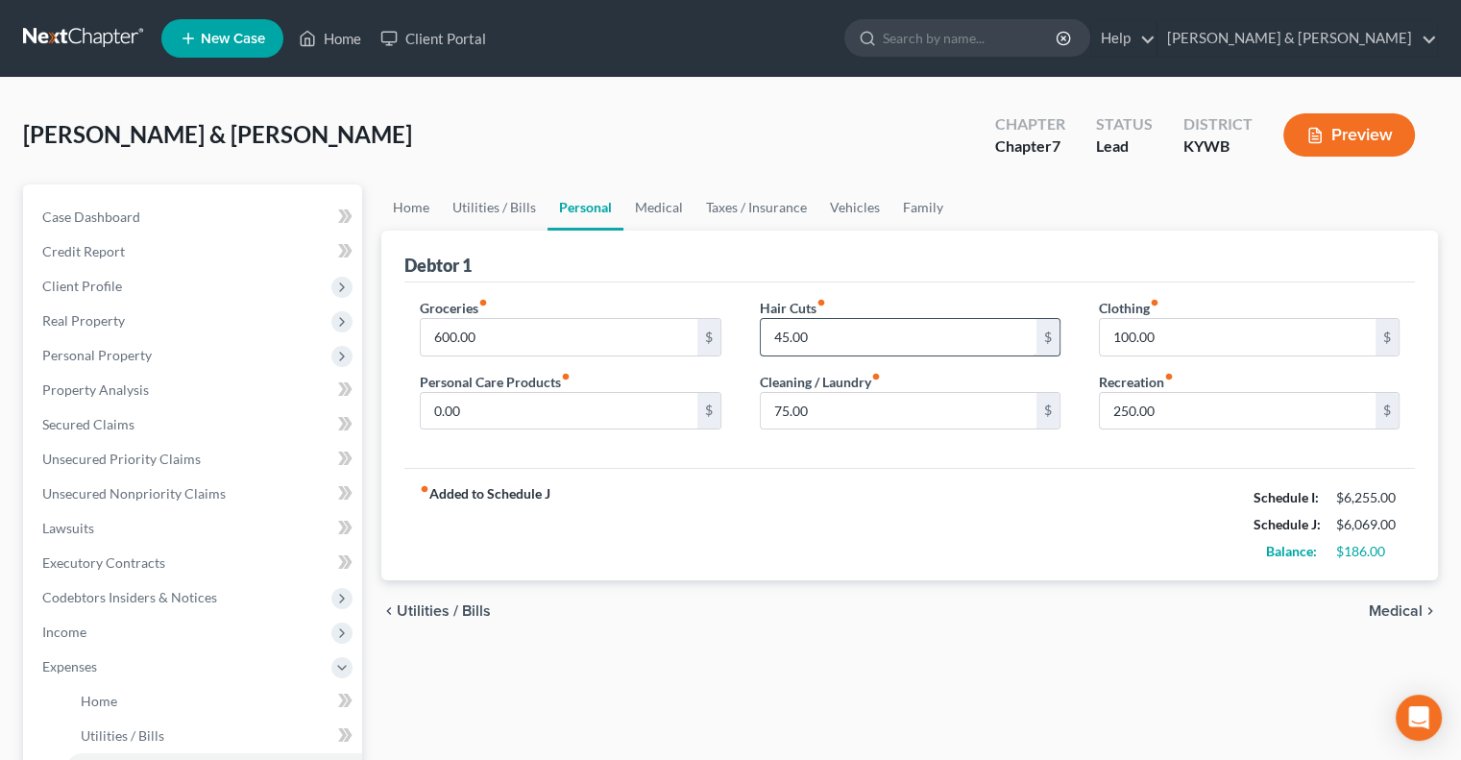
click at [818, 333] on input "45.00" at bounding box center [899, 337] width 276 height 37
click at [617, 403] on input "0.00" at bounding box center [559, 411] width 276 height 37
click at [1354, 132] on button "Preview" at bounding box center [1349, 134] width 132 height 43
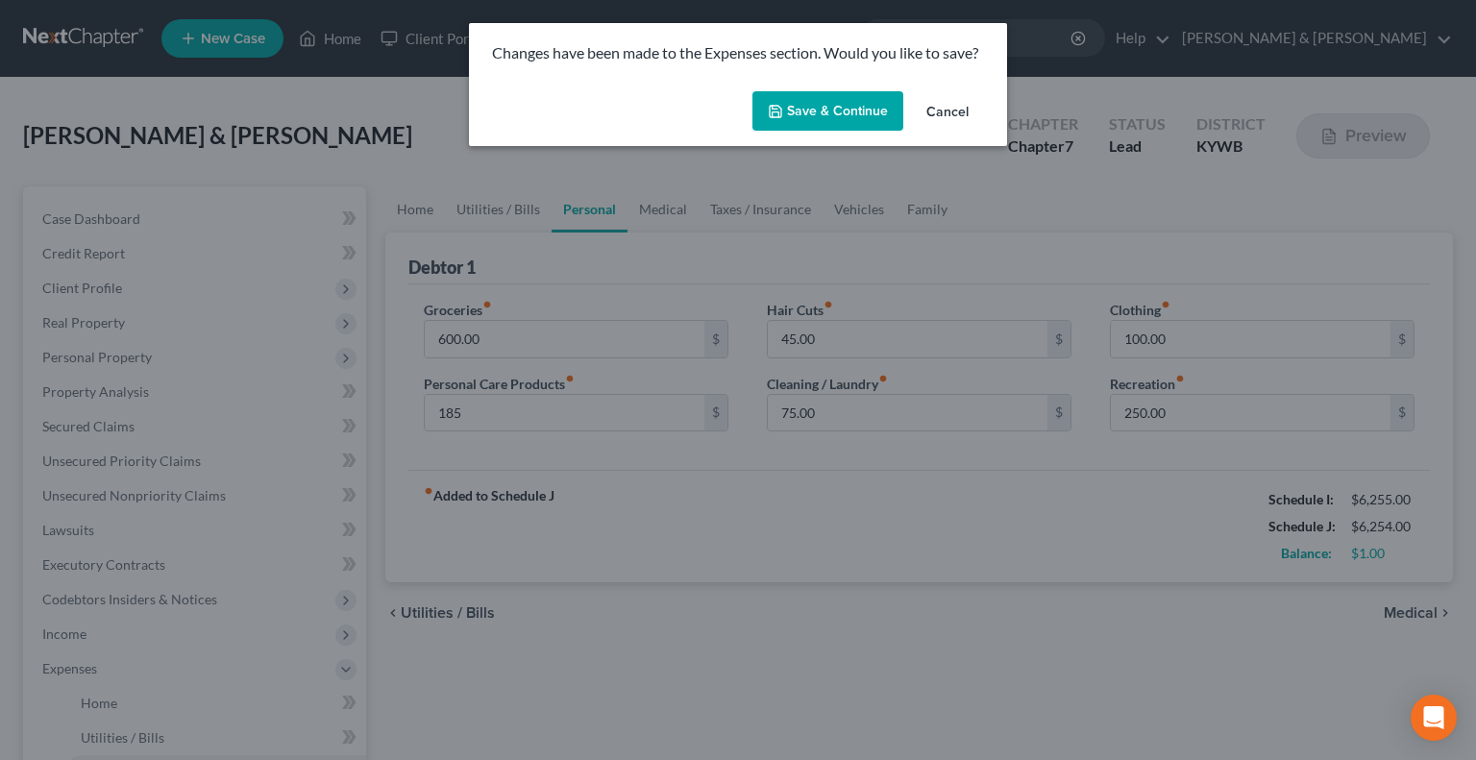
click at [827, 102] on button "Save & Continue" at bounding box center [827, 111] width 151 height 40
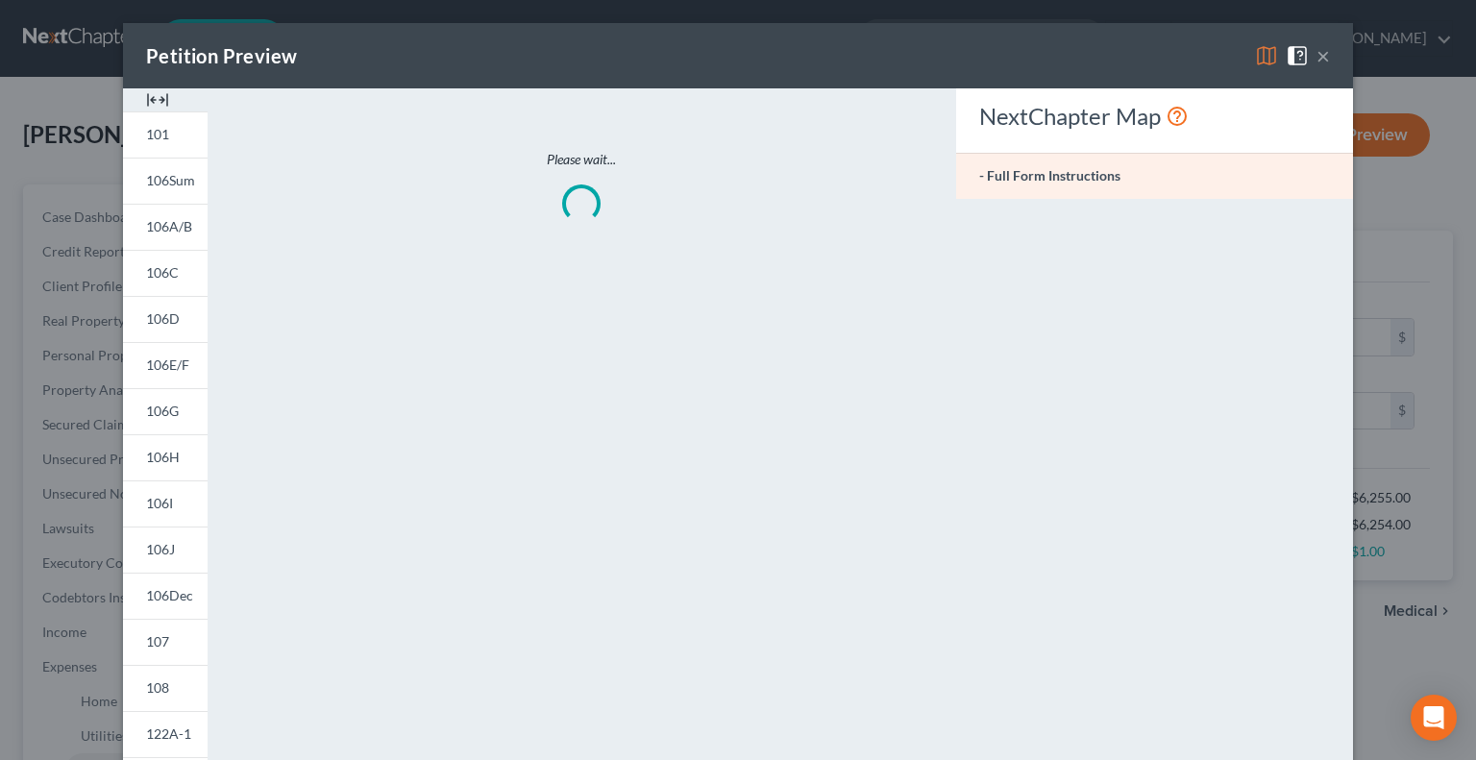
type input "185.00"
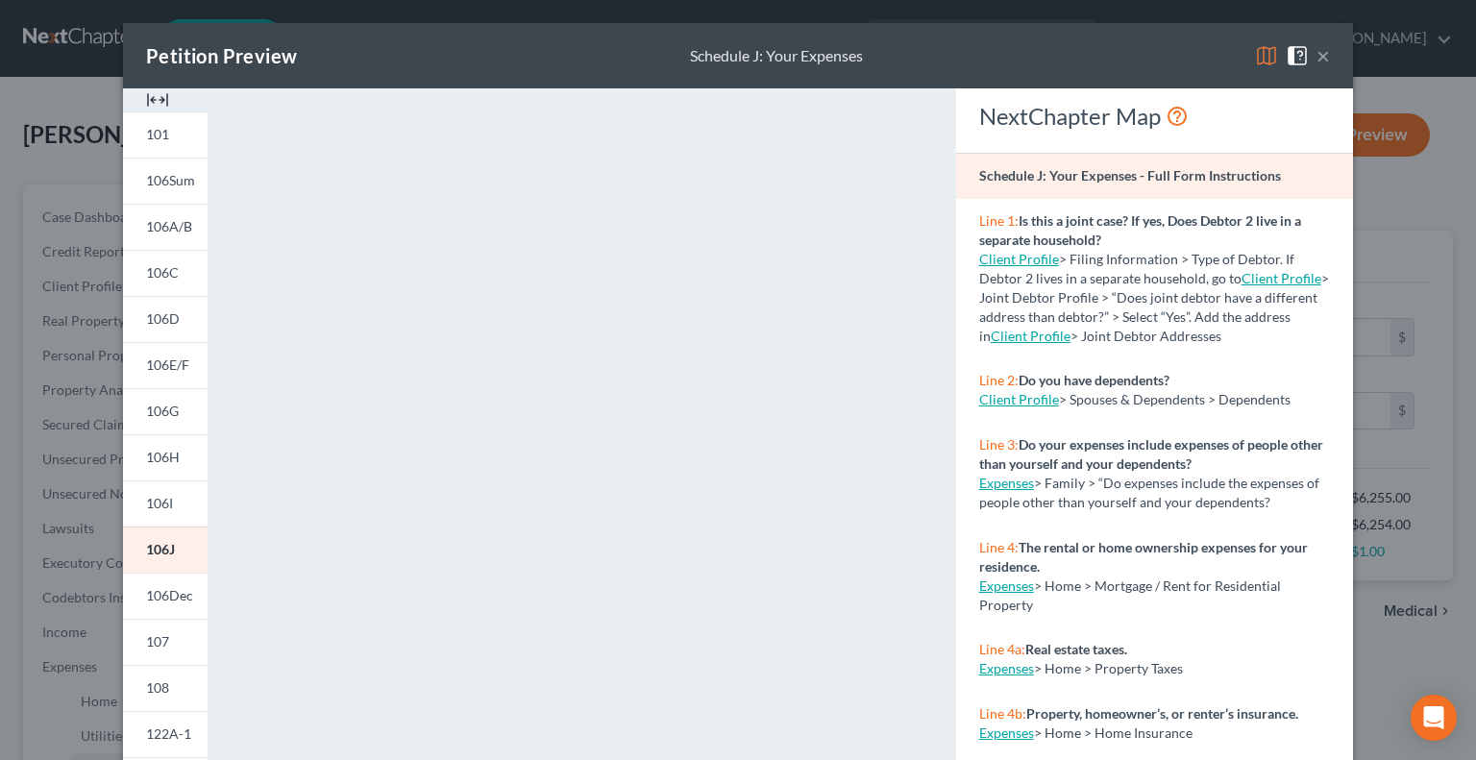
click at [1259, 56] on img at bounding box center [1266, 55] width 23 height 23
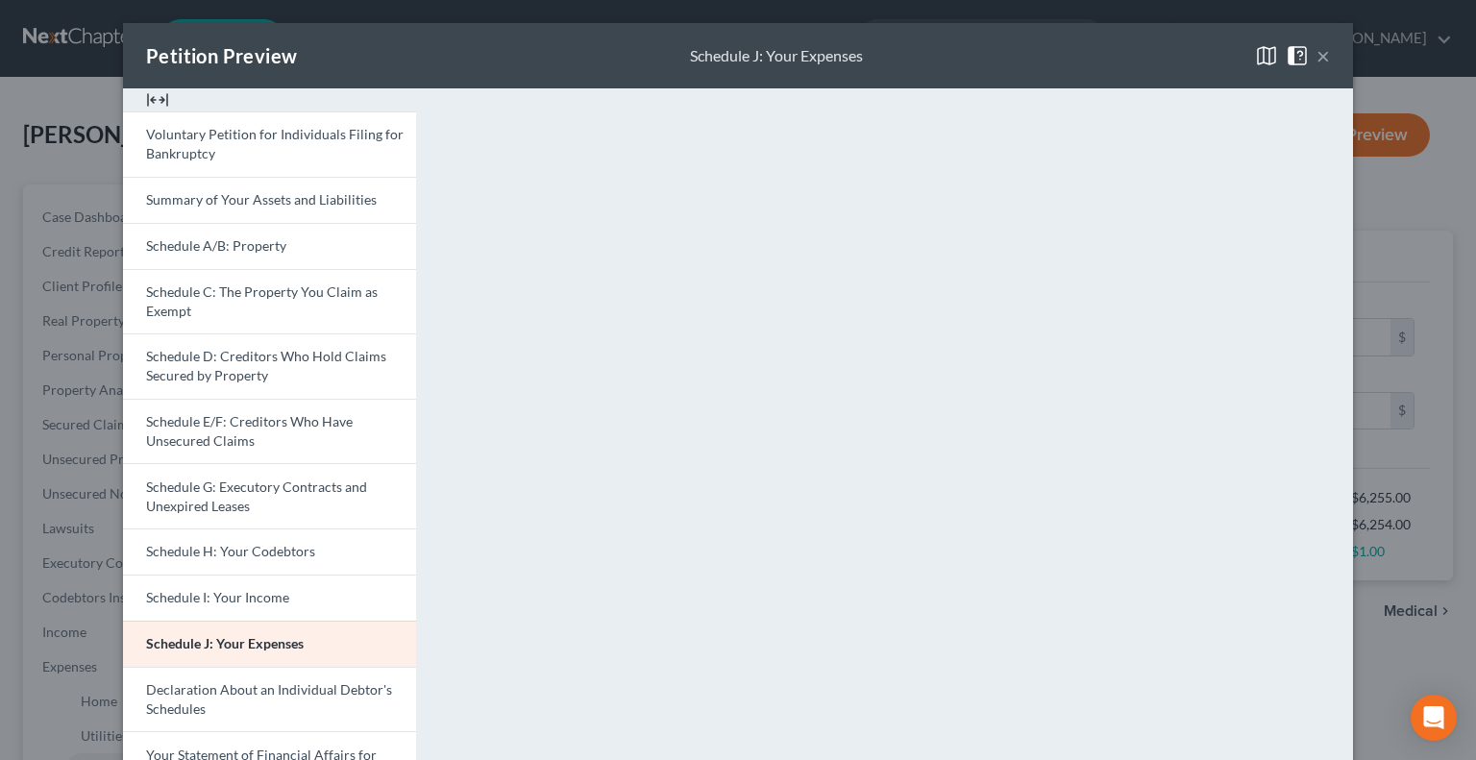
click at [1316, 51] on button "×" at bounding box center [1322, 55] width 13 height 23
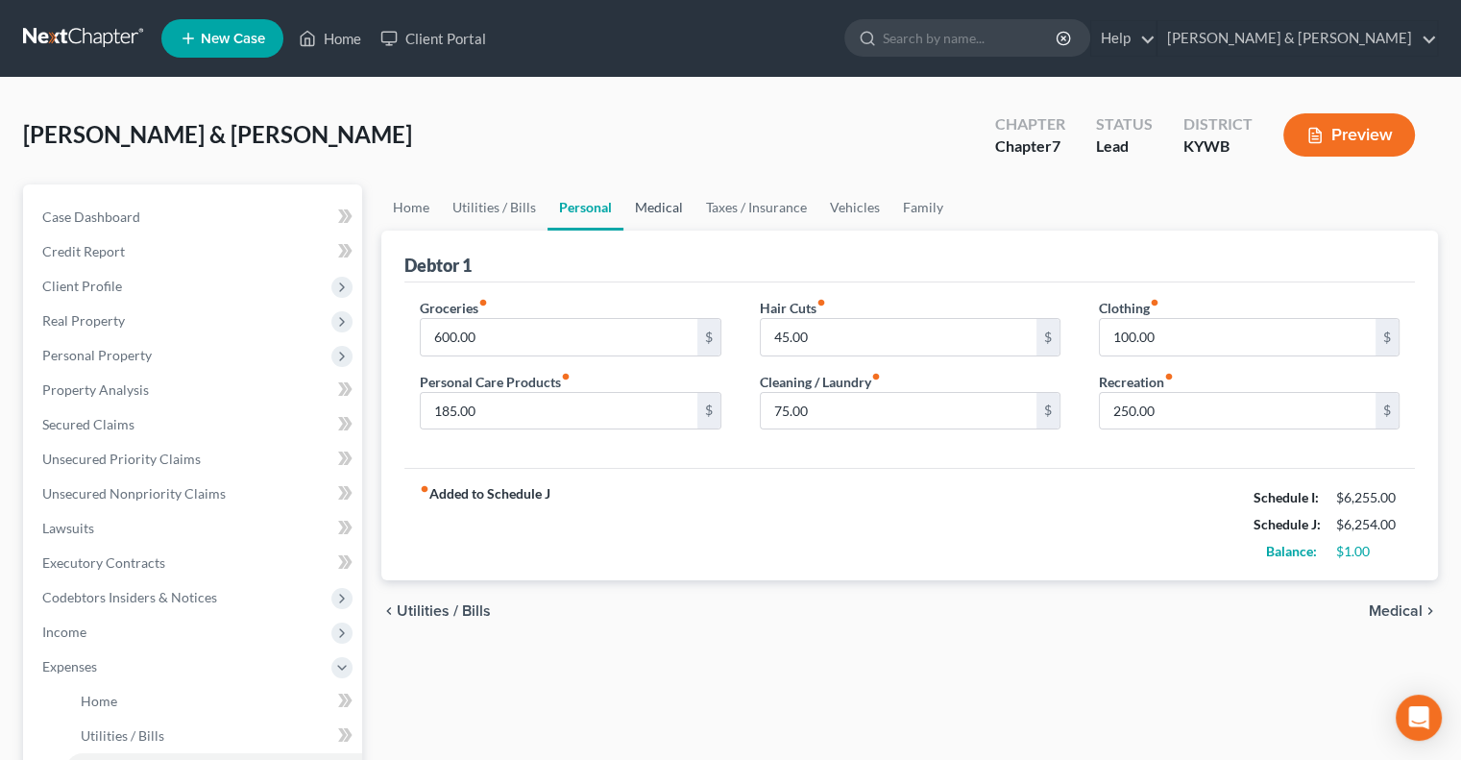
click at [669, 212] on link "Medical" at bounding box center [658, 207] width 71 height 46
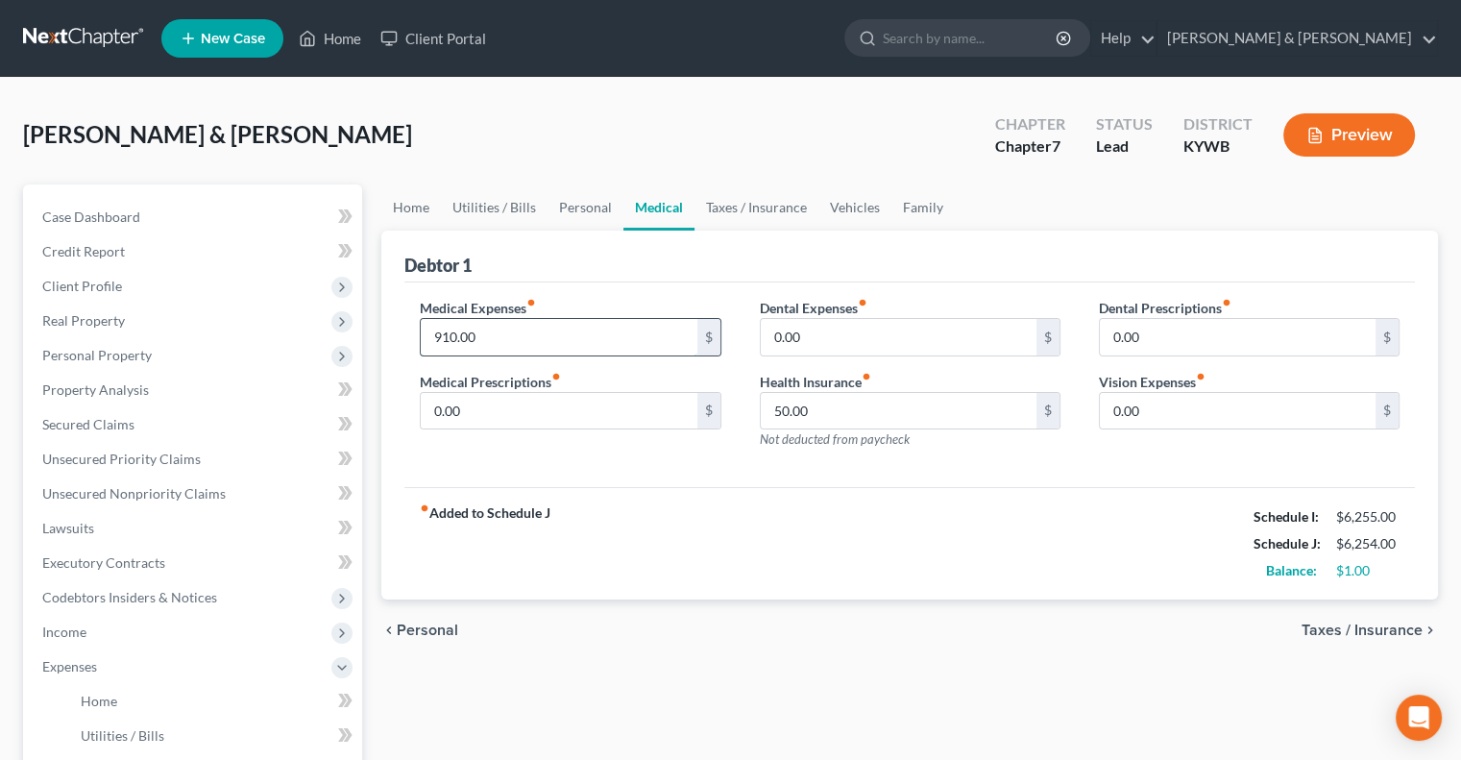
click at [526, 333] on input "910.00" at bounding box center [559, 337] width 276 height 37
type input "725.00"
click at [810, 393] on input "50.00" at bounding box center [899, 411] width 276 height 37
type input "55"
click at [761, 209] on link "Taxes / Insurance" at bounding box center [757, 207] width 124 height 46
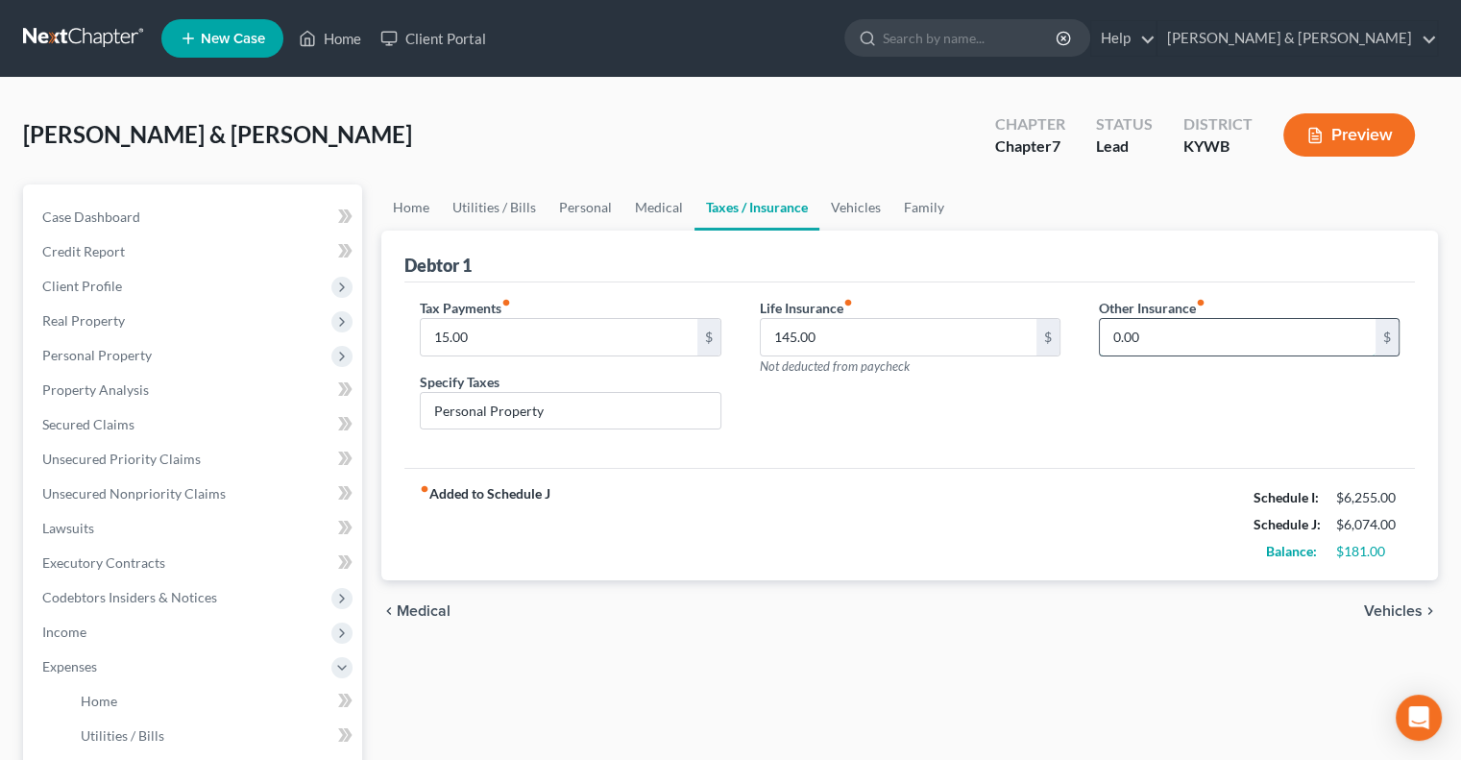
click at [1137, 332] on input "0.00" at bounding box center [1238, 337] width 276 height 37
type input "55.00"
click at [1177, 385] on input "text" at bounding box center [1249, 391] width 299 height 37
type input "AFLAC"
click at [918, 200] on link "Family" at bounding box center [923, 207] width 63 height 46
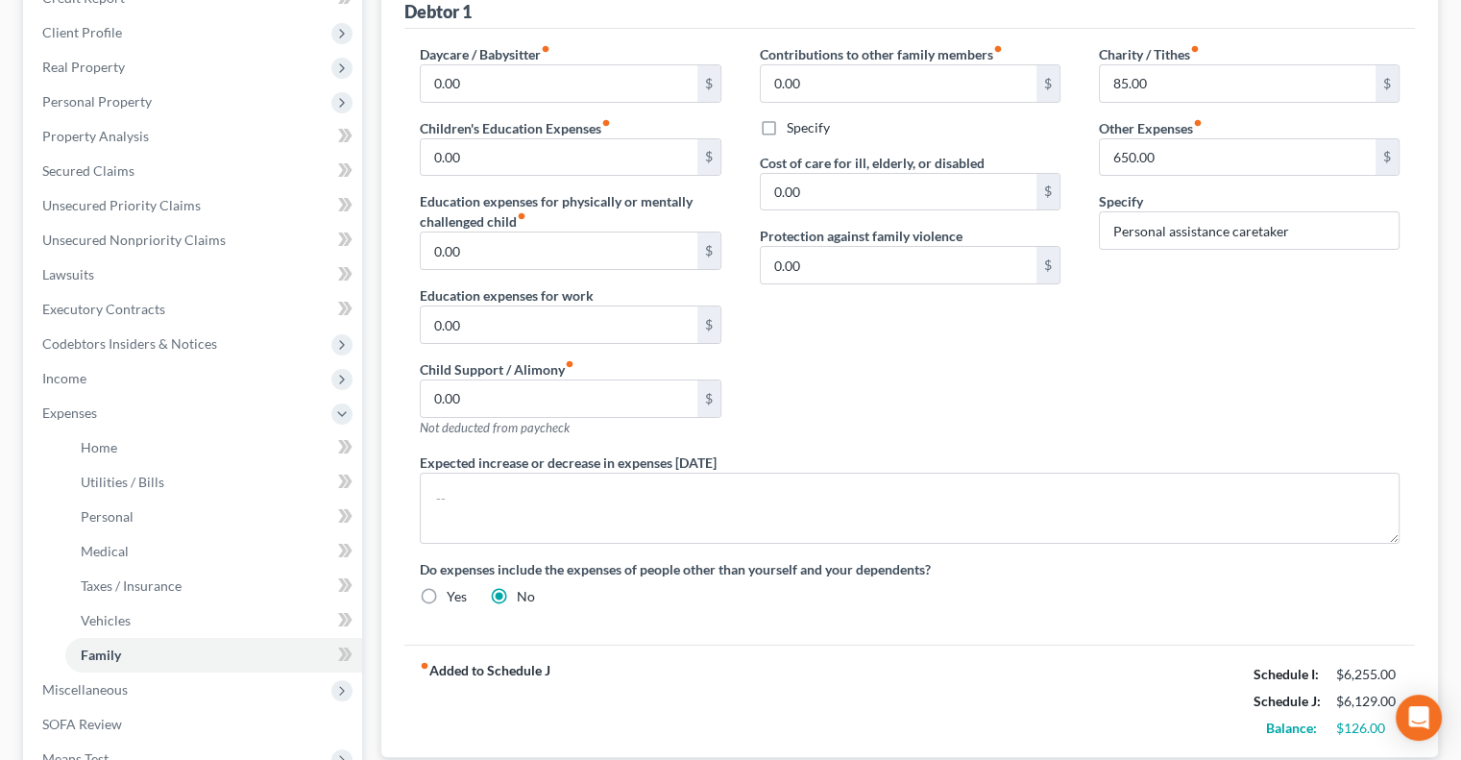
scroll to position [192, 0]
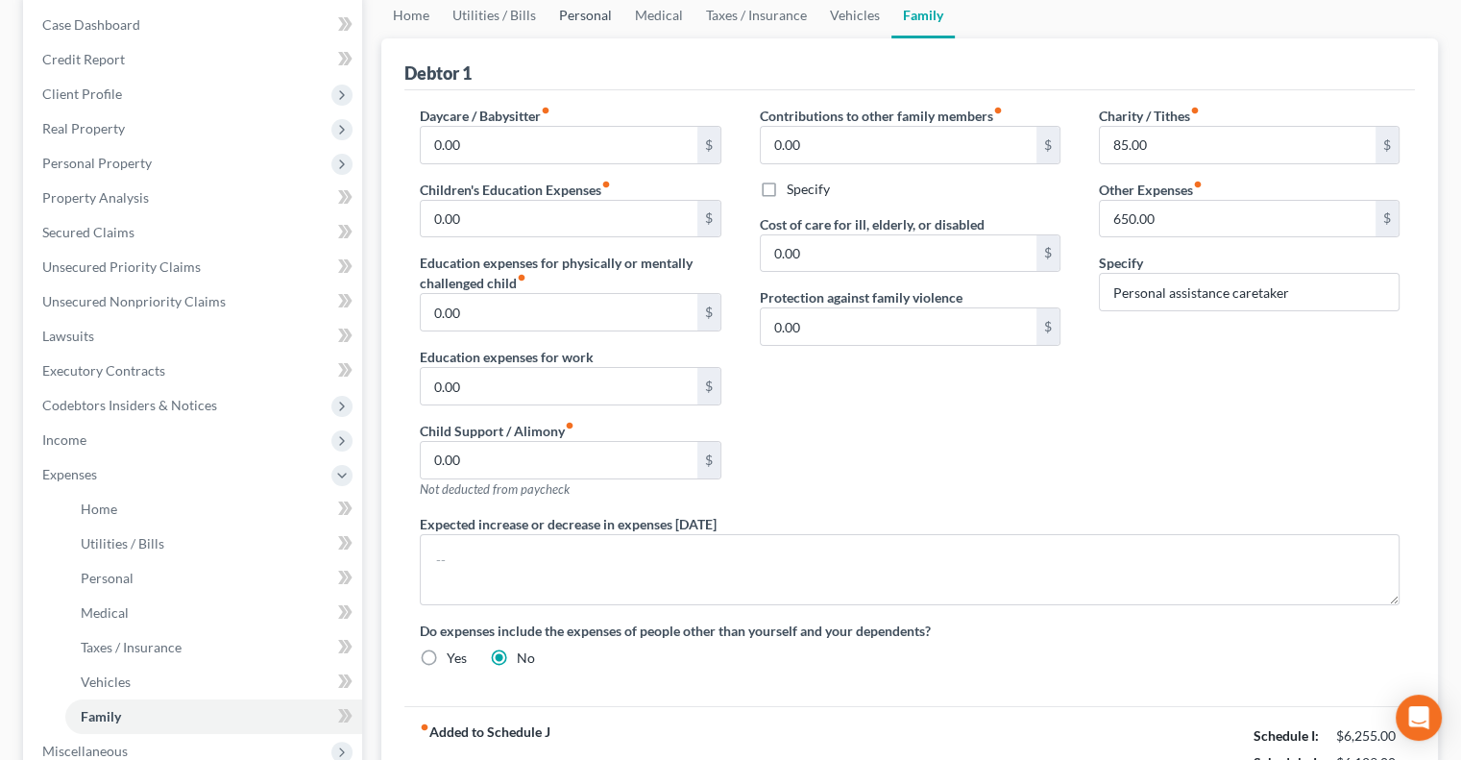
click at [601, 17] on link "Personal" at bounding box center [586, 15] width 76 height 46
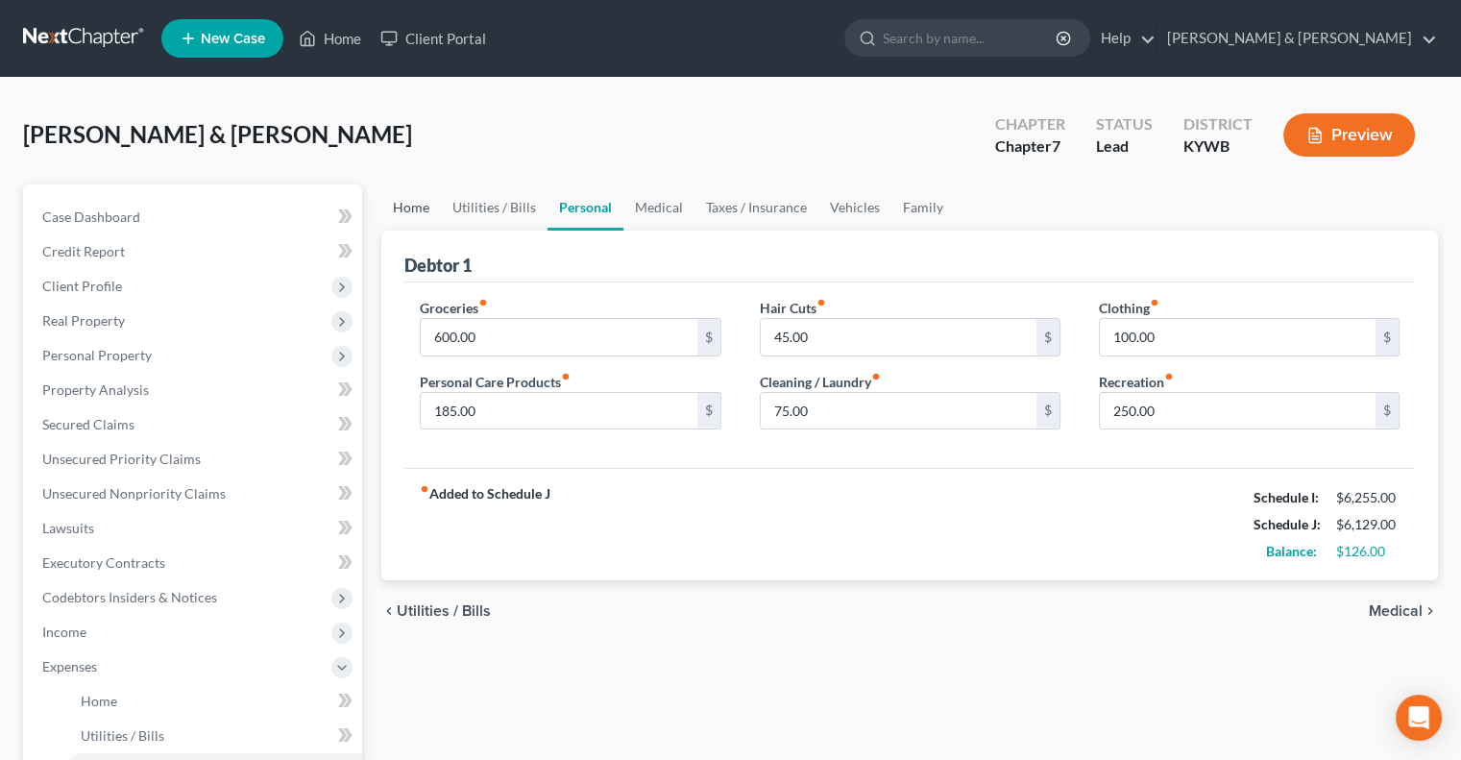
click at [423, 205] on link "Home" at bounding box center [411, 207] width 60 height 46
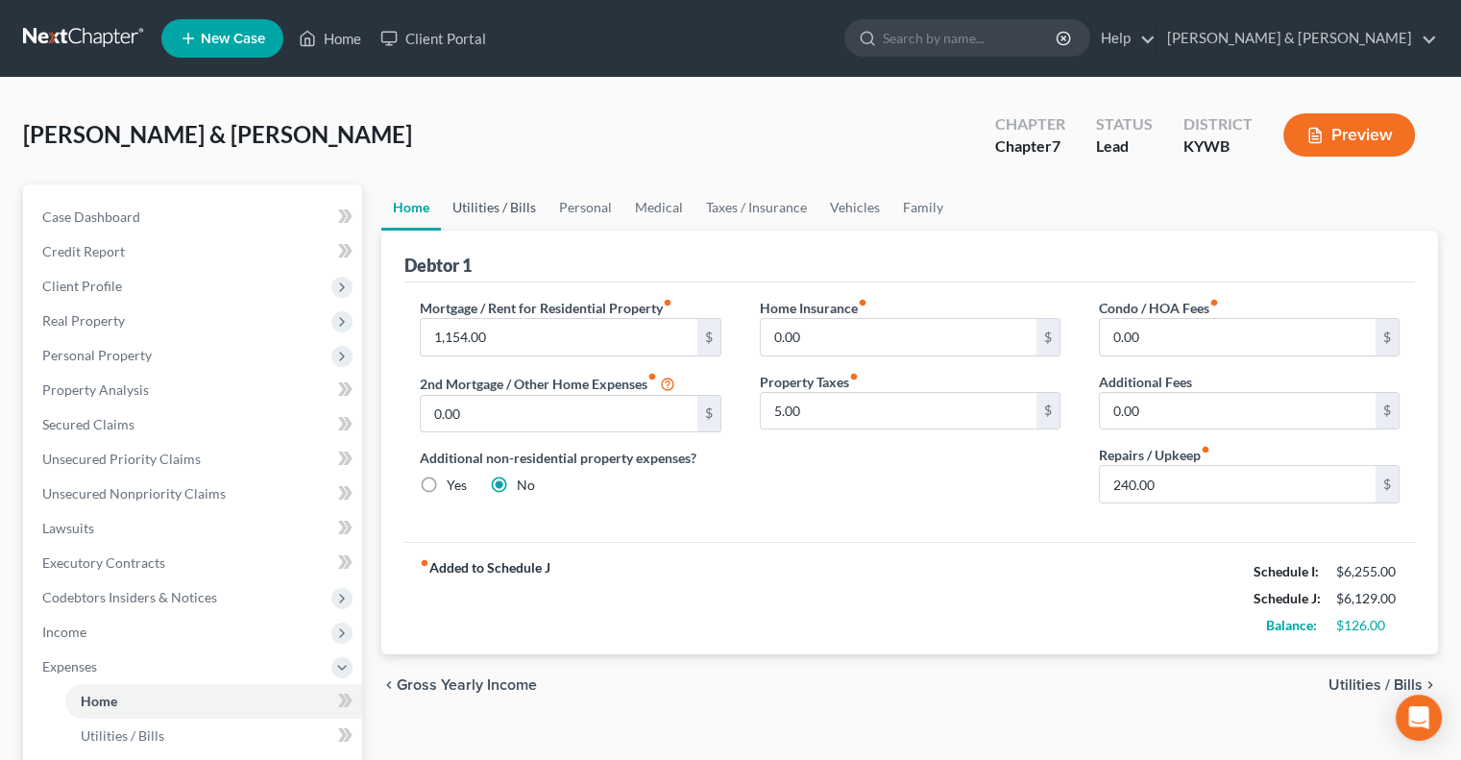
click at [516, 200] on link "Utilities / Bills" at bounding box center [494, 207] width 107 height 46
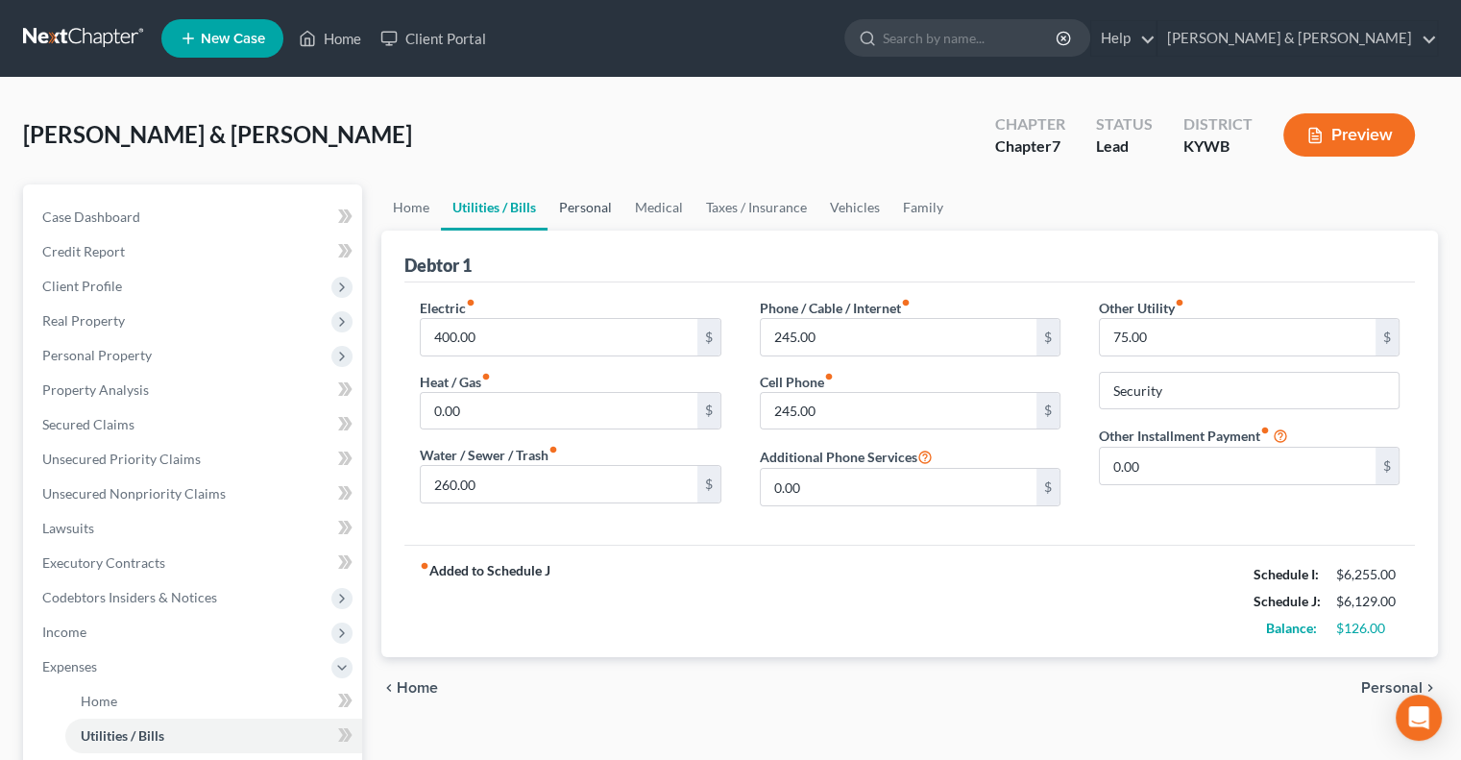
click at [573, 199] on link "Personal" at bounding box center [586, 207] width 76 height 46
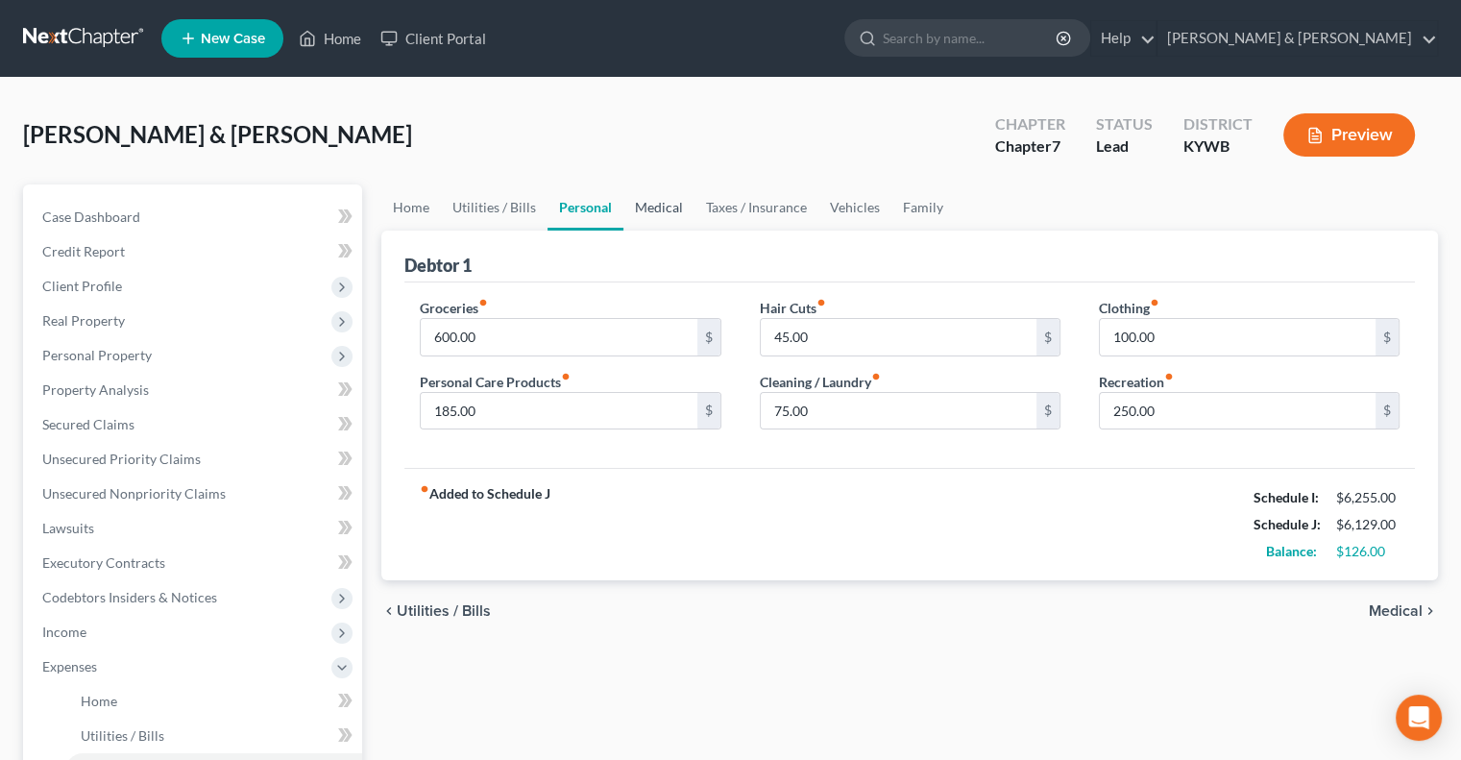
click at [664, 209] on link "Medical" at bounding box center [658, 207] width 71 height 46
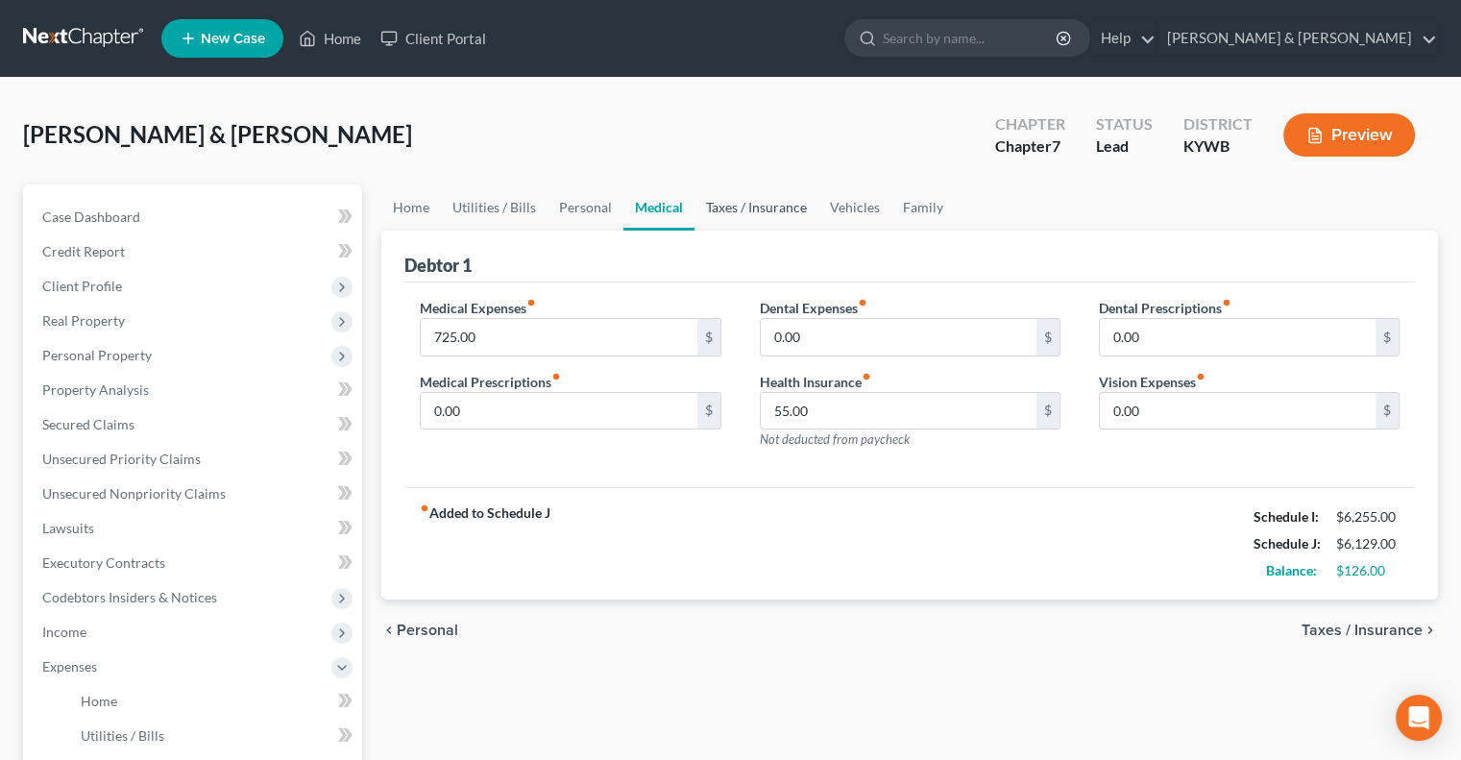
click at [718, 204] on link "Taxes / Insurance" at bounding box center [757, 207] width 124 height 46
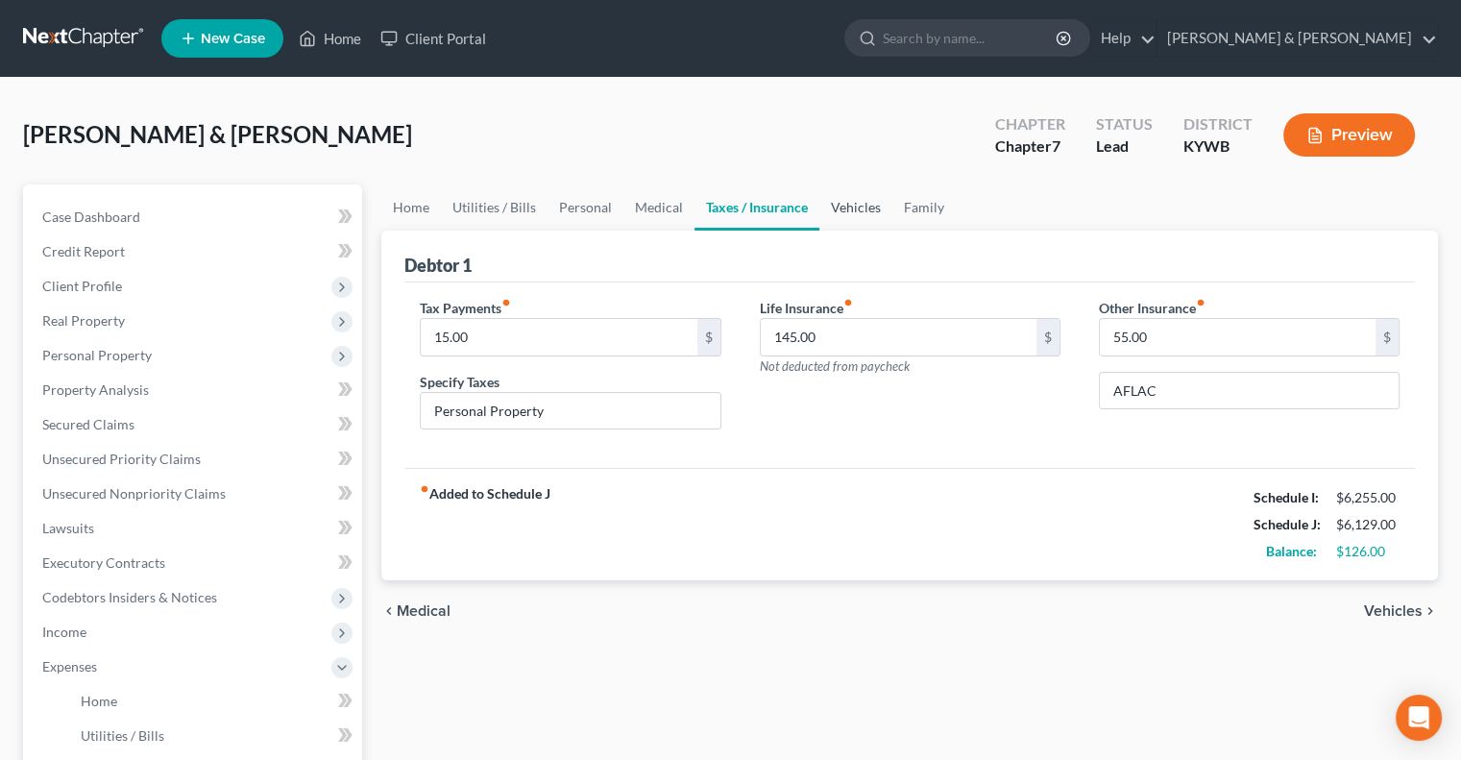
click at [836, 204] on link "Vehicles" at bounding box center [855, 207] width 73 height 46
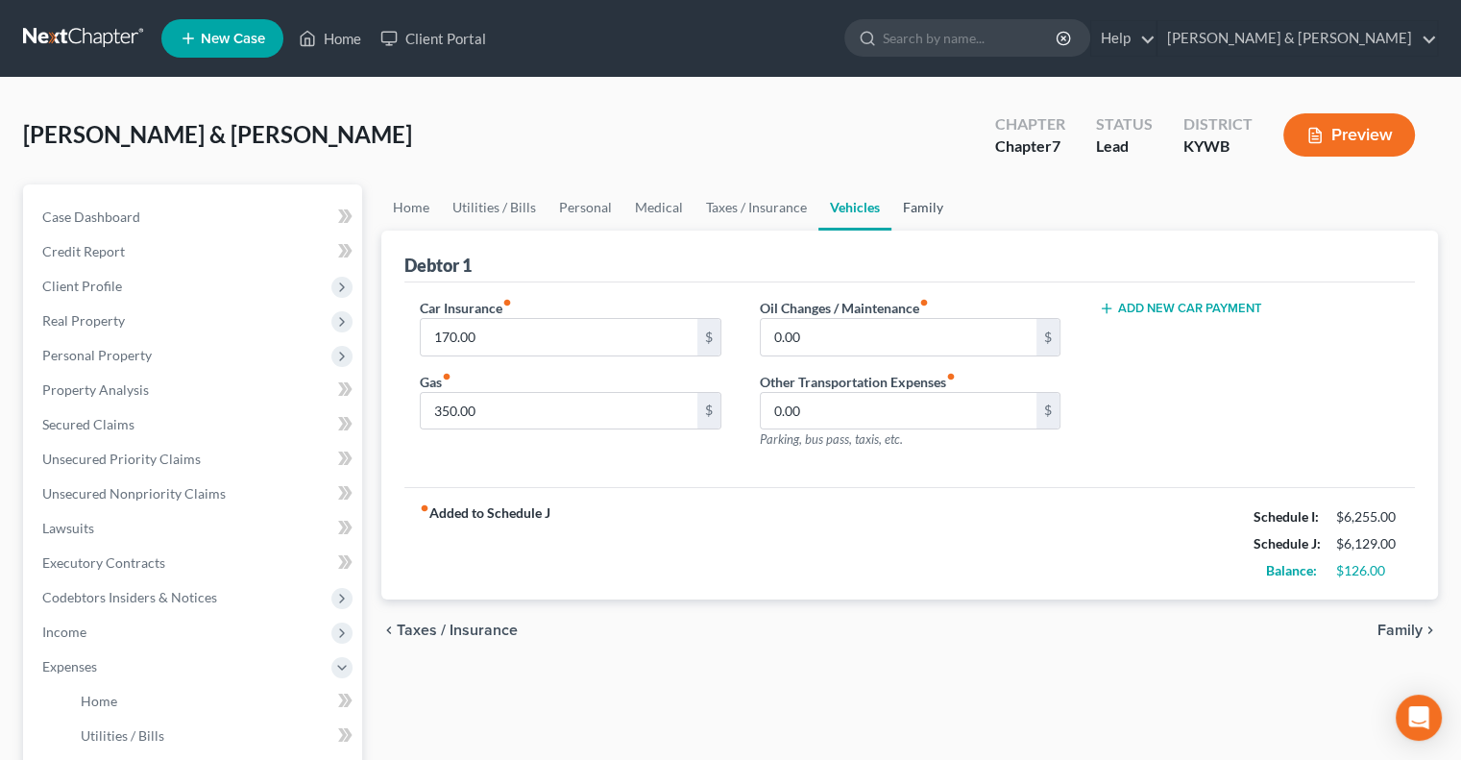
click at [919, 203] on link "Family" at bounding box center [923, 207] width 63 height 46
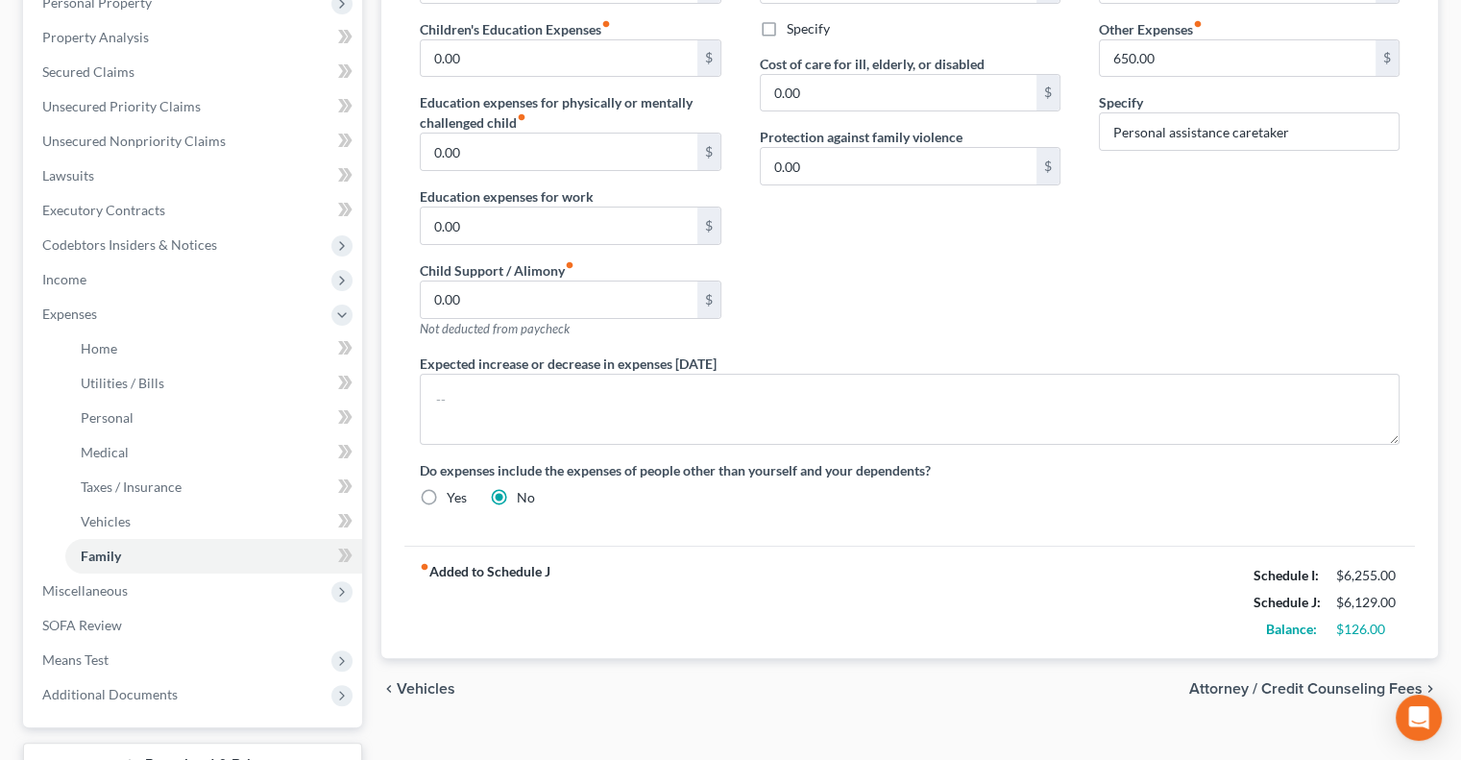
scroll to position [192, 0]
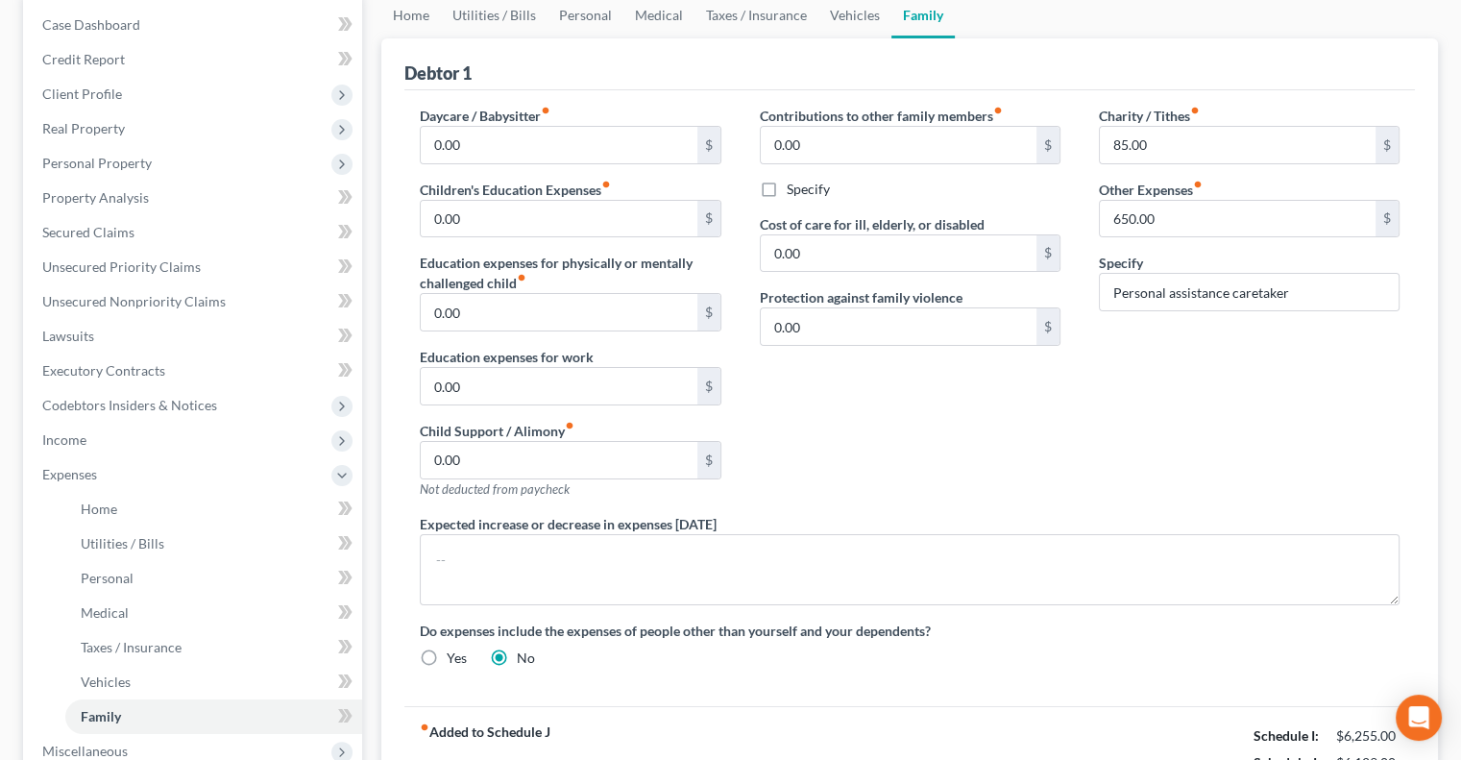
click at [1135, 354] on div "Charity / Tithes fiber_manual_record 85.00 $ Other Expenses fiber_manual_record…" at bounding box center [1249, 310] width 339 height 408
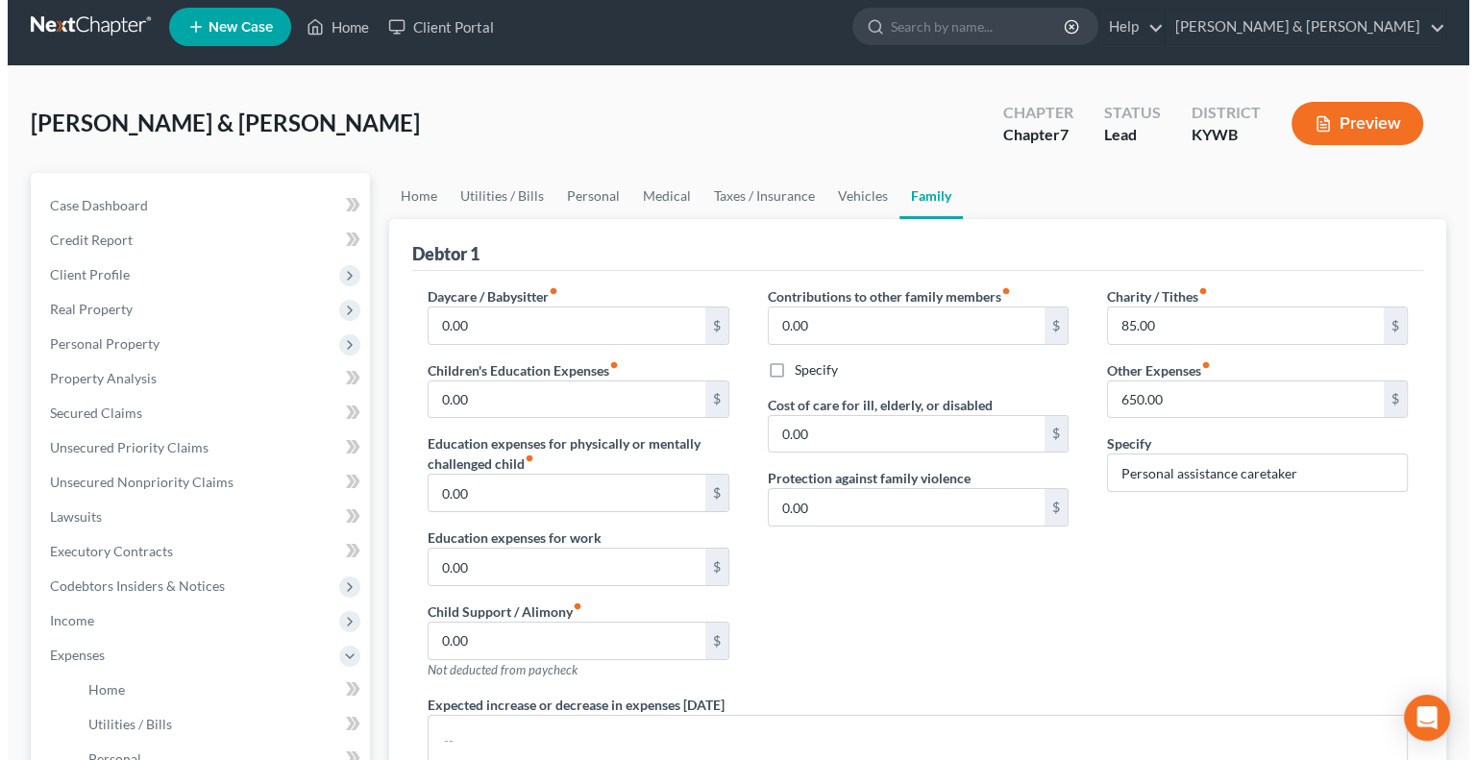
scroll to position [0, 0]
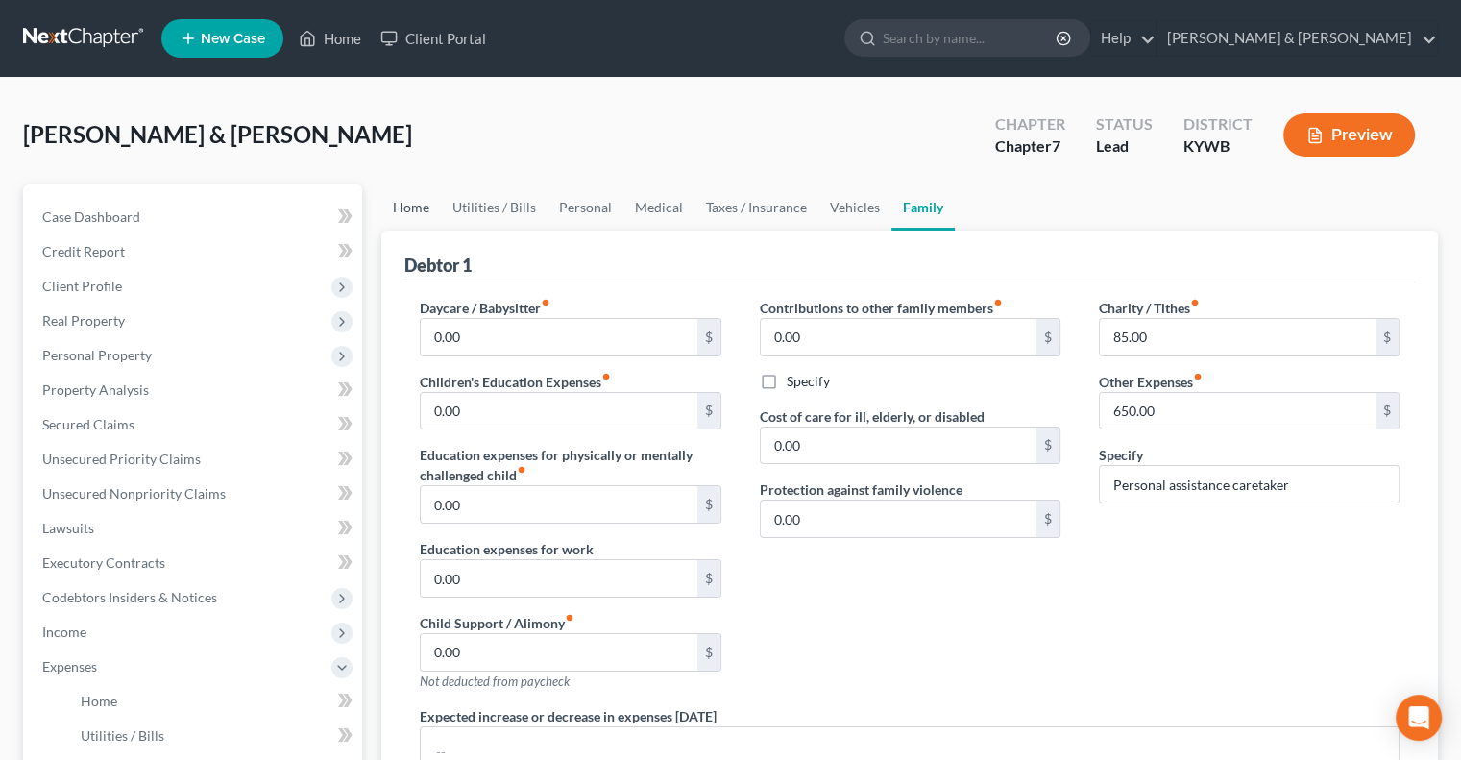
click at [423, 211] on link "Home" at bounding box center [411, 207] width 60 height 46
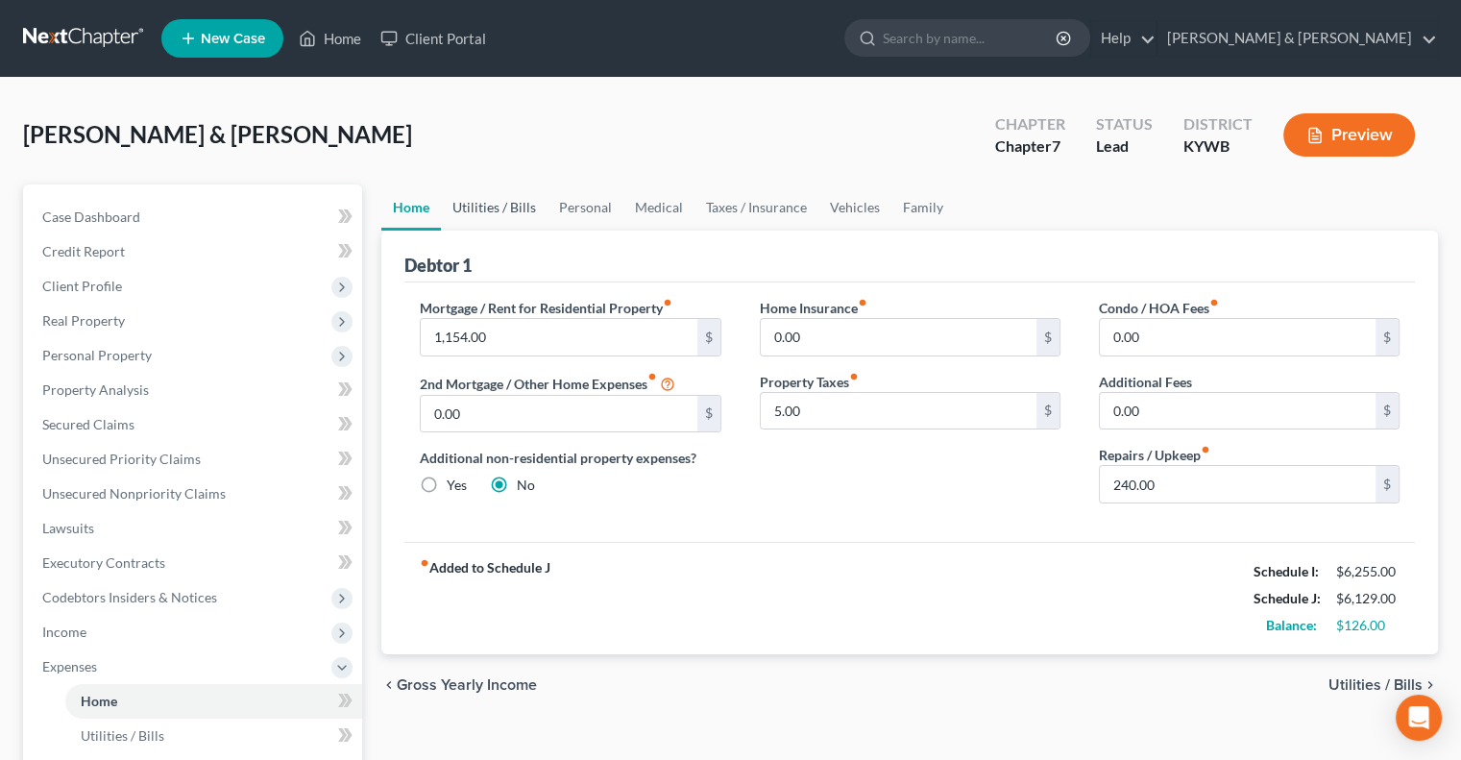
click at [521, 203] on link "Utilities / Bills" at bounding box center [494, 207] width 107 height 46
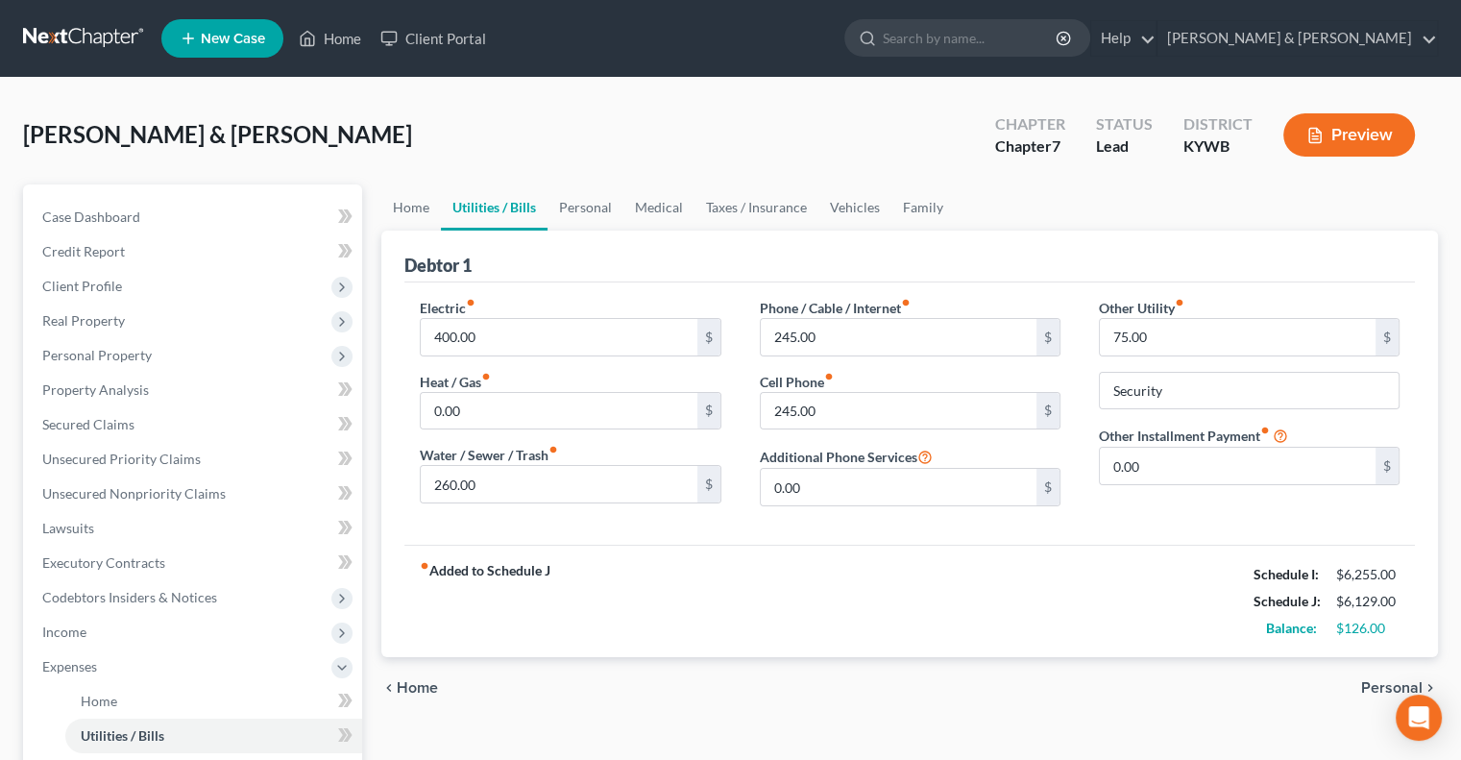
click at [1352, 138] on button "Preview" at bounding box center [1349, 134] width 132 height 43
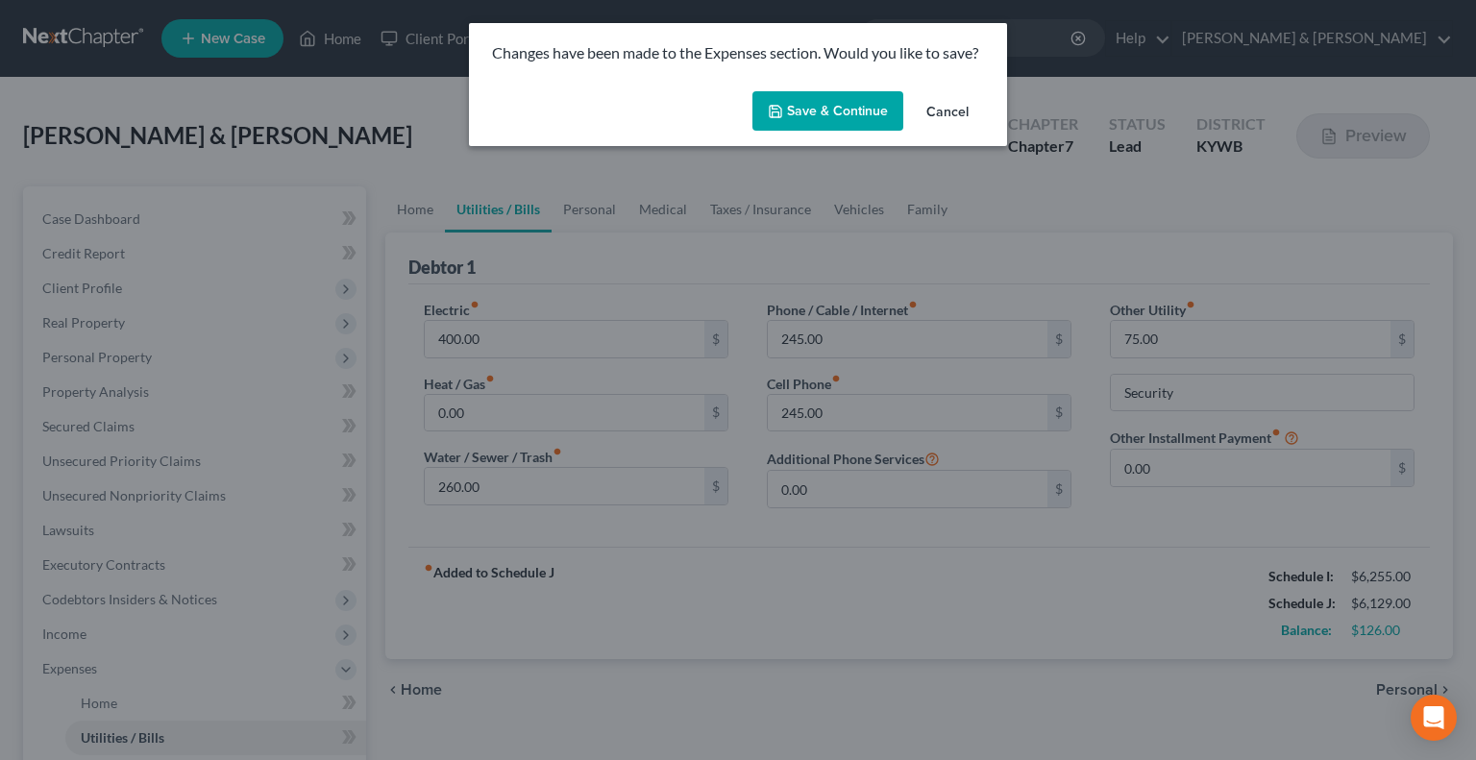
click at [765, 110] on button "Save & Continue" at bounding box center [827, 111] width 151 height 40
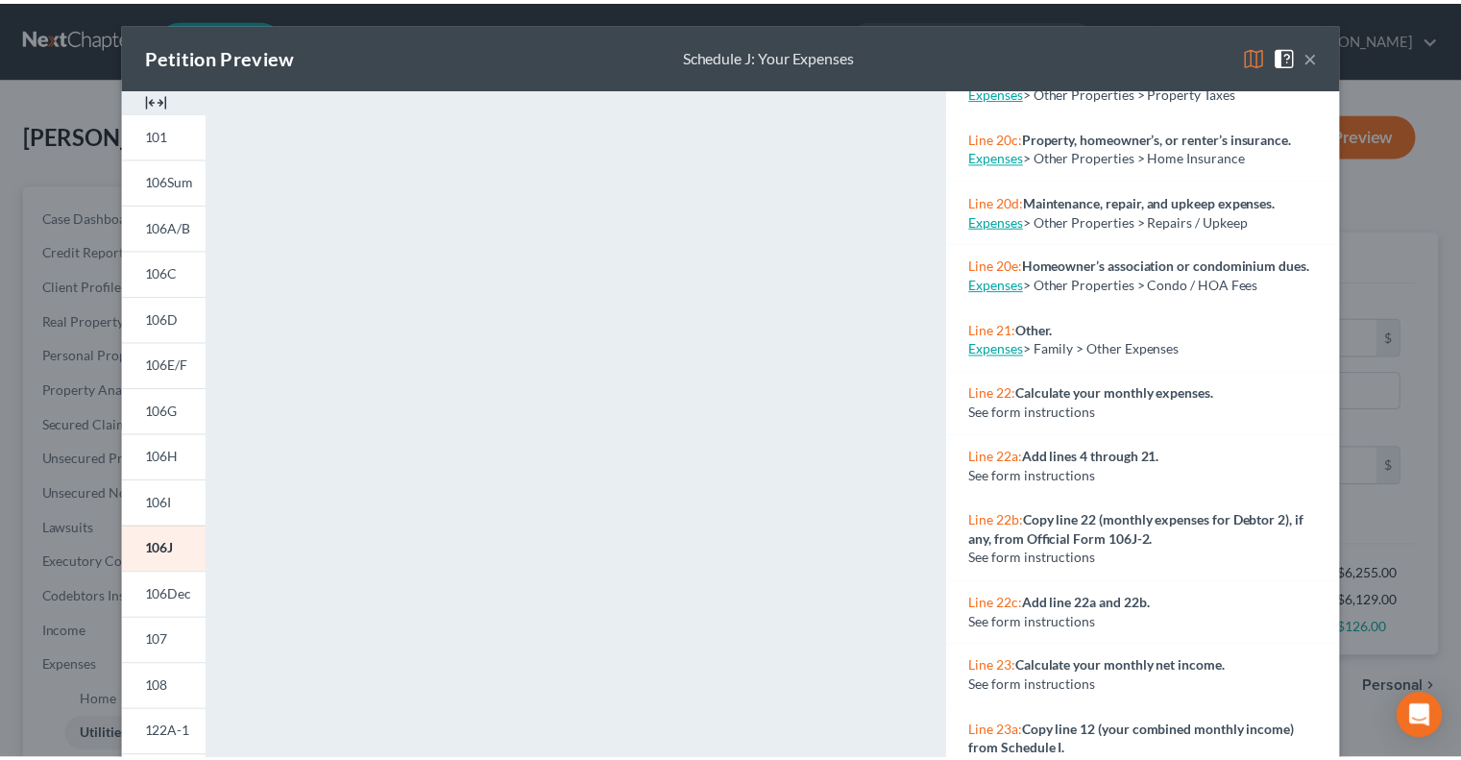
scroll to position [2786, 0]
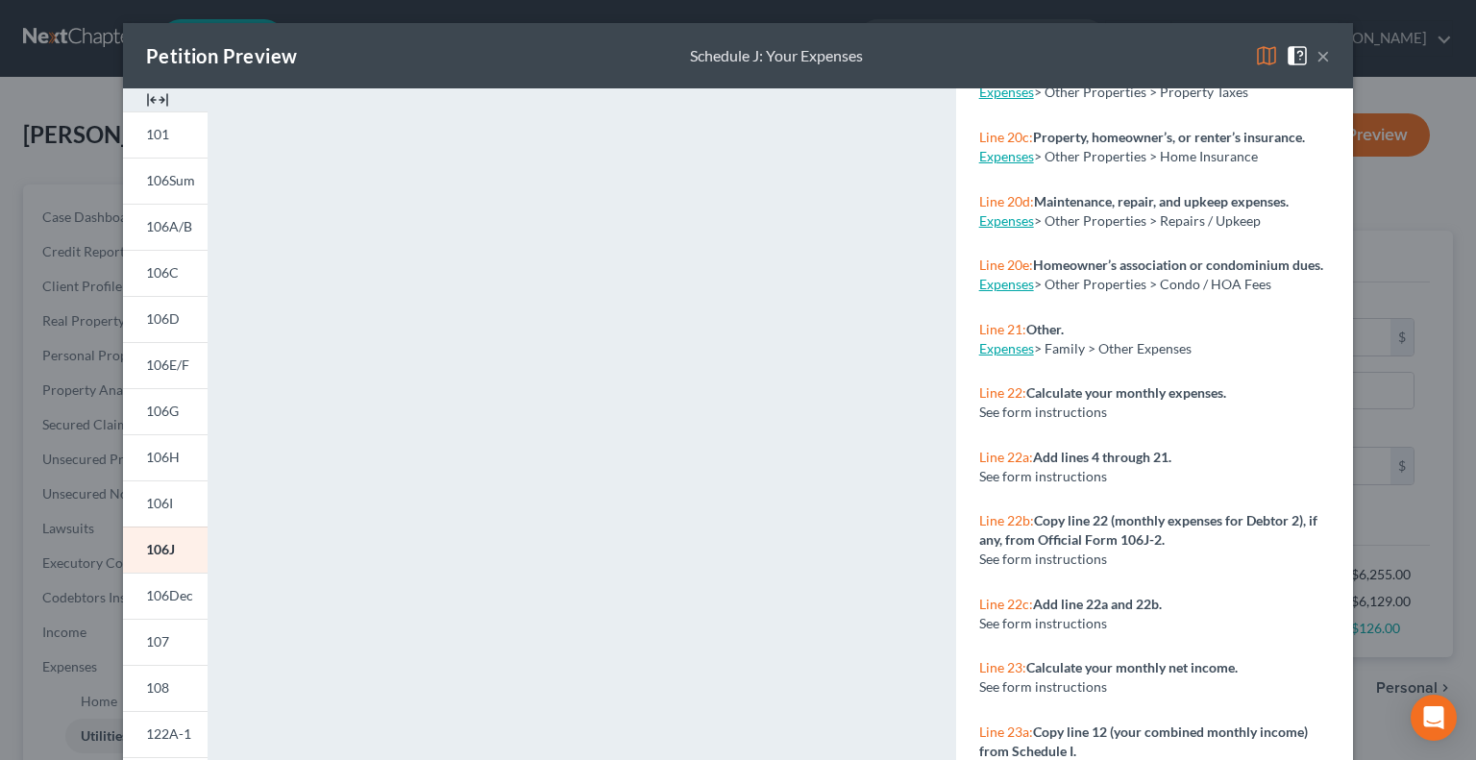
click at [991, 356] on link "Expenses" at bounding box center [1006, 348] width 55 height 16
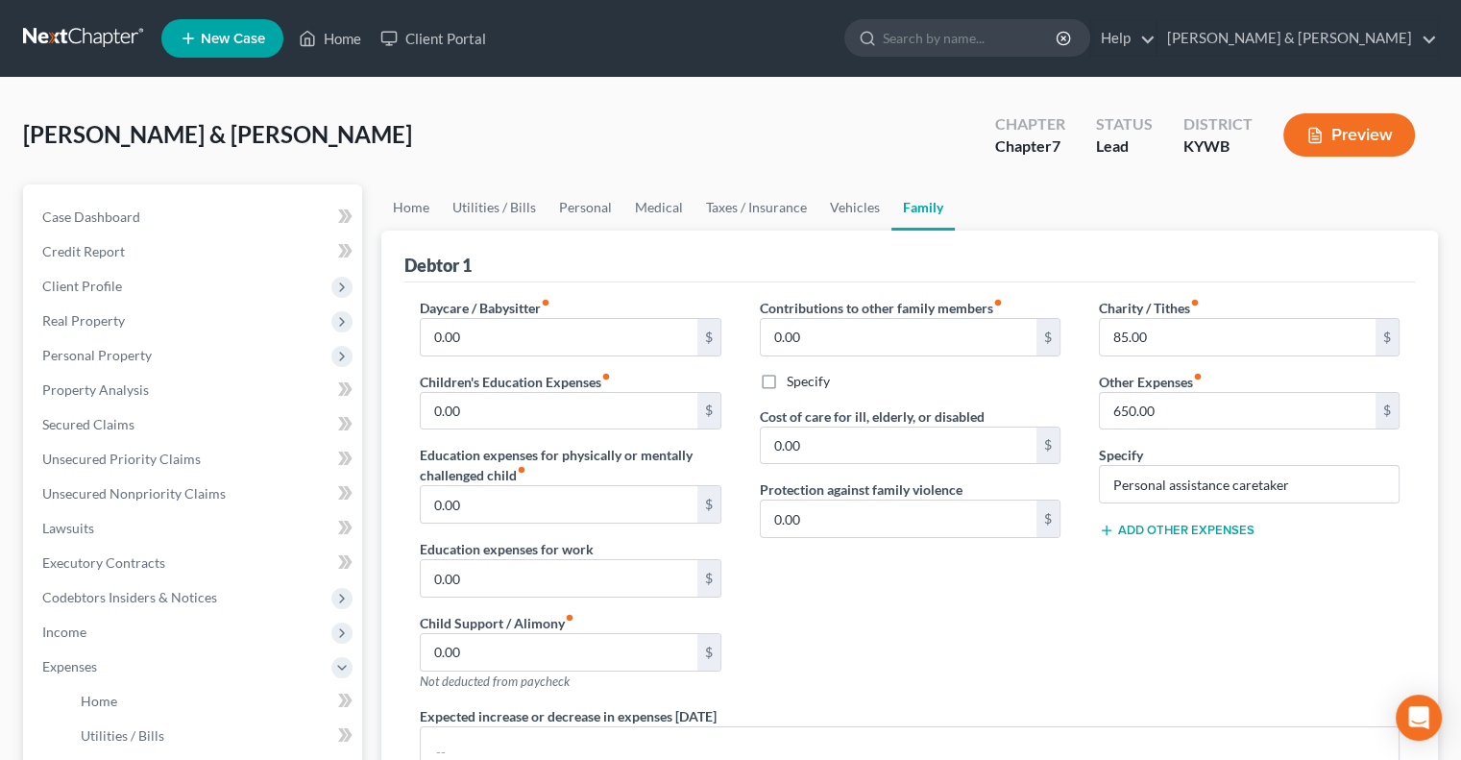
click at [1101, 526] on icon at bounding box center [1106, 530] width 15 height 15
click at [1153, 556] on input "0.00" at bounding box center [1238, 558] width 276 height 37
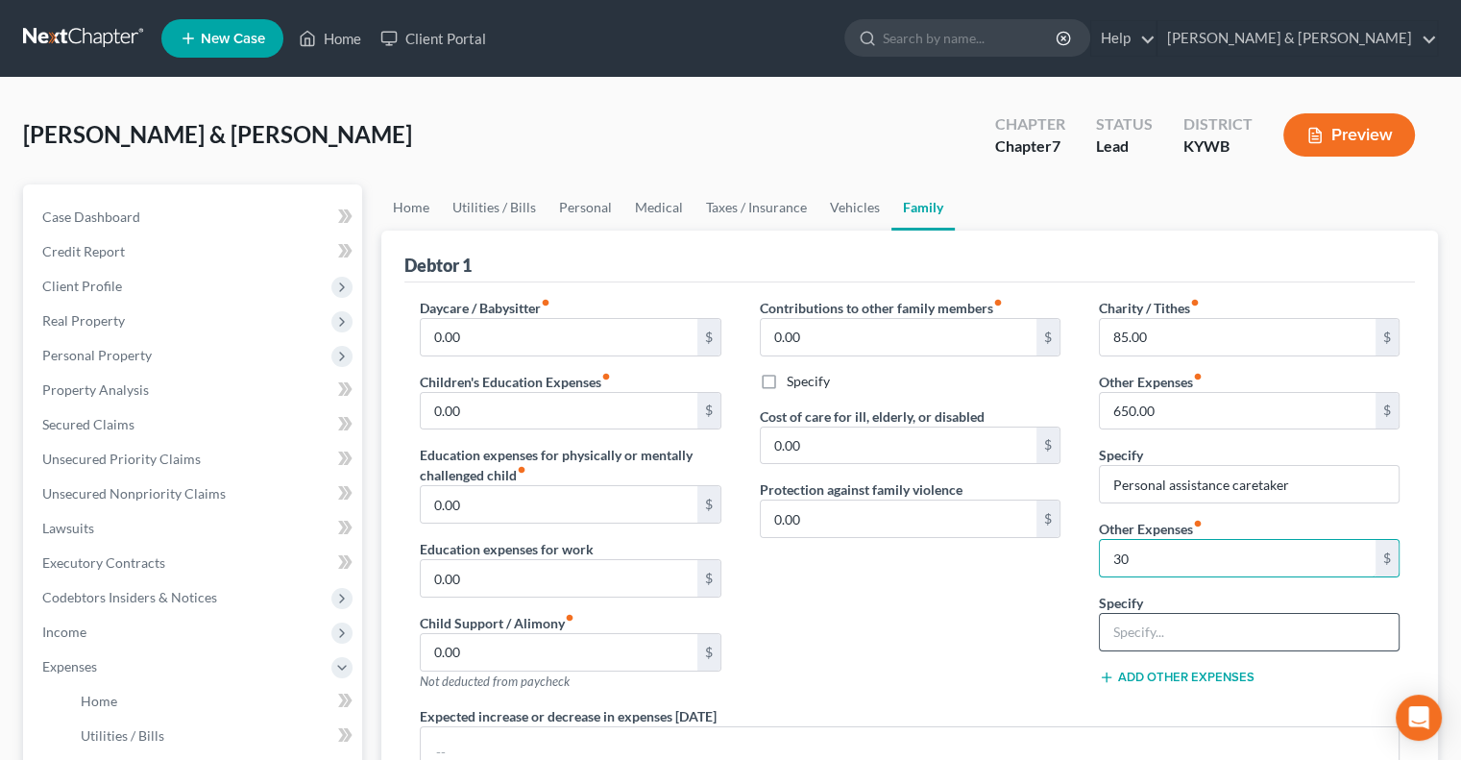
type input "30"
click at [1161, 636] on input "text" at bounding box center [1249, 632] width 299 height 37
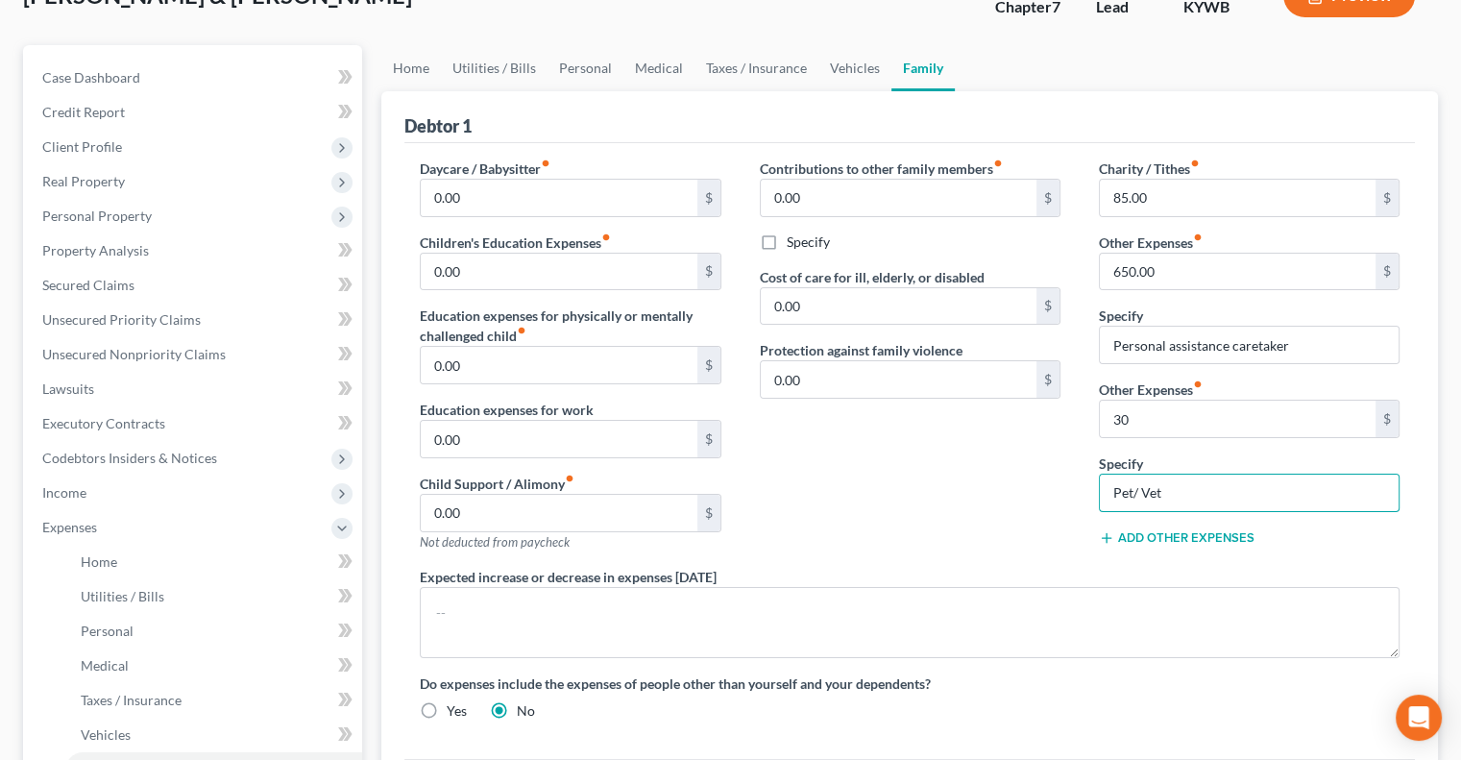
scroll to position [96, 0]
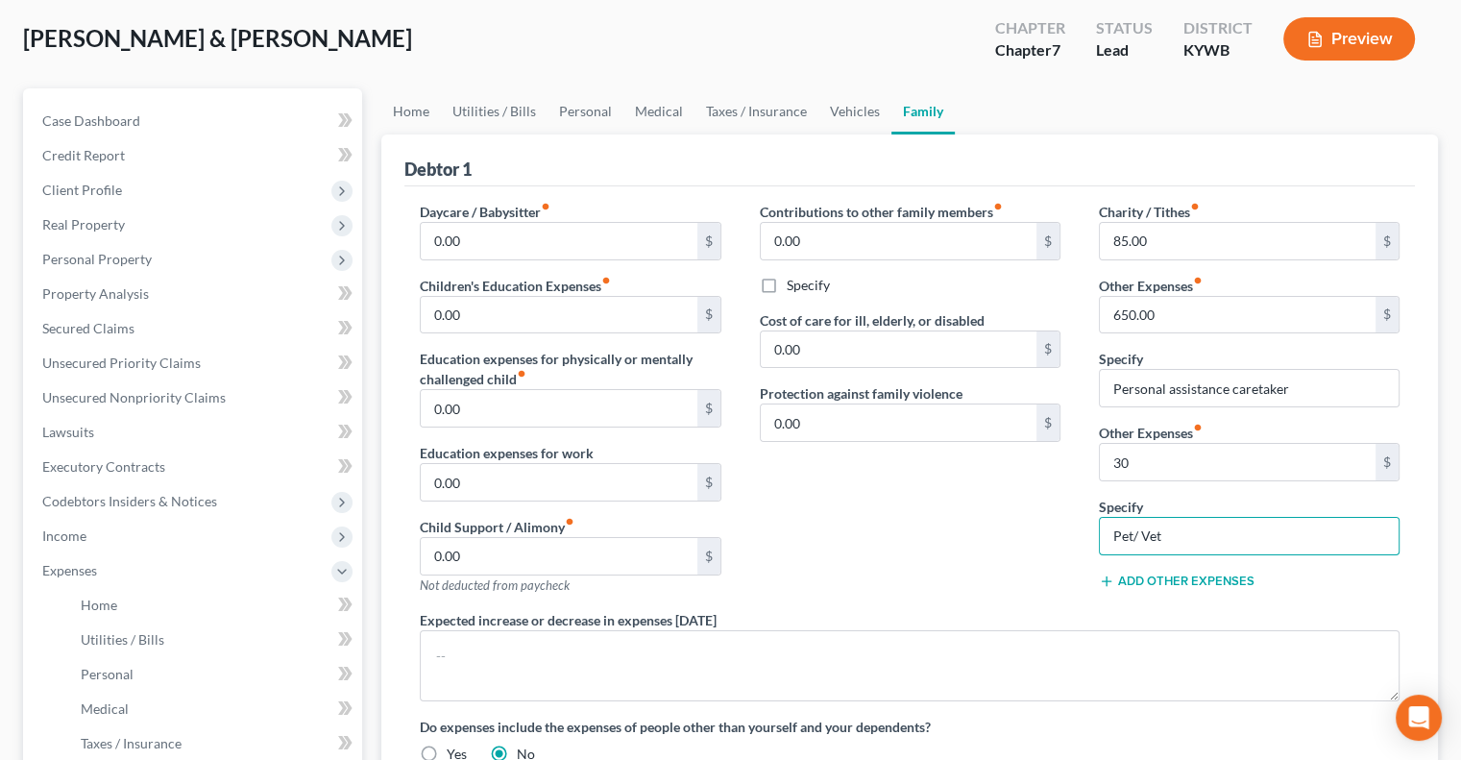
type input "Pet/ Vet"
click at [1346, 29] on button "Preview" at bounding box center [1349, 38] width 132 height 43
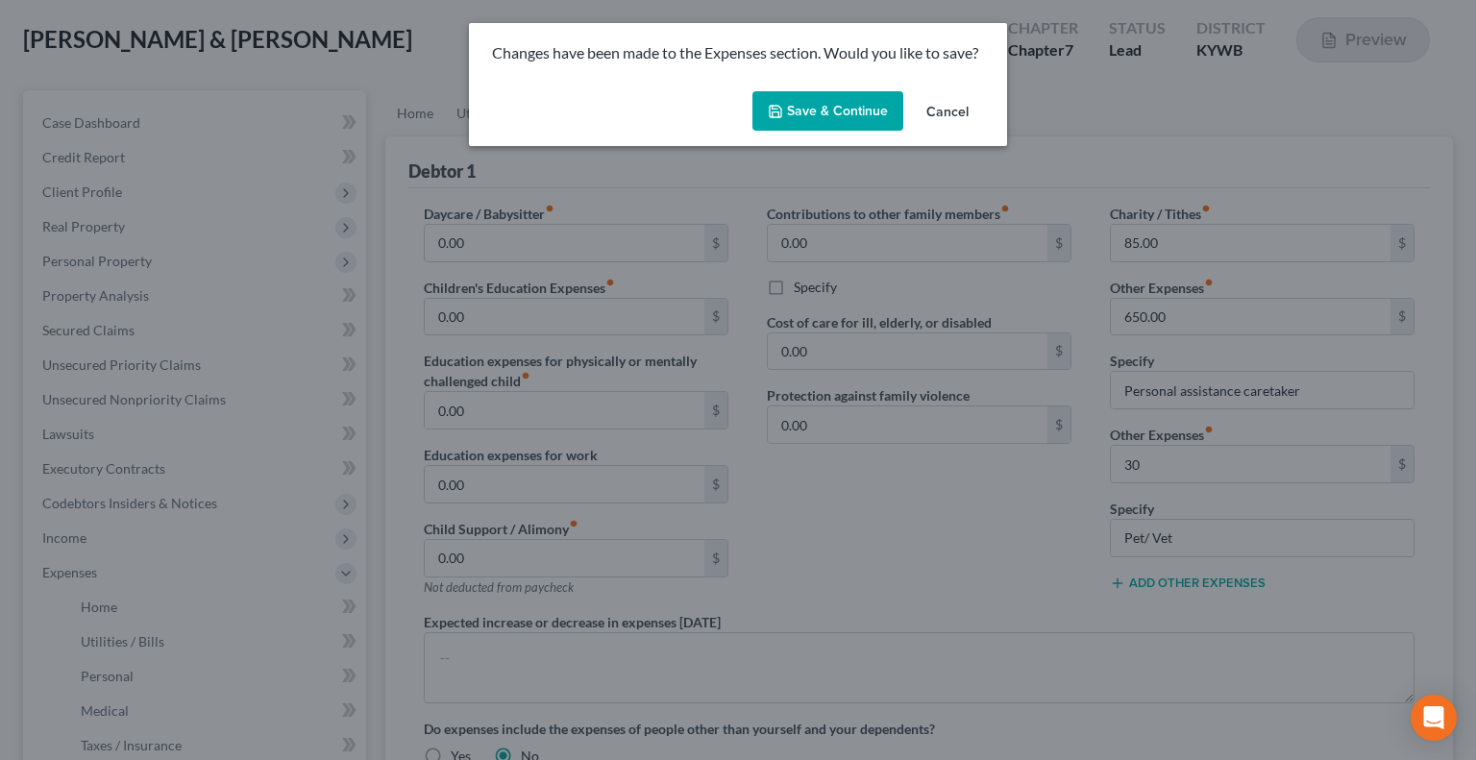
click at [825, 106] on button "Save & Continue" at bounding box center [827, 111] width 151 height 40
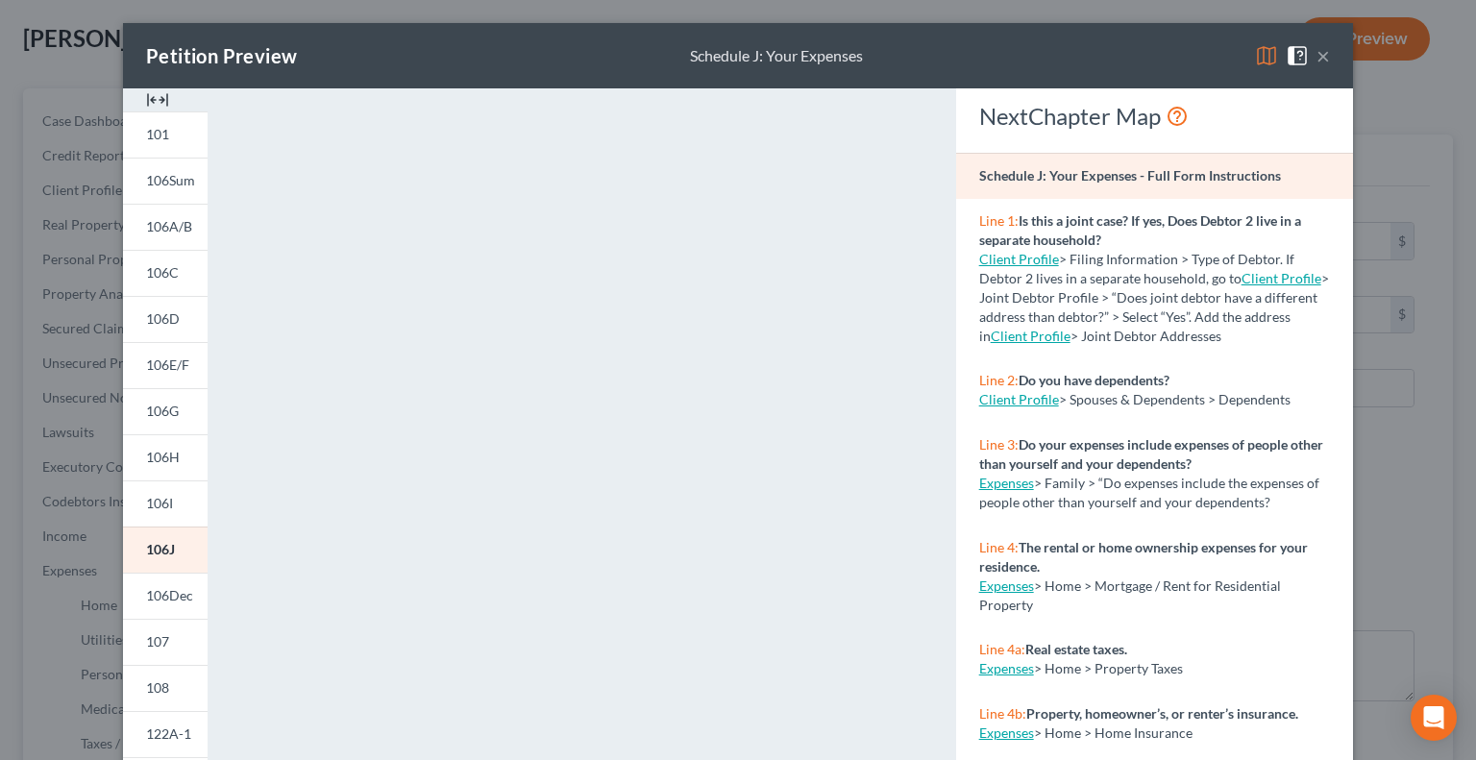
click at [1317, 54] on button "×" at bounding box center [1322, 55] width 13 height 23
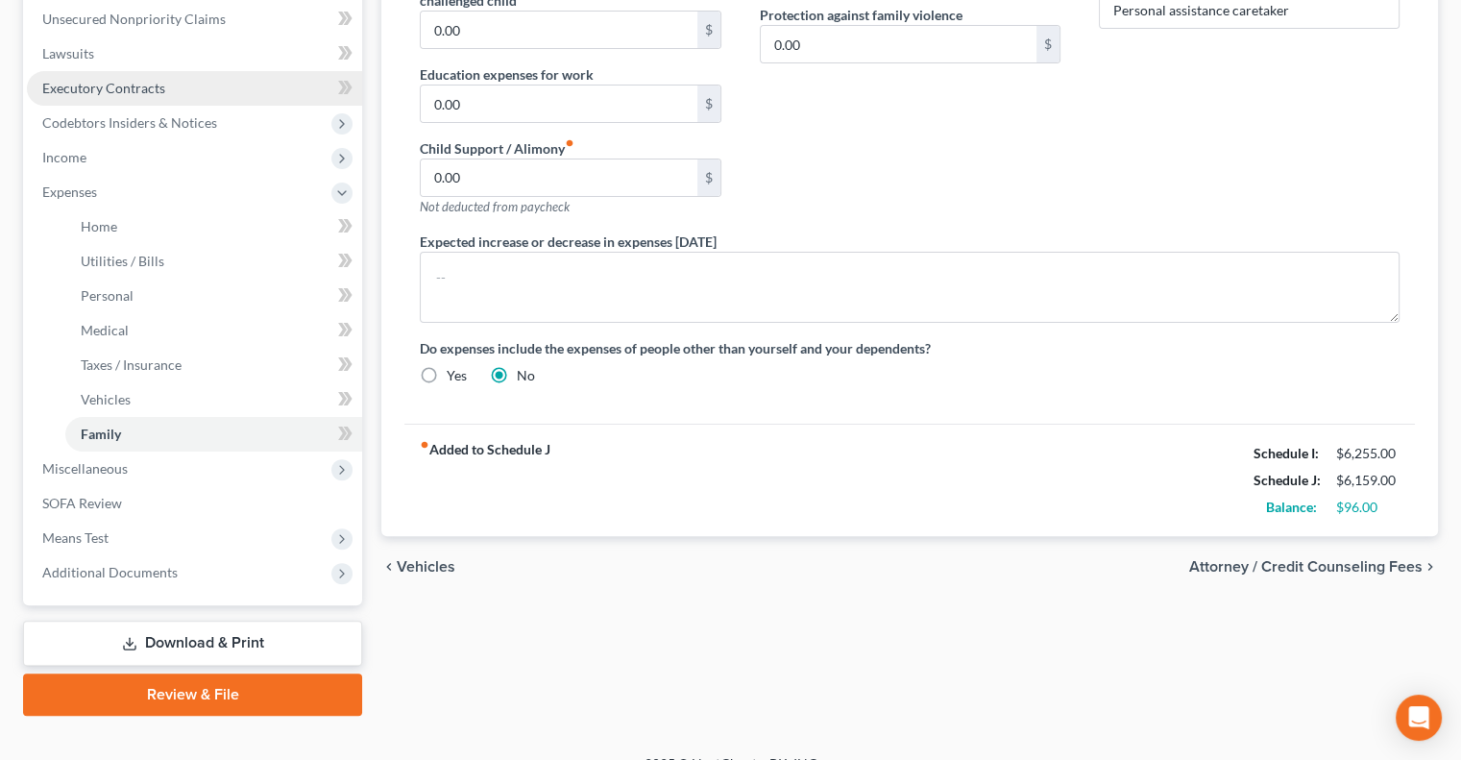
scroll to position [501, 0]
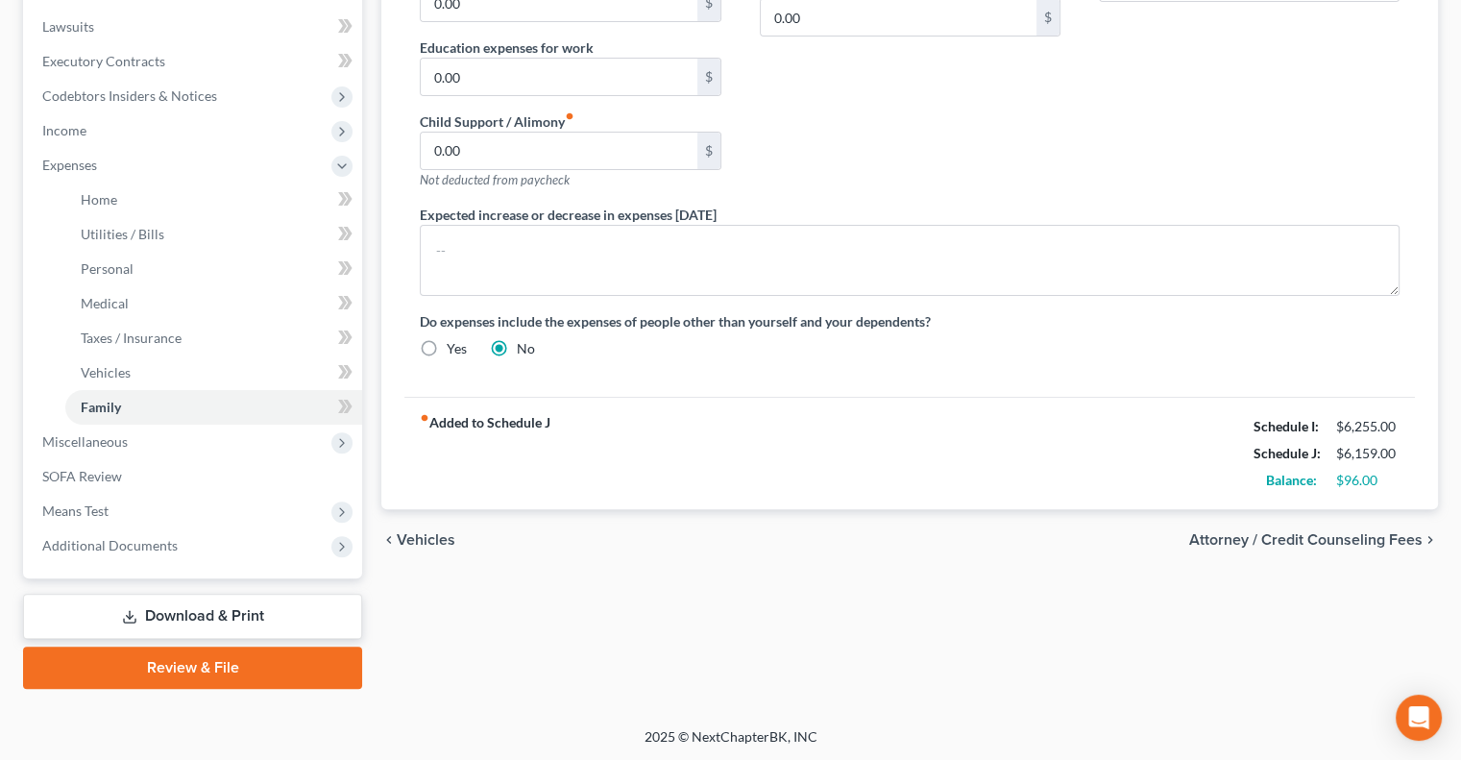
click at [202, 607] on link "Download & Print" at bounding box center [192, 616] width 339 height 45
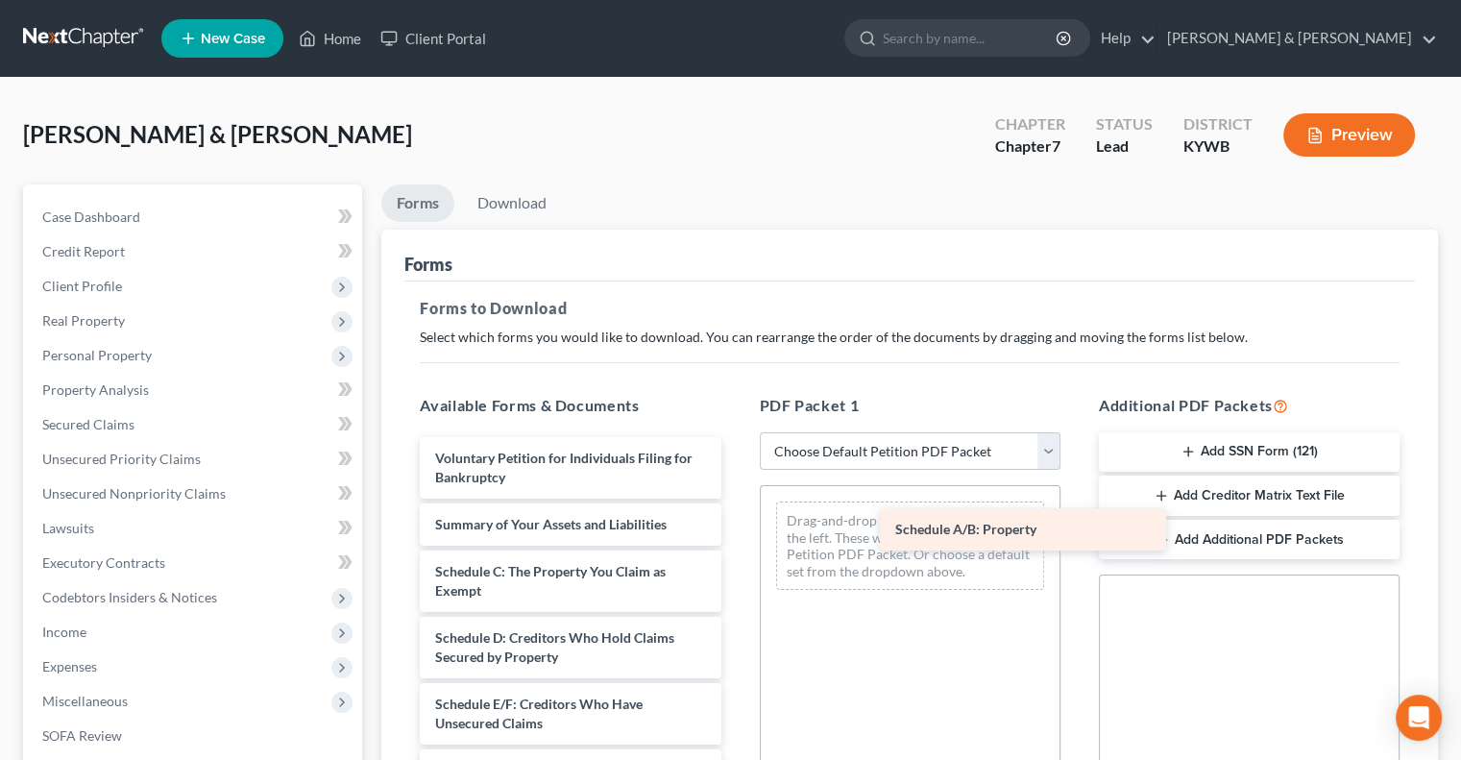
drag, startPoint x: 532, startPoint y: 562, endPoint x: 992, endPoint y: 522, distance: 461.9
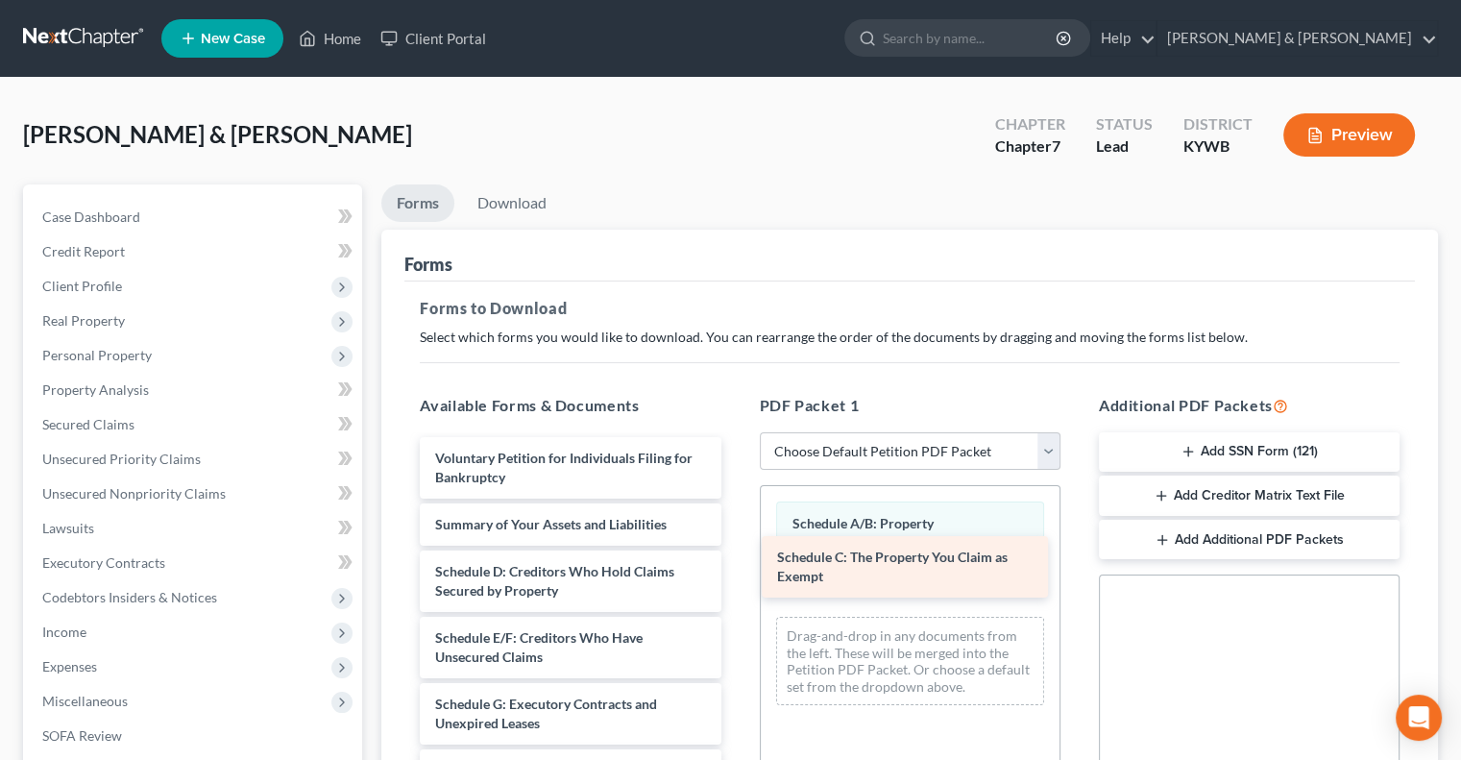
drag, startPoint x: 551, startPoint y: 564, endPoint x: 892, endPoint y: 550, distance: 340.4
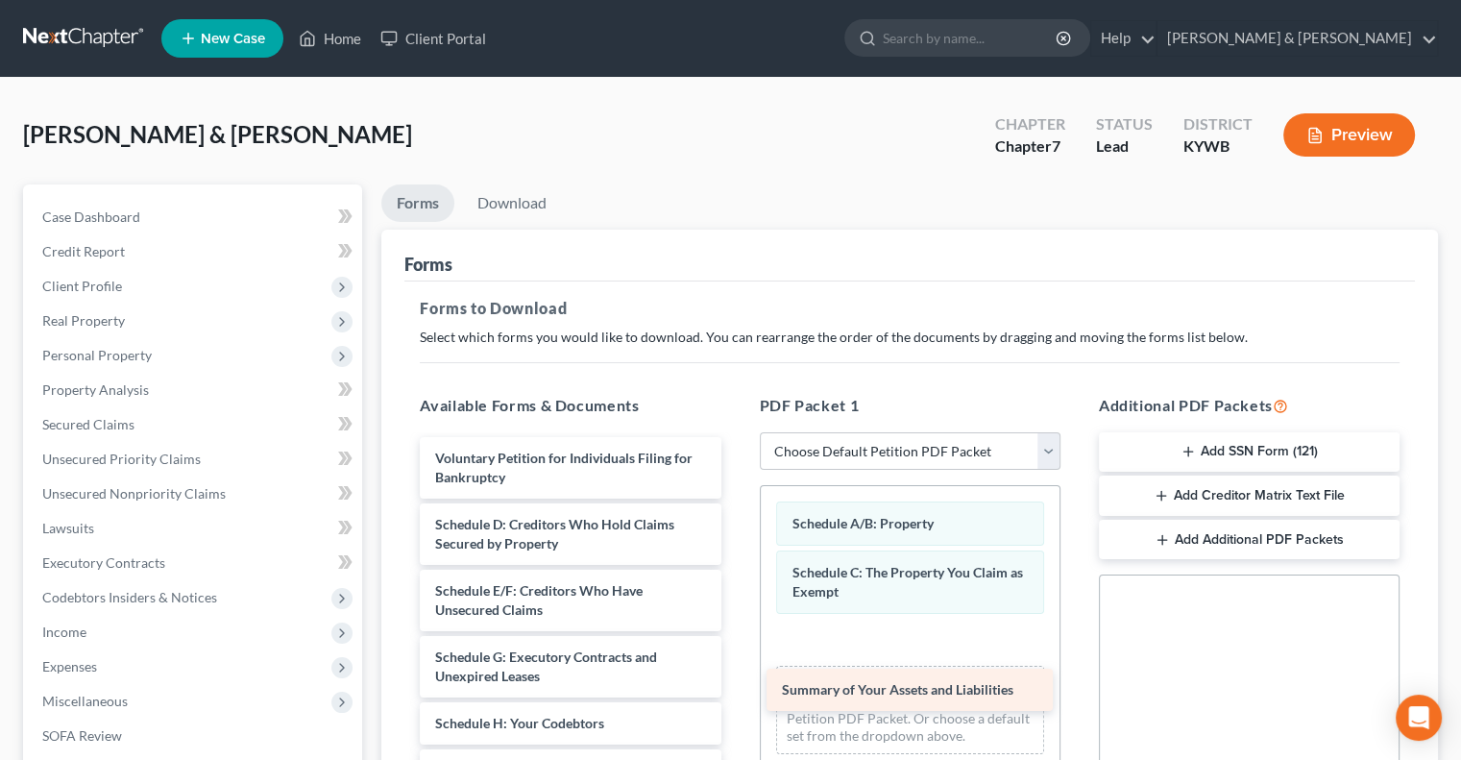
drag, startPoint x: 599, startPoint y: 526, endPoint x: 945, endPoint y: 693, distance: 385.0
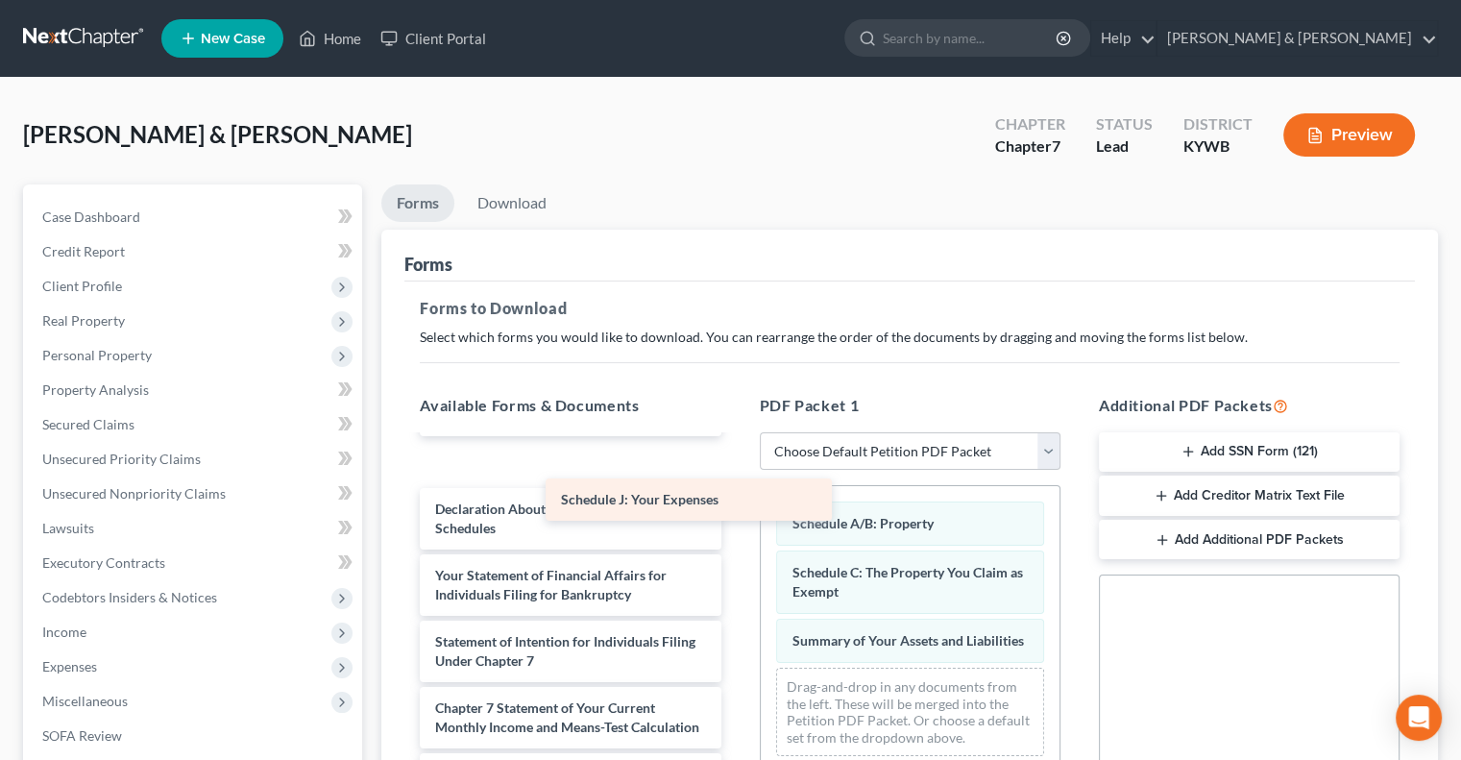
scroll to position [327, 0]
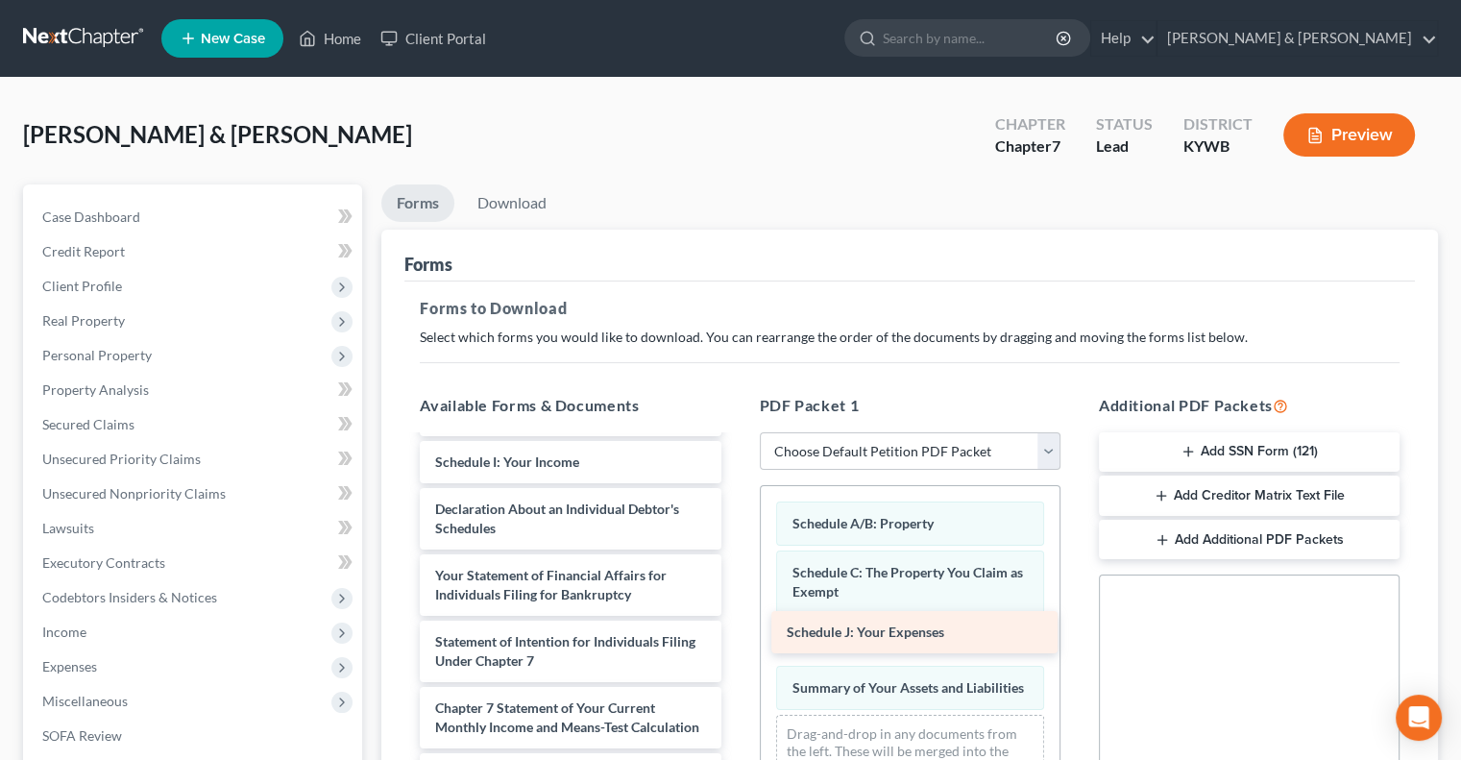
drag, startPoint x: 552, startPoint y: 433, endPoint x: 904, endPoint y: 623, distance: 399.8
click at [736, 623] on div "Schedule J: Your Expenses Voluntary Petition for Individuals Filing for Bankrup…" at bounding box center [569, 542] width 331 height 827
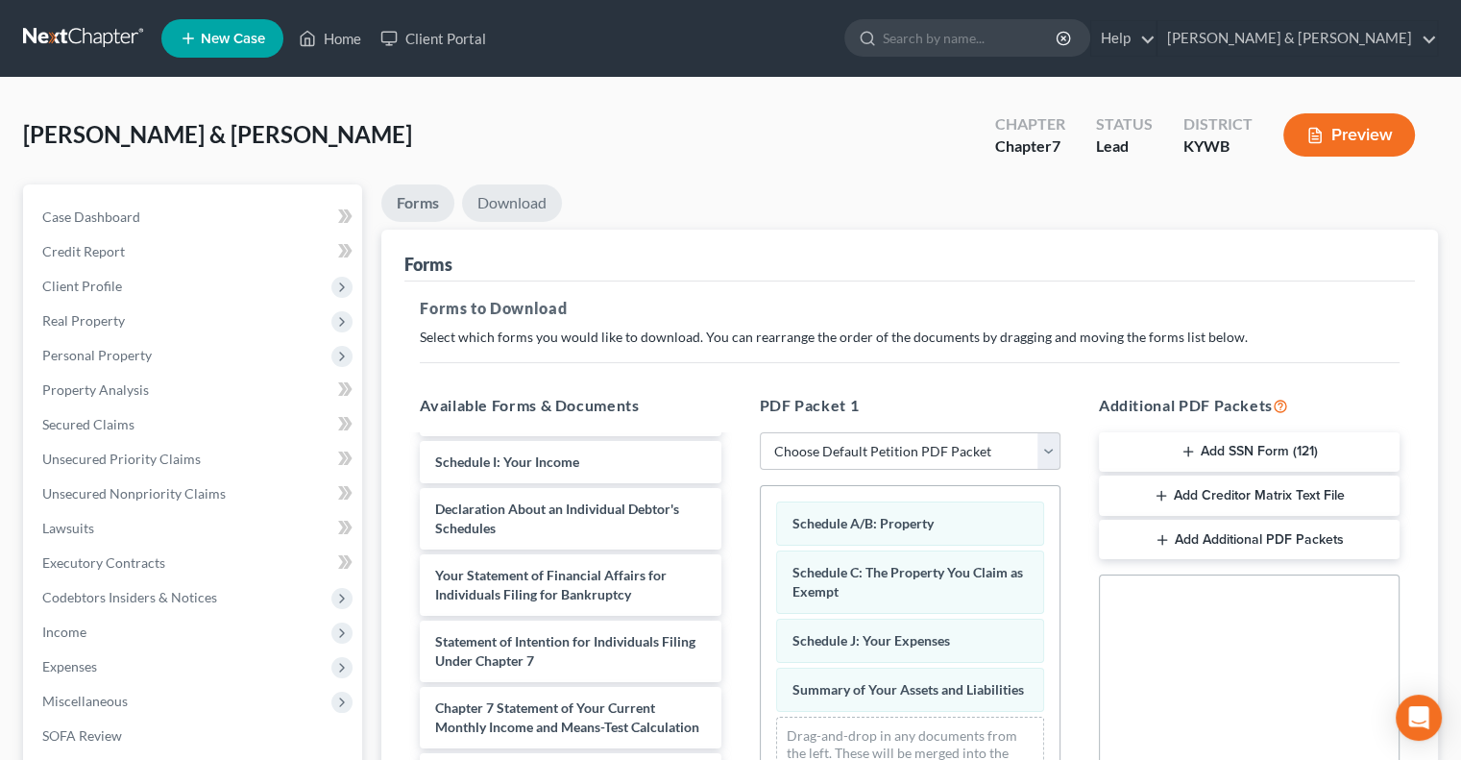
click at [520, 199] on link "Download" at bounding box center [512, 202] width 100 height 37
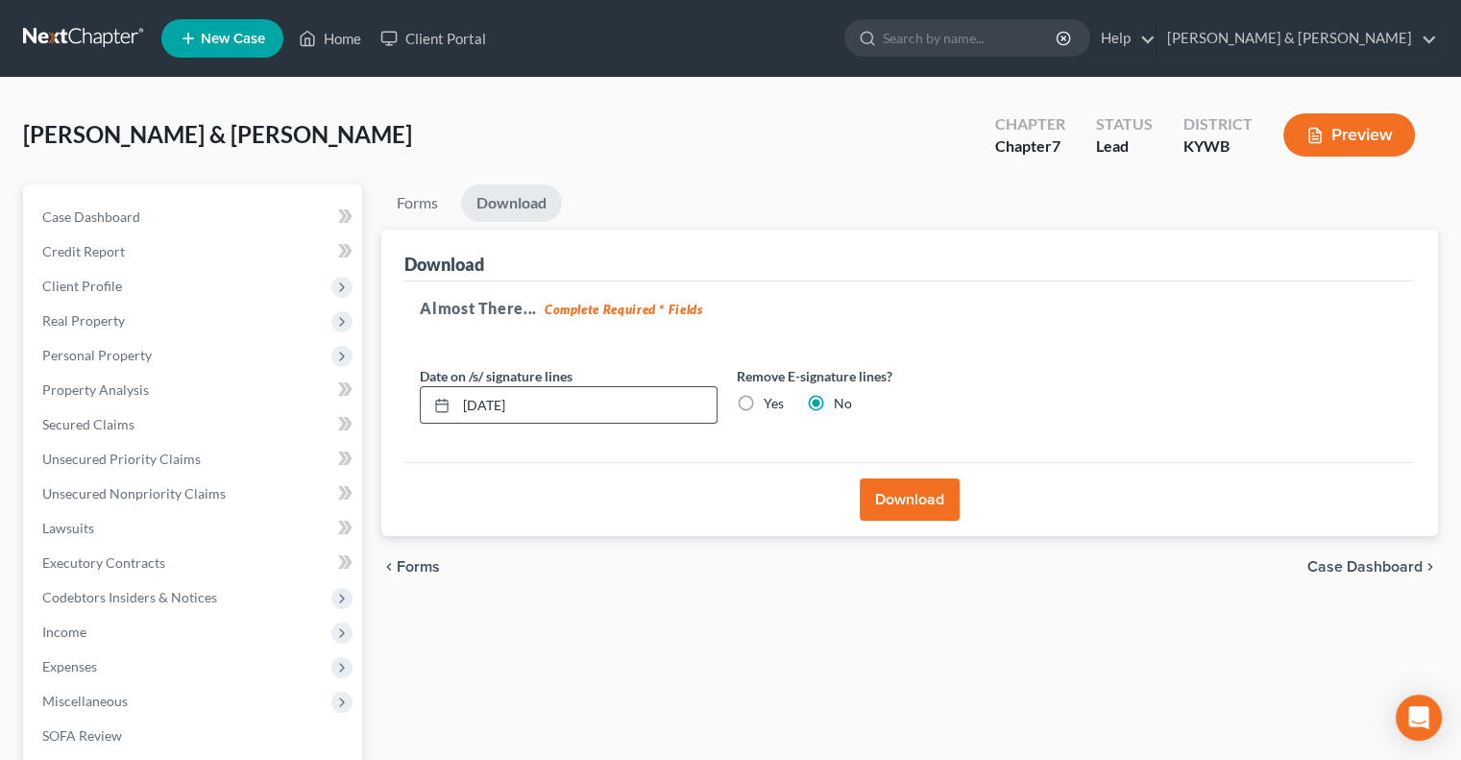
drag, startPoint x: 751, startPoint y: 403, endPoint x: 682, endPoint y: 402, distance: 69.2
click at [764, 403] on label "Yes" at bounding box center [774, 403] width 20 height 19
click at [771, 403] on input "Yes" at bounding box center [777, 400] width 12 height 12
radio input "true"
radio input "false"
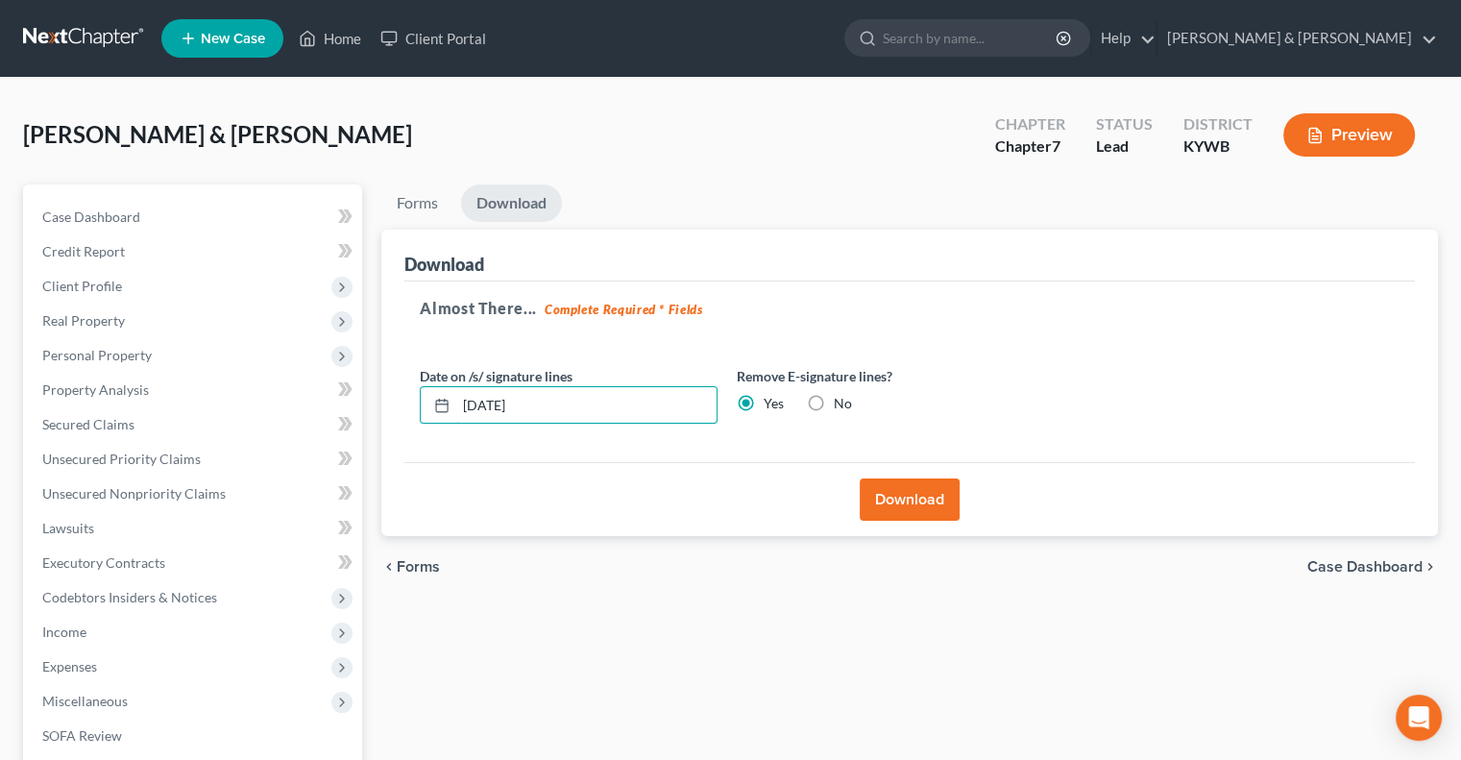
drag, startPoint x: 653, startPoint y: 403, endPoint x: 411, endPoint y: 426, distance: 243.2
click at [411, 426] on div "Date on /s/ signature lines [DATE] Remove E-signature lines? Yes No" at bounding box center [727, 403] width 634 height 74
click at [922, 498] on button "Download" at bounding box center [910, 499] width 100 height 42
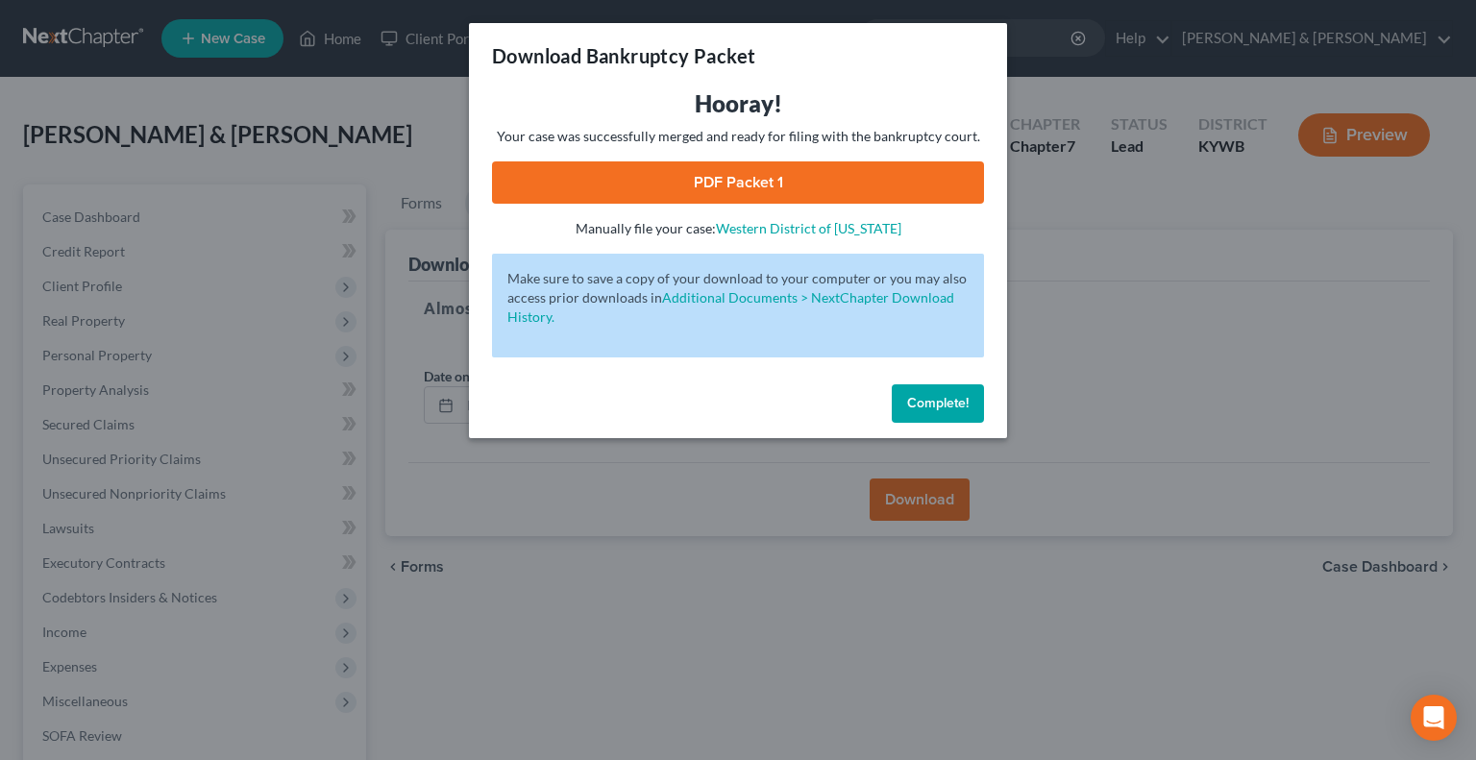
click at [795, 160] on div "Hooray! Your case was successfully merged and ready for filing with the bankrup…" at bounding box center [738, 163] width 492 height 150
click at [791, 170] on link "PDF Packet 1" at bounding box center [738, 182] width 492 height 42
drag, startPoint x: 958, startPoint y: 401, endPoint x: 911, endPoint y: 401, distance: 47.1
click at [958, 401] on span "Complete!" at bounding box center [937, 403] width 61 height 16
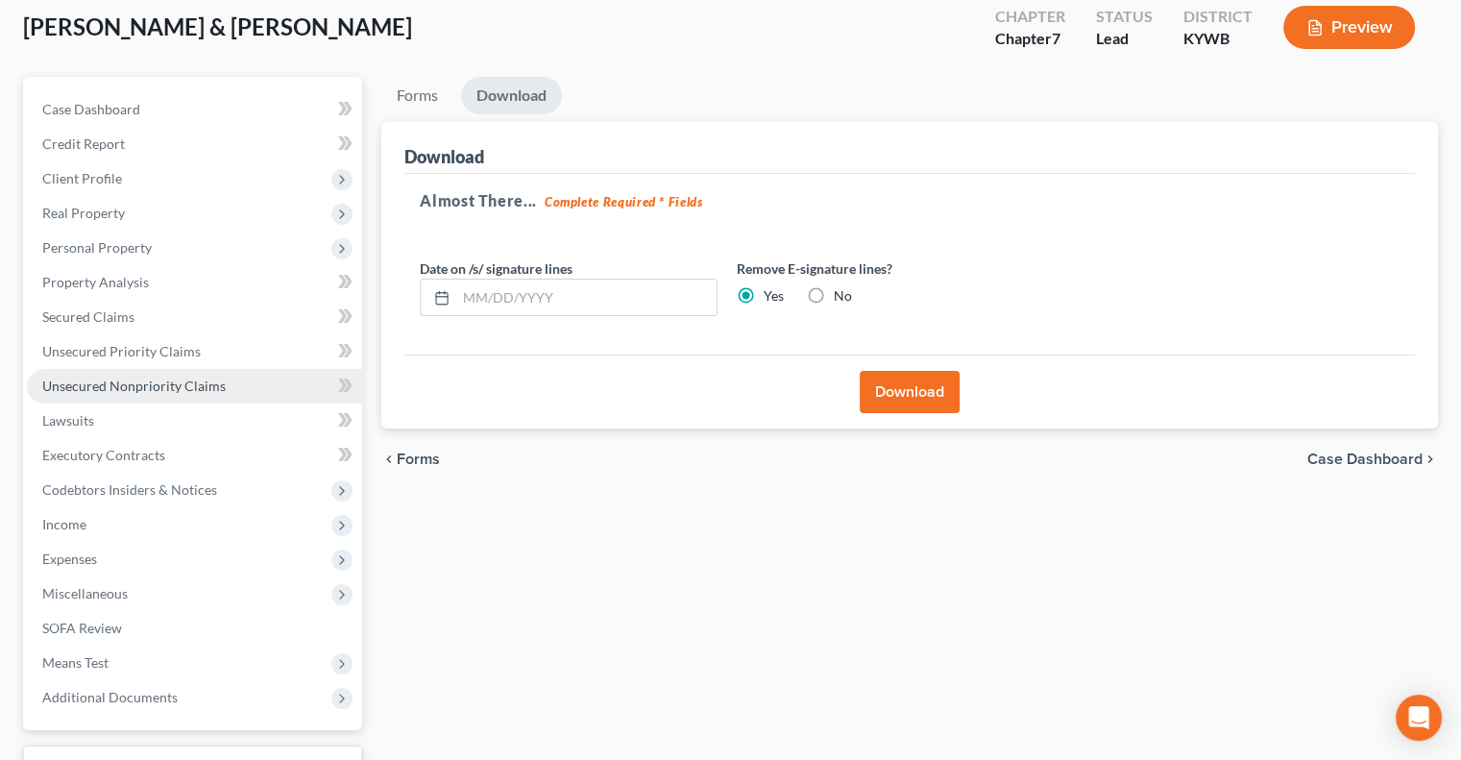
scroll to position [259, 0]
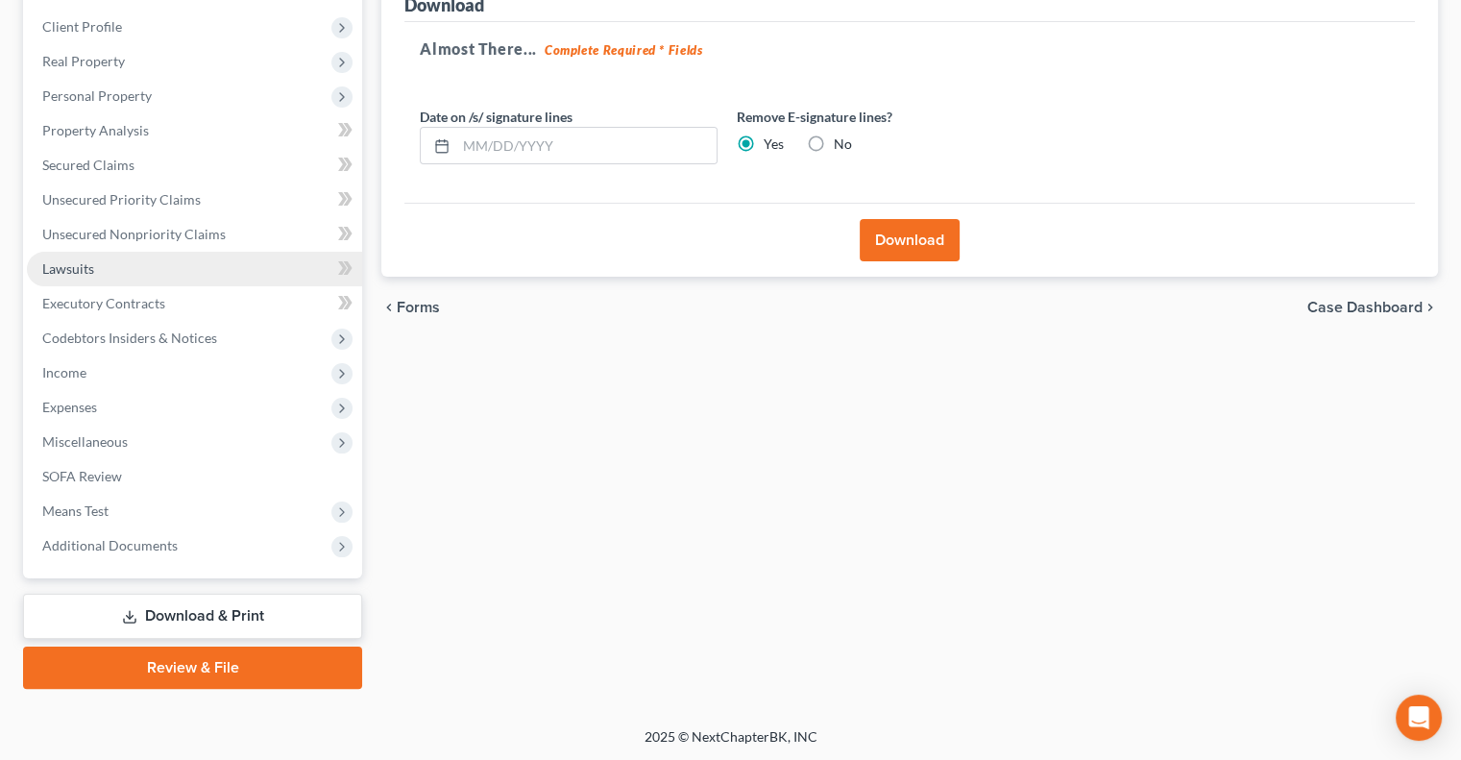
click at [102, 270] on link "Lawsuits" at bounding box center [194, 269] width 335 height 35
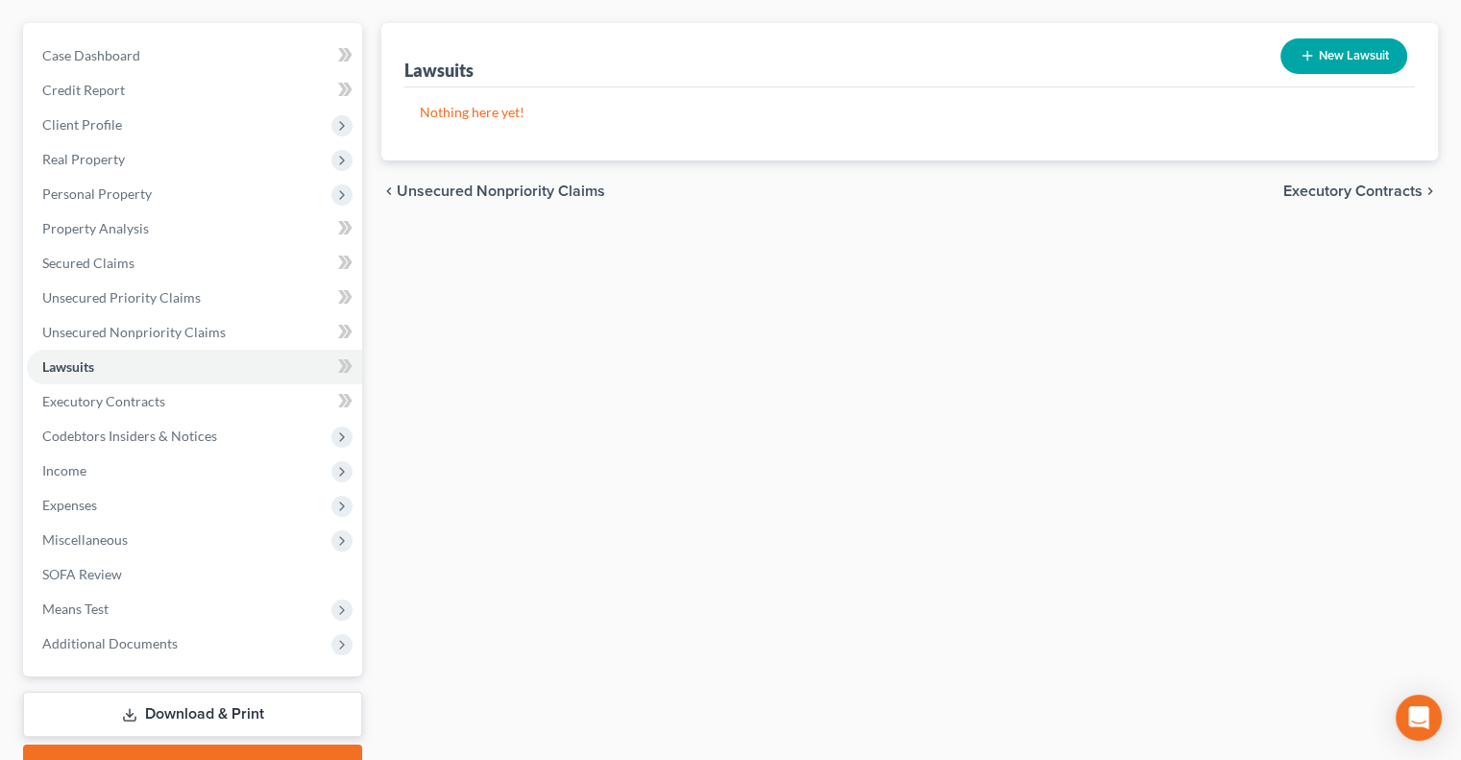
scroll to position [259, 0]
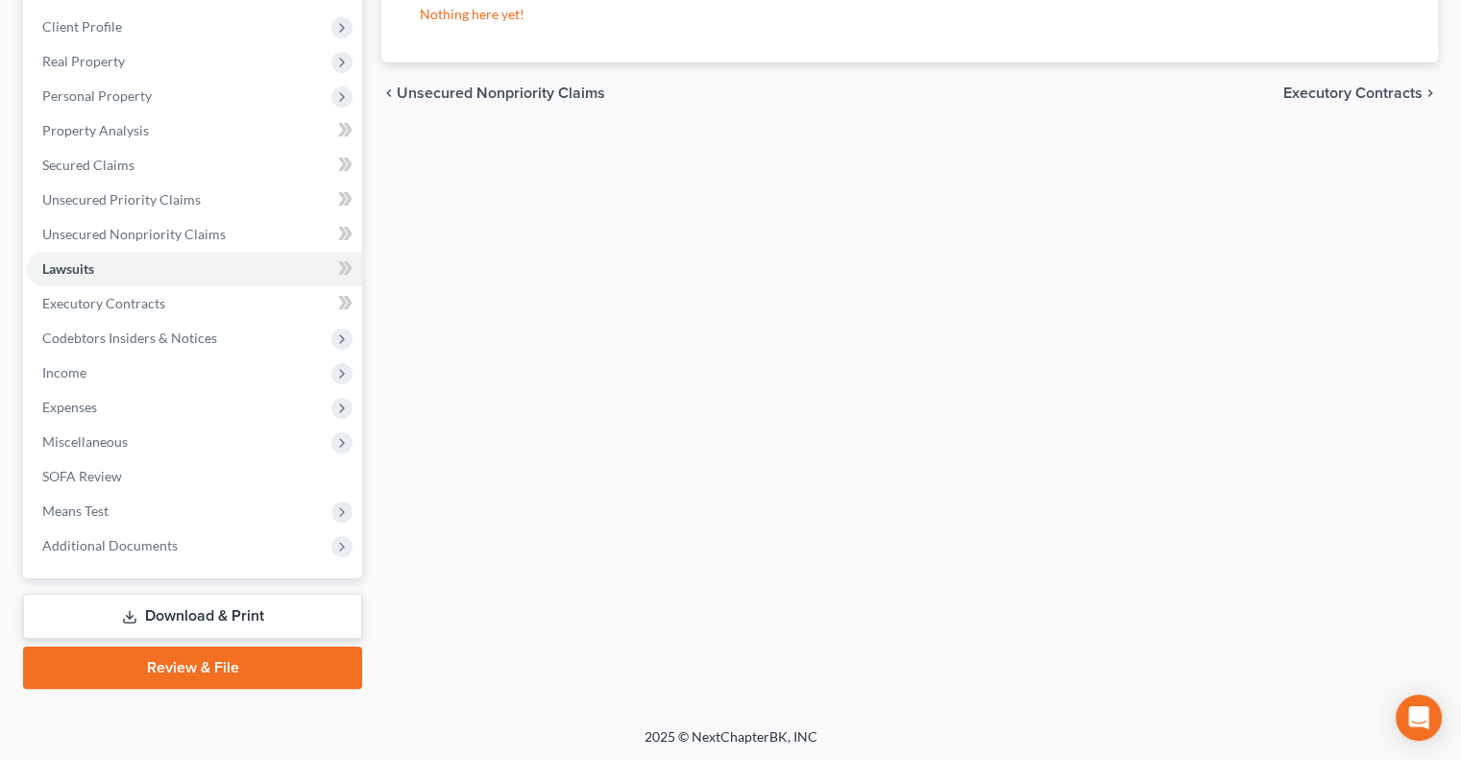
click at [266, 606] on link "Download & Print" at bounding box center [192, 616] width 339 height 45
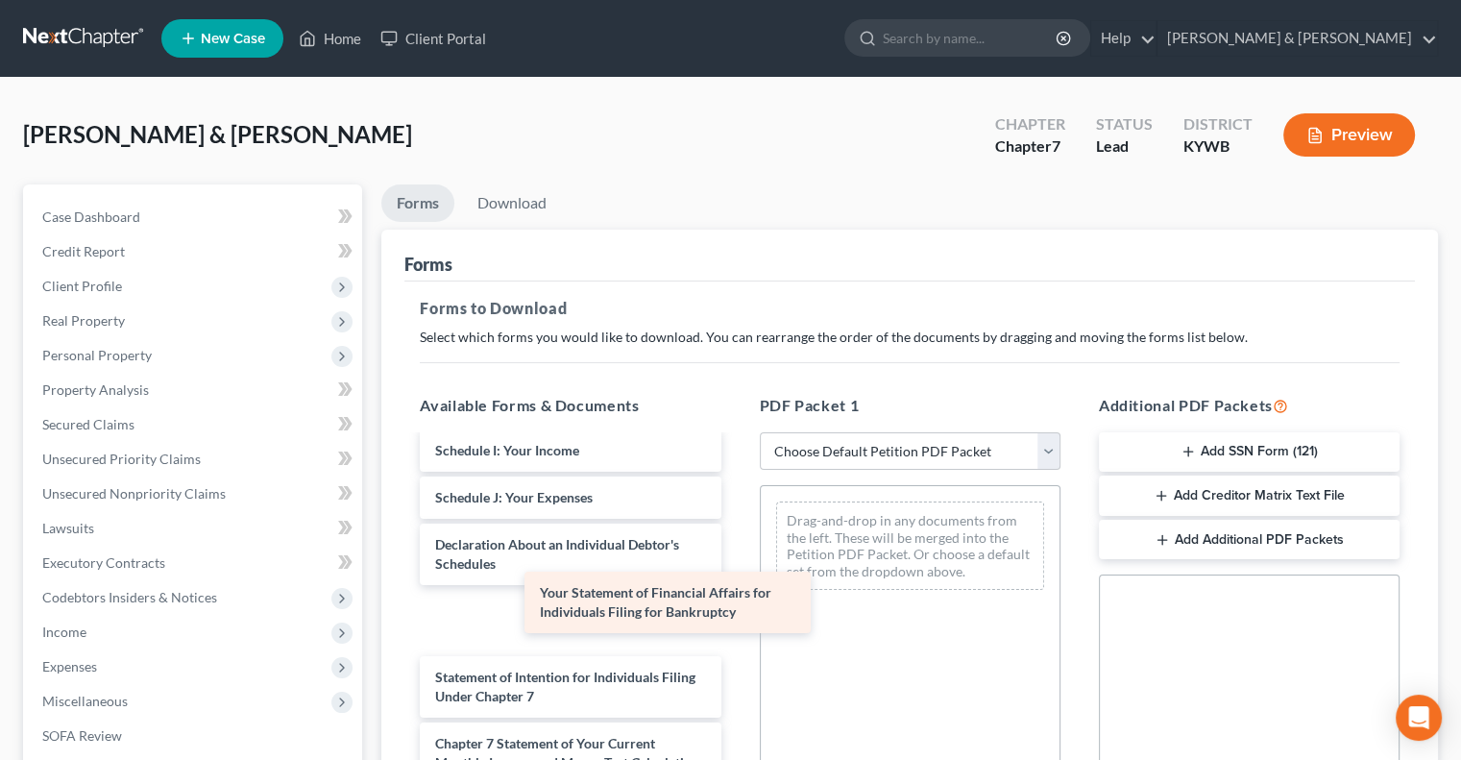
scroll to position [469, 0]
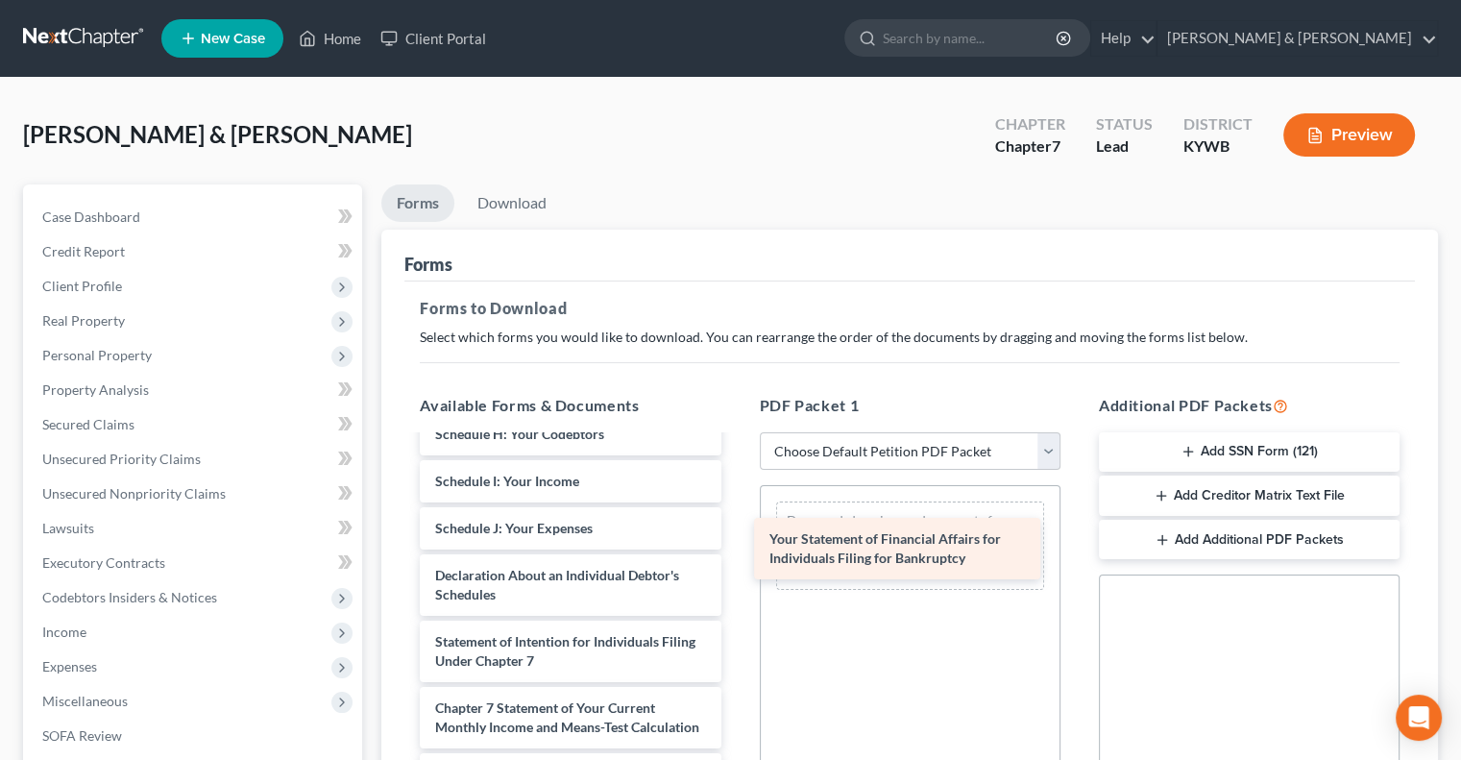
drag, startPoint x: 601, startPoint y: 619, endPoint x: 967, endPoint y: 531, distance: 376.3
click at [736, 531] on div "Your Statement of Financial Affairs for Individuals Filing for Bankruptcy Volun…" at bounding box center [569, 472] width 331 height 968
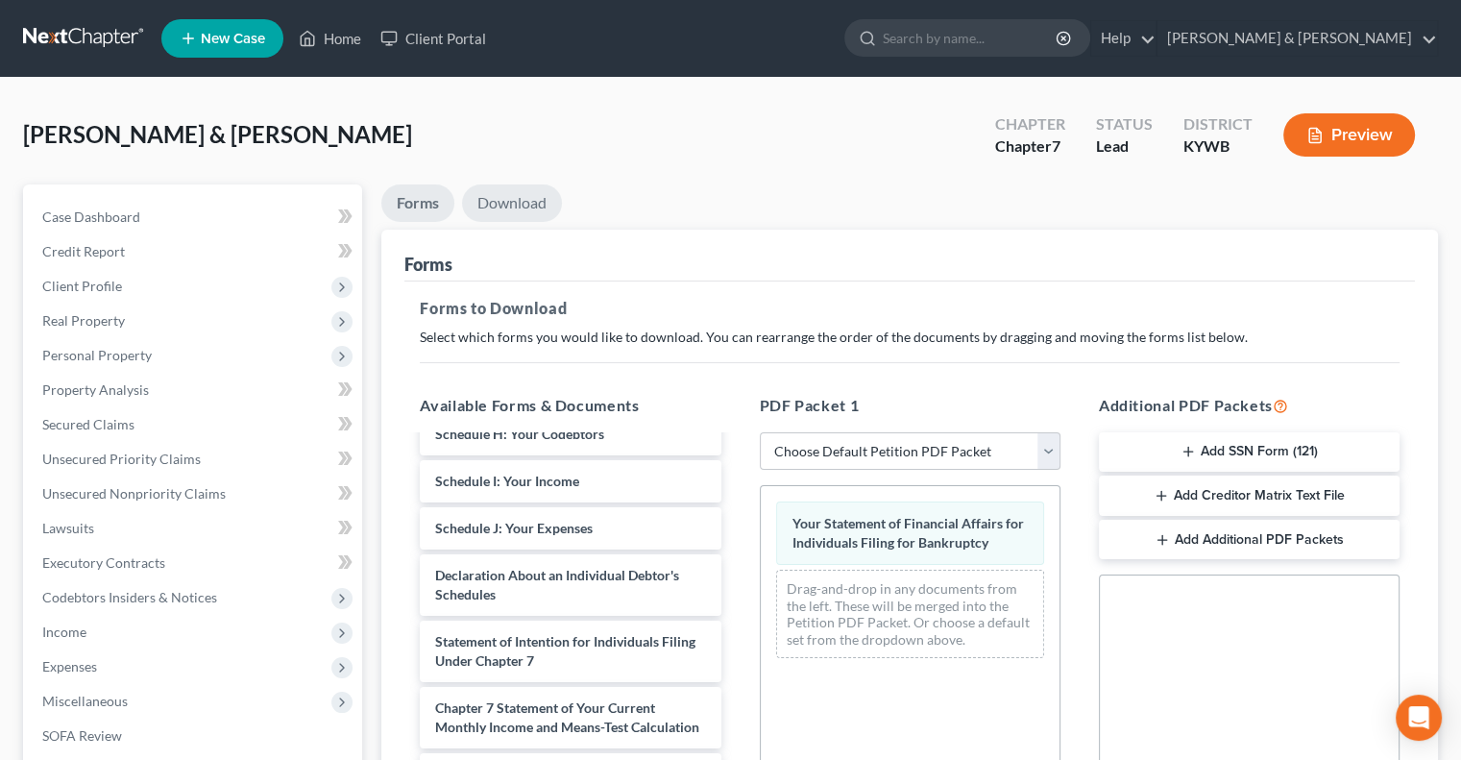
click at [535, 192] on link "Download" at bounding box center [512, 202] width 100 height 37
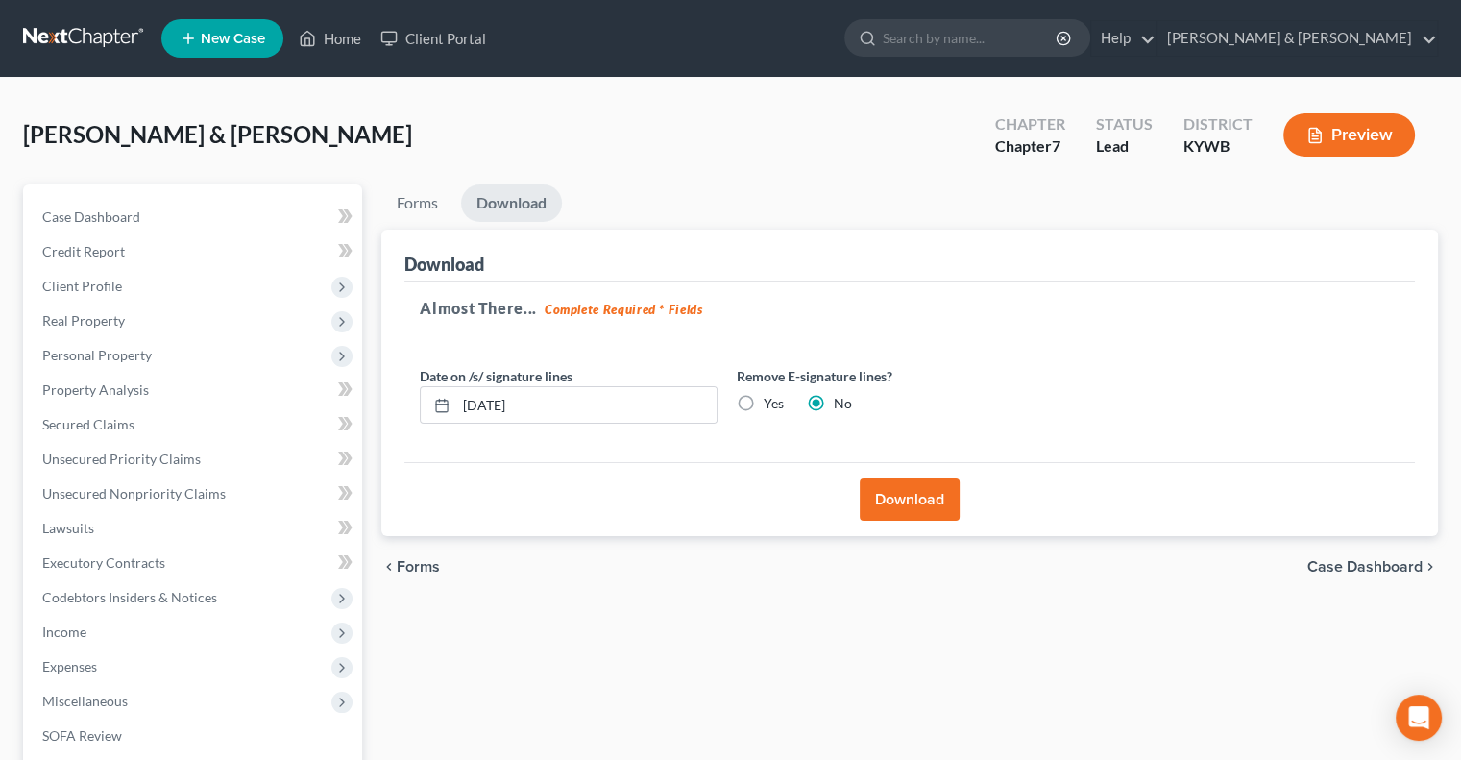
click at [764, 403] on label "Yes" at bounding box center [774, 403] width 20 height 19
click at [771, 403] on input "Yes" at bounding box center [777, 400] width 12 height 12
radio input "true"
radio input "false"
drag, startPoint x: 573, startPoint y: 410, endPoint x: 452, endPoint y: 422, distance: 120.6
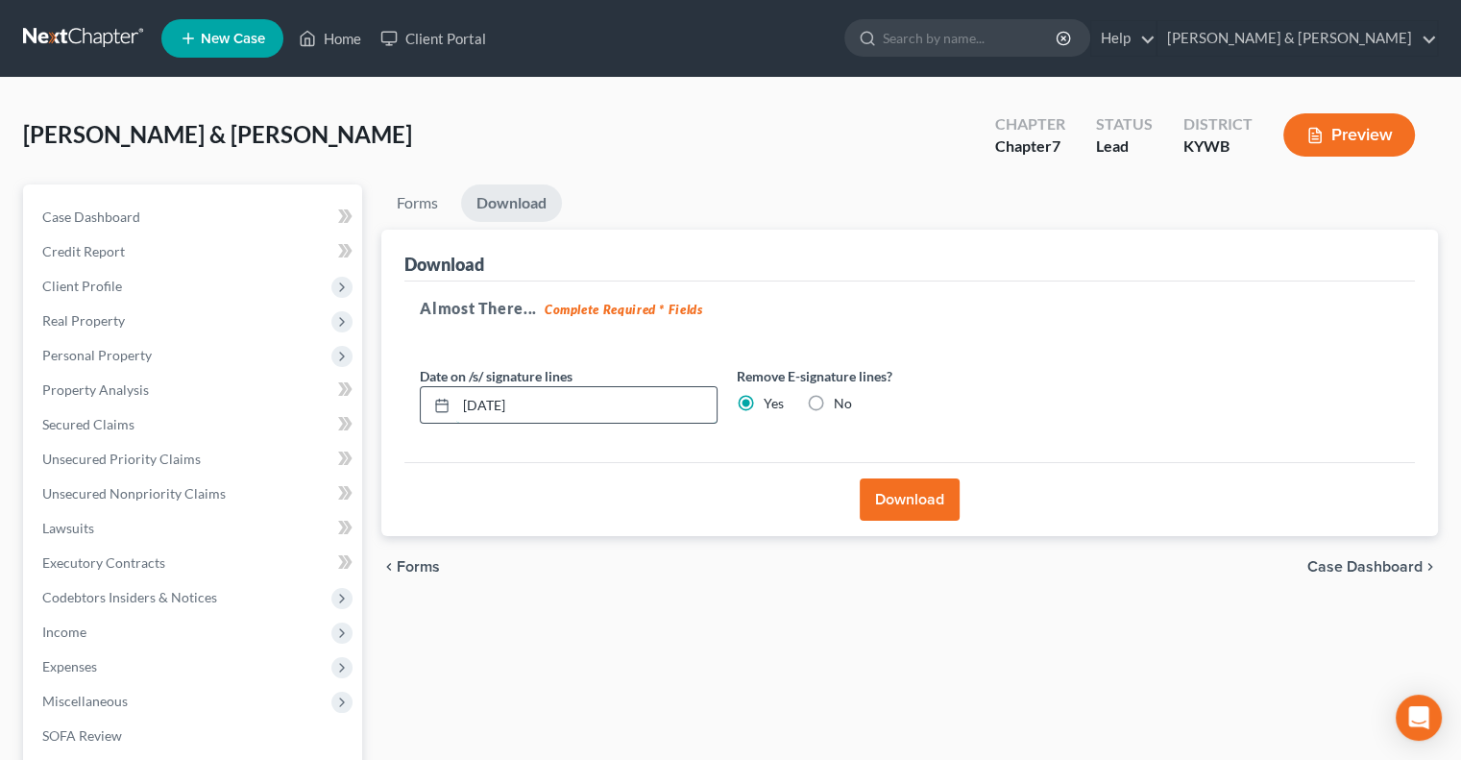
click at [452, 422] on div "[DATE]" at bounding box center [569, 405] width 298 height 38
click at [881, 483] on button "Download" at bounding box center [910, 499] width 100 height 42
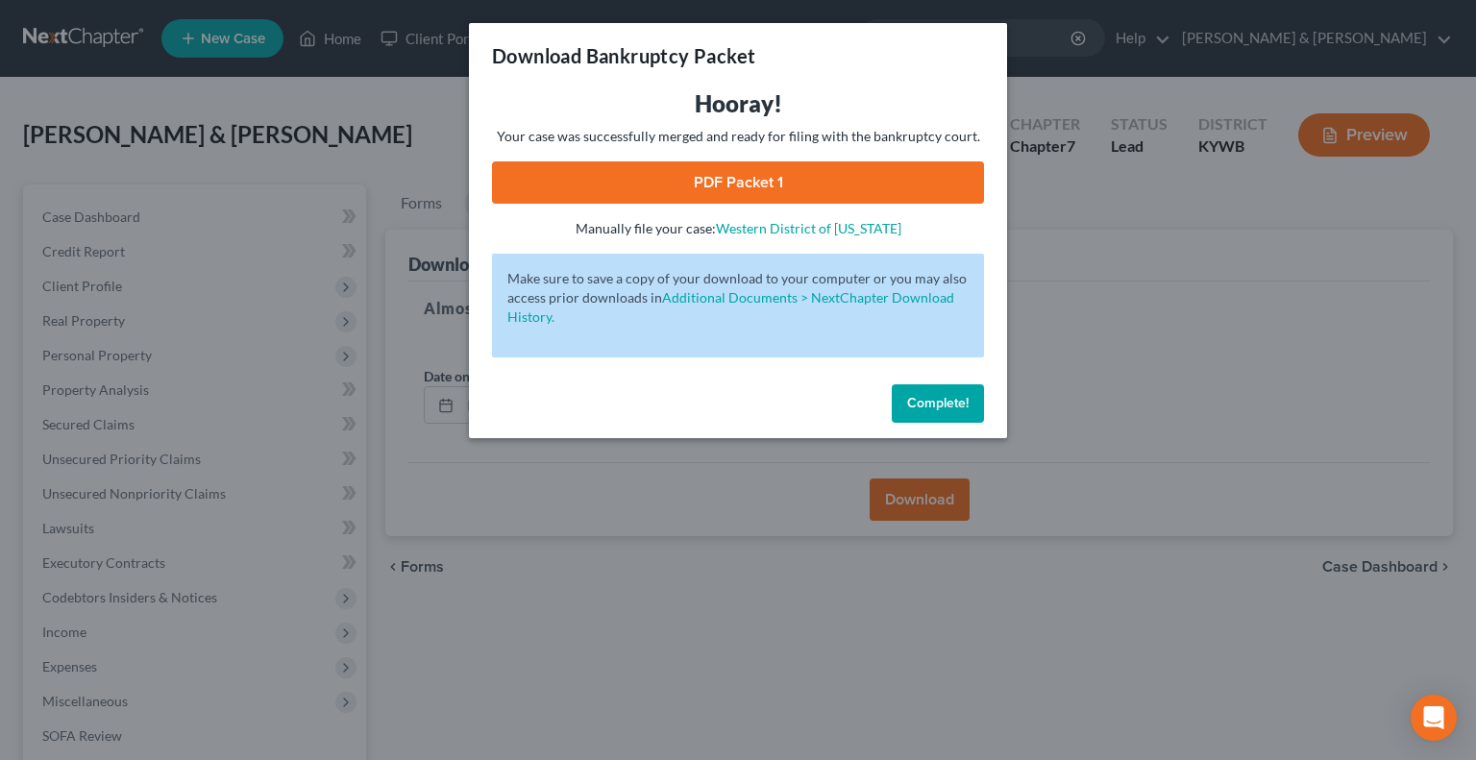
click at [791, 187] on link "PDF Packet 1" at bounding box center [738, 182] width 492 height 42
drag, startPoint x: 911, startPoint y: 398, endPoint x: 761, endPoint y: 281, distance: 190.3
click at [911, 397] on span "Complete!" at bounding box center [937, 403] width 61 height 16
